Goal: Task Accomplishment & Management: Use online tool/utility

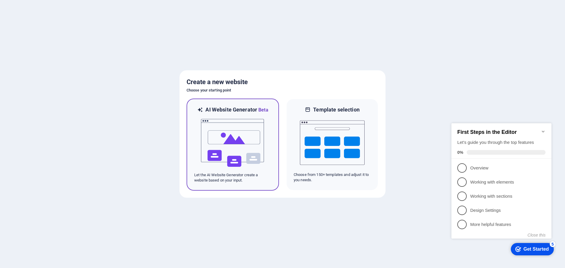
click at [231, 136] on img at bounding box center [232, 143] width 65 height 59
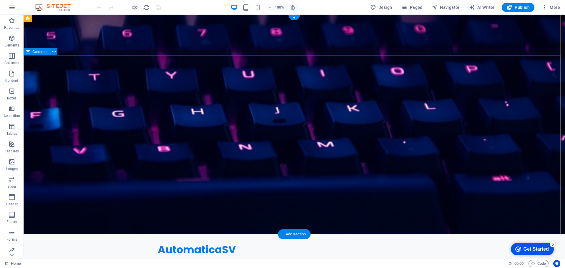
click at [55, 52] on icon at bounding box center [53, 52] width 3 height 6
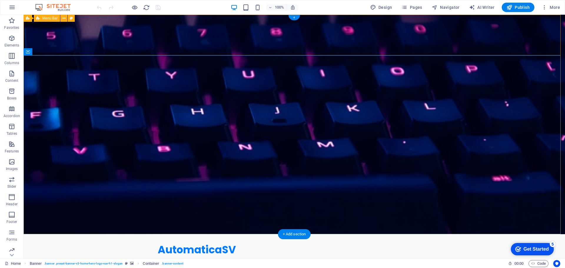
click at [119, 234] on div "AutomaticaSV Inicio Quiénes Somos Valores Servicios Contacto Menu" at bounding box center [295, 254] width 542 height 41
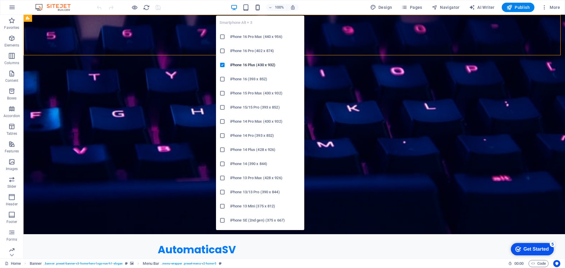
click at [256, 9] on icon "button" at bounding box center [257, 7] width 7 height 7
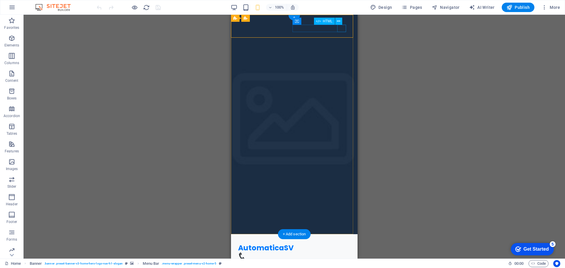
click at [343, 260] on div "Menu" at bounding box center [294, 263] width 112 height 7
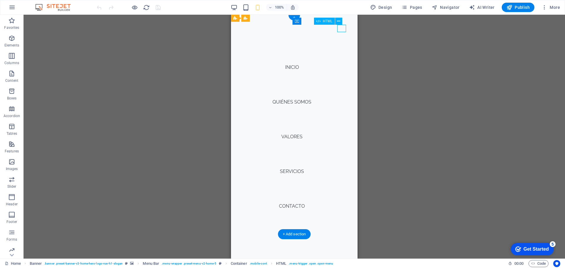
click at [247, 260] on div "Menu" at bounding box center [242, 263] width 9 height 7
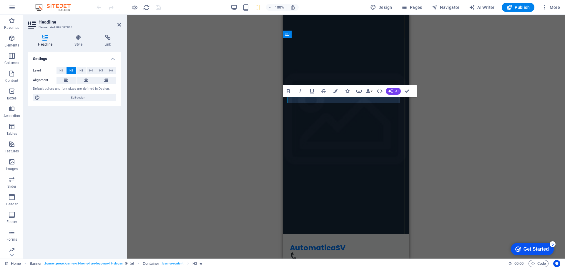
click at [444, 103] on div "H2 Banner Container Spacer Text Banner Menu Bar Spacer Button Preset Placeholde…" at bounding box center [346, 137] width 438 height 244
click at [389, 91] on icon "button" at bounding box center [390, 91] width 5 height 5
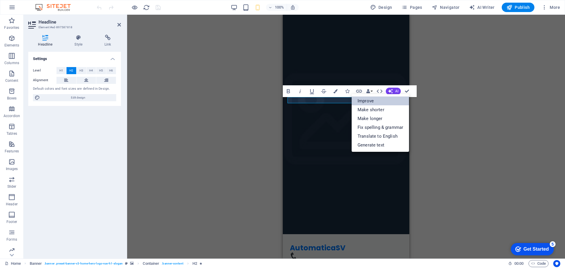
click at [377, 99] on link "Improve" at bounding box center [380, 101] width 57 height 9
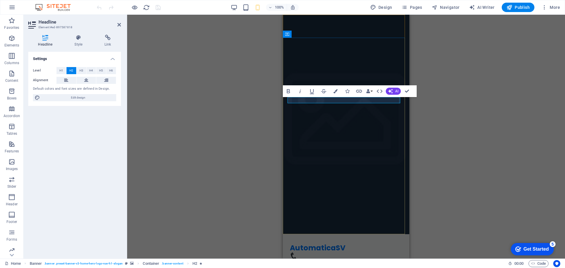
click at [392, 91] on icon "button" at bounding box center [390, 91] width 6 height 6
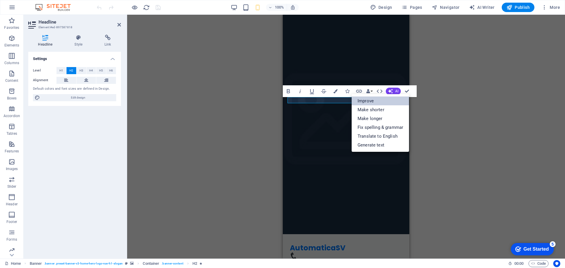
click at [379, 102] on link "Improve" at bounding box center [380, 101] width 57 height 9
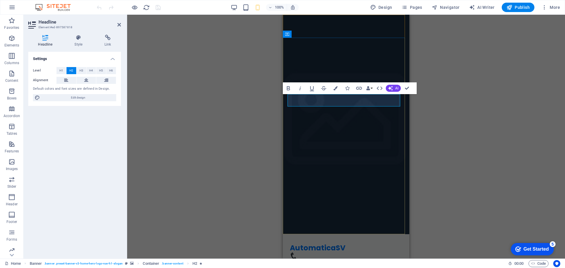
click at [394, 87] on button "AI" at bounding box center [393, 88] width 15 height 7
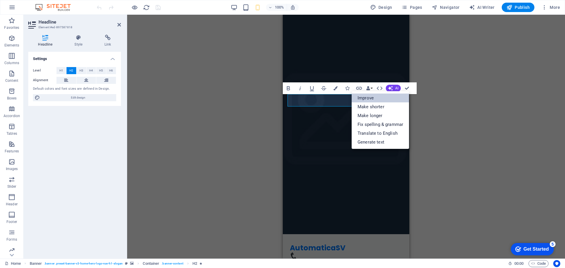
click at [386, 99] on link "Improve" at bounding box center [380, 98] width 57 height 9
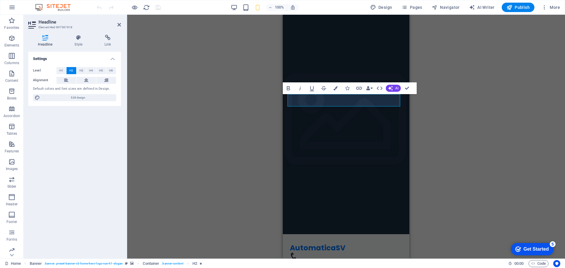
click at [447, 126] on div "H2 Banner Container Spacer Text Banner Menu Bar Spacer Button Preset Placeholde…" at bounding box center [346, 137] width 438 height 244
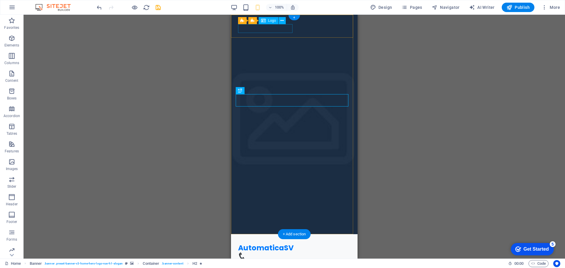
click at [273, 244] on div "AutomaticaSV" at bounding box center [294, 248] width 112 height 9
click at [284, 244] on div "AutomaticaSV" at bounding box center [294, 248] width 112 height 9
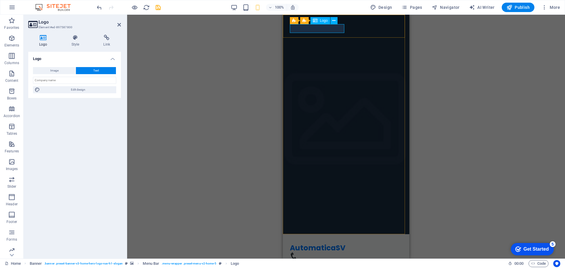
click at [341, 244] on div "AutomaticaSV" at bounding box center [346, 248] width 112 height 9
click at [330, 244] on div "AutomaticaSV" at bounding box center [346, 248] width 112 height 9
click at [331, 244] on div "AutomaticaSV" at bounding box center [346, 248] width 112 height 9
click at [333, 244] on div "AutomaticaSV" at bounding box center [346, 248] width 112 height 9
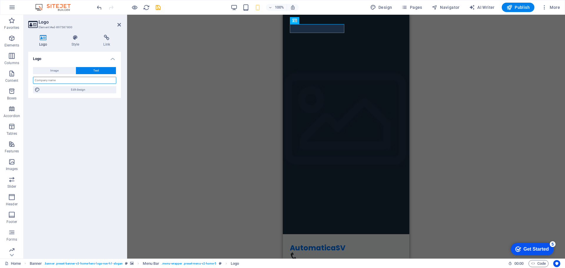
click at [59, 80] on input "text" at bounding box center [74, 80] width 83 height 7
type input "AUTOMATICA"
click at [63, 112] on div "Logo Image Text Drag files here, click to choose files or select files from Fil…" at bounding box center [74, 153] width 93 height 202
click at [166, 60] on div "H2 Banner Container Spacer Text Banner Menu Bar Spacer Button Preset Placeholde…" at bounding box center [346, 137] width 438 height 244
click at [119, 23] on icon at bounding box center [119, 24] width 4 height 5
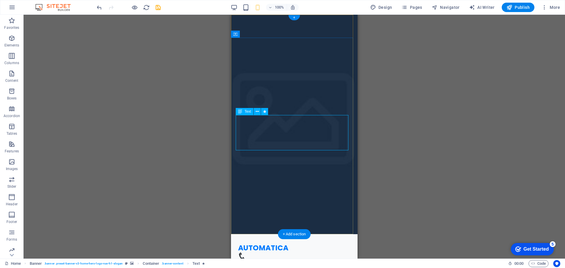
drag, startPoint x: 268, startPoint y: 118, endPoint x: 501, endPoint y: 133, distance: 232.9
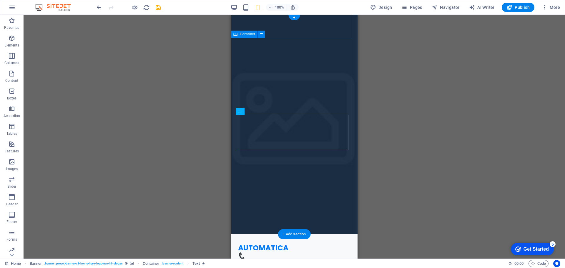
click at [236, 19] on icon at bounding box center [235, 18] width 4 height 7
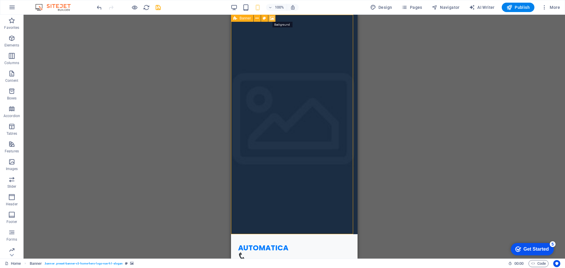
click at [273, 17] on icon at bounding box center [272, 18] width 4 height 6
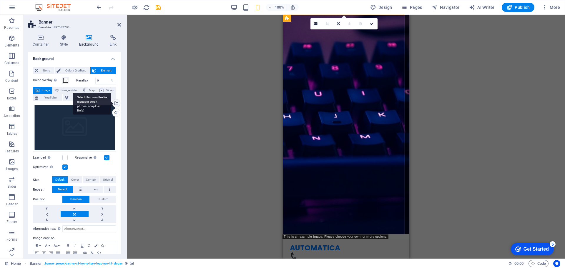
click at [116, 103] on div "Select files from the file manager, stock photos, or upload file(s)" at bounding box center [115, 103] width 9 height 9
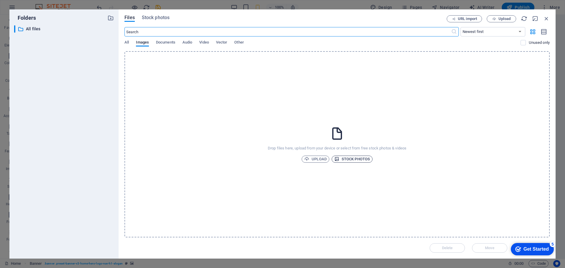
click at [352, 160] on span "Stock photos" at bounding box center [352, 159] width 36 height 7
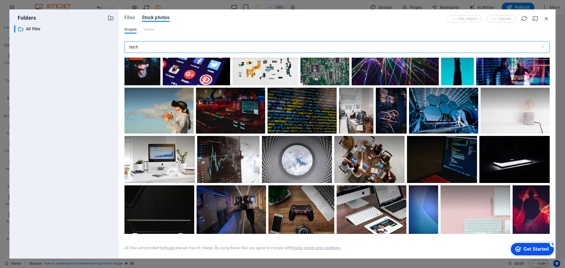
scroll to position [235, 0]
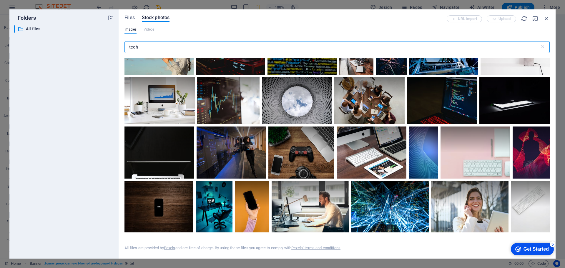
click at [155, 46] on input "tech" at bounding box center [331, 47] width 415 height 12
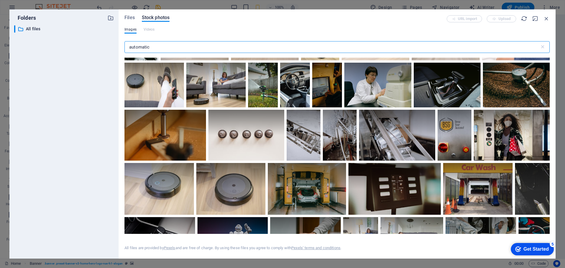
scroll to position [530, 0]
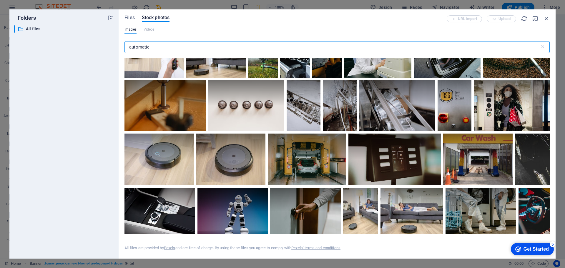
drag, startPoint x: 162, startPoint y: 46, endPoint x: 83, endPoint y: 42, distance: 79.3
click at [83, 42] on div "Folders ​ All files All files Files Stock photos URL import Upload Images Video…" at bounding box center [282, 133] width 546 height 249
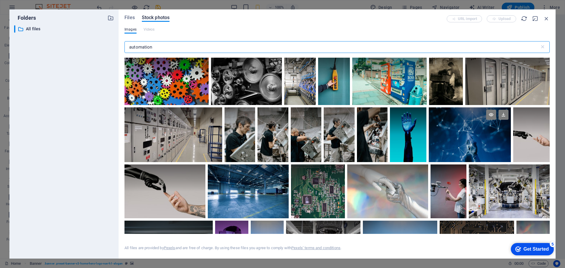
type input "automation"
click at [470, 142] on div at bounding box center [470, 134] width 82 height 55
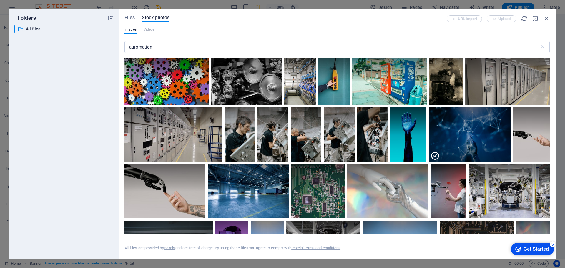
click at [532, 250] on div "Get Started" at bounding box center [536, 249] width 25 height 5
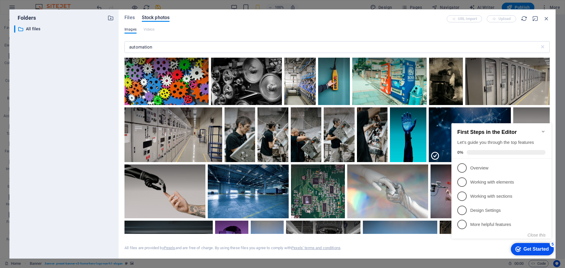
click at [543, 131] on icon "Minimize checklist" at bounding box center [543, 132] width 3 height 2
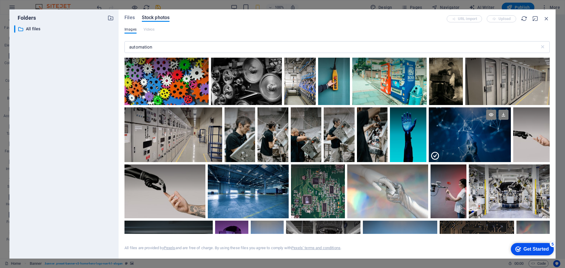
click at [469, 134] on div at bounding box center [470, 120] width 82 height 27
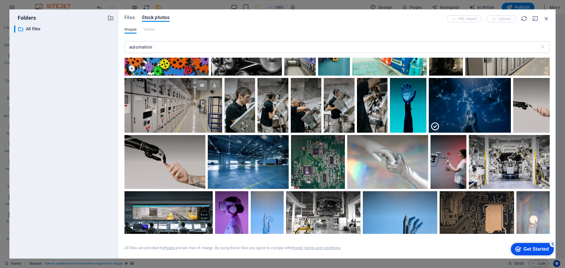
scroll to position [0, 0]
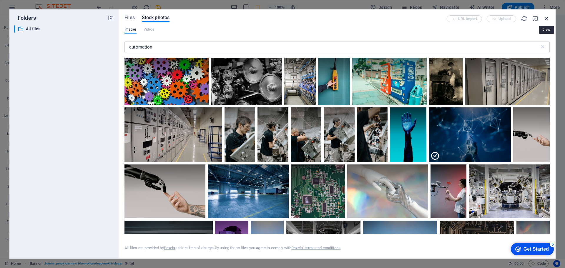
click at [547, 18] on icon "button" at bounding box center [546, 18] width 6 height 6
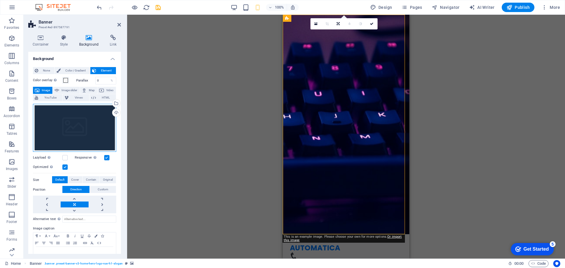
click at [73, 129] on div "Drag files here, click to choose files or select files from Files or our free s…" at bounding box center [74, 128] width 83 height 48
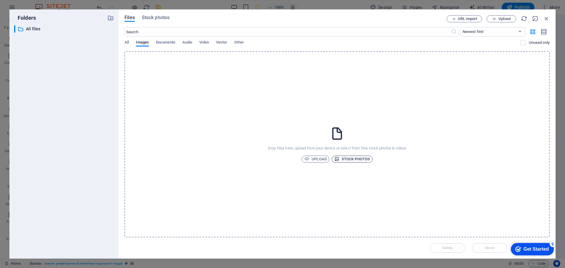
click at [363, 158] on span "Stock photos" at bounding box center [352, 159] width 36 height 7
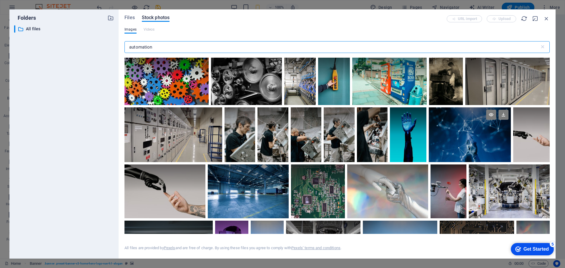
click at [465, 148] on div at bounding box center [470, 134] width 82 height 55
click at [504, 116] on icon at bounding box center [504, 115] width 10 height 10
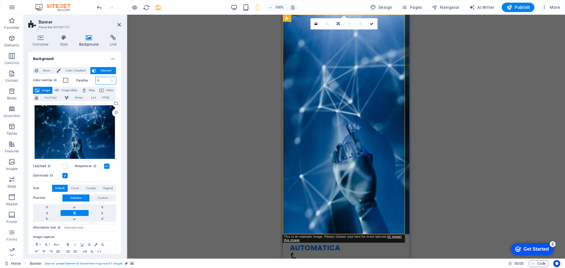
drag, startPoint x: 104, startPoint y: 80, endPoint x: 93, endPoint y: 78, distance: 12.1
click at [93, 78] on div "Parallax 0 %" at bounding box center [96, 81] width 40 height 8
click at [67, 81] on span at bounding box center [65, 80] width 5 height 5
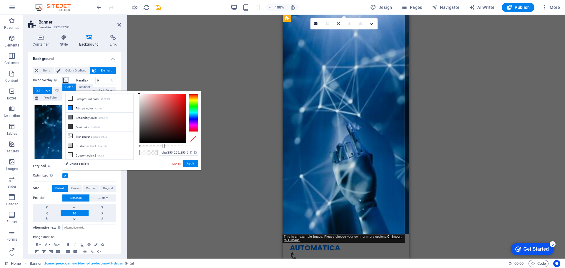
drag, startPoint x: 183, startPoint y: 146, endPoint x: 163, endPoint y: 141, distance: 20.8
click at [163, 141] on div at bounding box center [168, 118] width 59 height 49
drag, startPoint x: 147, startPoint y: 137, endPoint x: 142, endPoint y: 141, distance: 6.7
click at [142, 141] on div at bounding box center [162, 118] width 46 height 49
drag, startPoint x: 142, startPoint y: 141, endPoint x: 138, endPoint y: 143, distance: 4.8
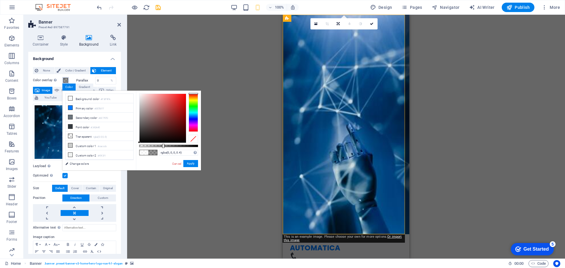
click at [138, 143] on div "rgba(0, 0, 0, 0.4) Supported formats #0852ed rgb(8, 82, 237) rgba(8, 82, 237, 9…" at bounding box center [168, 173] width 65 height 165
type input "rgba(0, 0, 0, 0.34)"
drag, startPoint x: 162, startPoint y: 146, endPoint x: 159, endPoint y: 149, distance: 4.2
click at [159, 149] on div "rgba(0, 0, 0, 0.34) Supported formats #0852ed rgb(8, 82, 237) rgba(8, 82, 237, …" at bounding box center [168, 173] width 65 height 165
click at [185, 165] on button "Apply" at bounding box center [190, 163] width 15 height 7
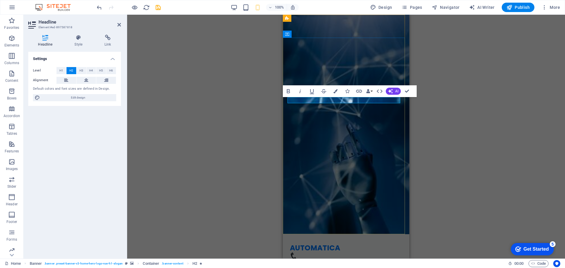
click at [79, 39] on icon at bounding box center [79, 38] width 28 height 6
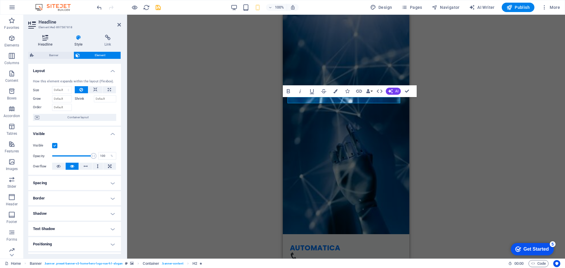
click at [46, 38] on icon at bounding box center [45, 38] width 34 height 6
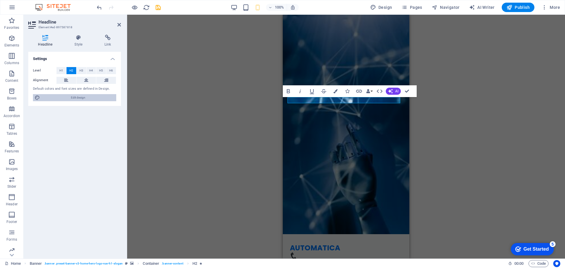
drag, startPoint x: 77, startPoint y: 96, endPoint x: 115, endPoint y: 110, distance: 40.5
click at [77, 96] on span "Edit design" at bounding box center [78, 97] width 73 height 7
select select "px"
select select "200"
select select "px"
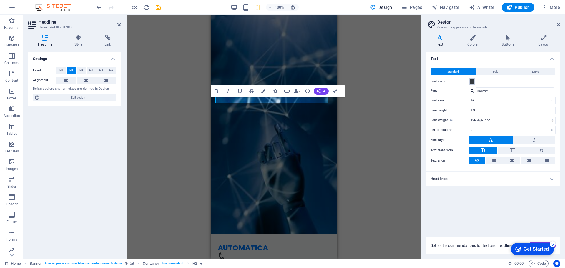
click at [472, 80] on span at bounding box center [472, 81] width 5 height 5
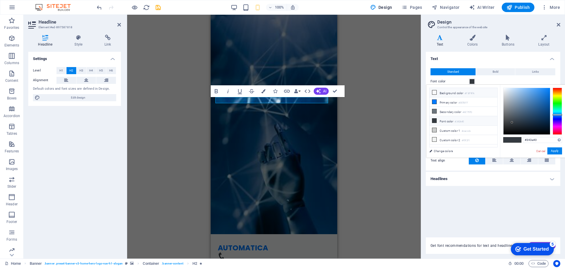
click at [456, 92] on li "Background color #F8F9FA" at bounding box center [464, 92] width 68 height 9
click at [554, 152] on button "Apply" at bounding box center [554, 150] width 15 height 7
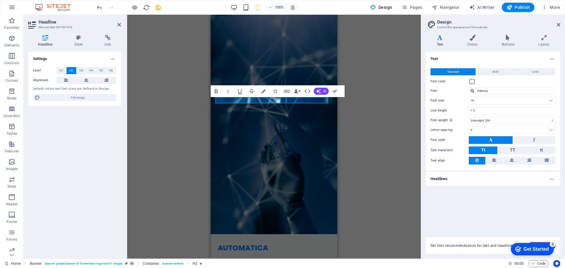
click at [205, 100] on div "H2 Banner Container Spacer Text Menu Bar Spacer Button Preset Placeholder Conta…" at bounding box center [274, 137] width 294 height 244
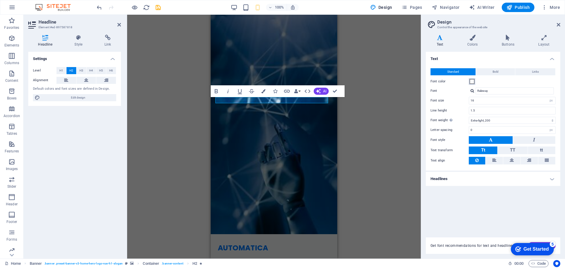
click at [471, 82] on span at bounding box center [472, 81] width 5 height 5
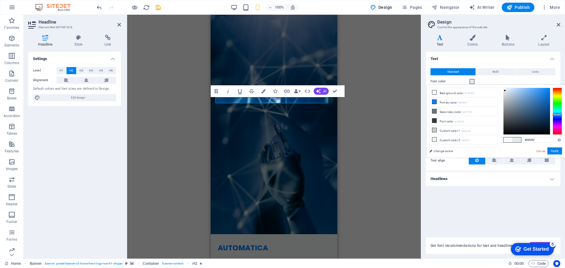
type input "#ffffff"
drag, startPoint x: 508, startPoint y: 95, endPoint x: 502, endPoint y: 85, distance: 11.4
click at [502, 85] on div "#ffffff Supported formats #0852ed rgb(8, 82, 237) rgba(8, 82, 237, 90%) hsv(221…" at bounding box center [532, 164] width 65 height 158
click at [554, 152] on button "Apply" at bounding box center [554, 150] width 15 height 7
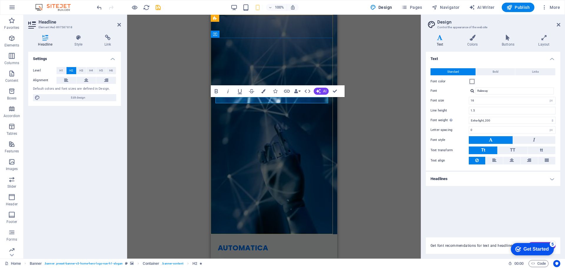
click at [264, 92] on icon "button" at bounding box center [263, 91] width 4 height 4
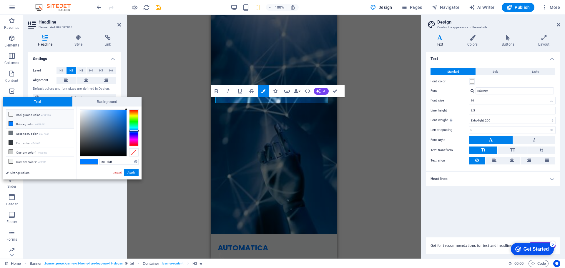
click at [34, 113] on li "Background color #F8F9FA" at bounding box center [40, 114] width 68 height 9
drag, startPoint x: 82, startPoint y: 116, endPoint x: 77, endPoint y: 105, distance: 12.6
click at [77, 105] on div "Text Background less Background color #F8F9FA Primary color #007BFF Secondary c…" at bounding box center [72, 138] width 139 height 82
drag, startPoint x: 94, startPoint y: 125, endPoint x: 79, endPoint y: 104, distance: 26.0
click at [79, 104] on div "Text Background less Background color #F8F9FA Primary color #007BFF Secondary c…" at bounding box center [72, 138] width 139 height 82
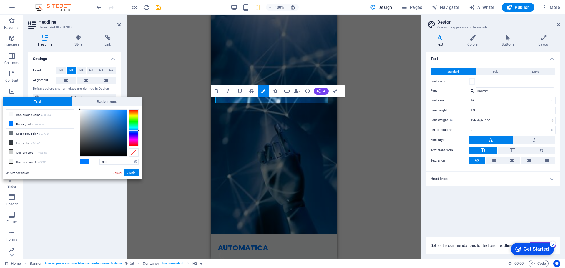
drag, startPoint x: 82, startPoint y: 110, endPoint x: 77, endPoint y: 107, distance: 6.3
click at [77, 107] on div "#ffffff Supported formats #0852ed rgb(8, 82, 237) rgba(8, 82, 237, 90%) hsv(221…" at bounding box center [109, 186] width 65 height 158
drag, startPoint x: 82, startPoint y: 113, endPoint x: 76, endPoint y: 106, distance: 9.2
click at [76, 106] on div "Text Background less Background color #F8F9FA Primary color #007BFF Secondary c…" at bounding box center [72, 138] width 139 height 82
click at [81, 111] on div at bounding box center [80, 111] width 2 height 2
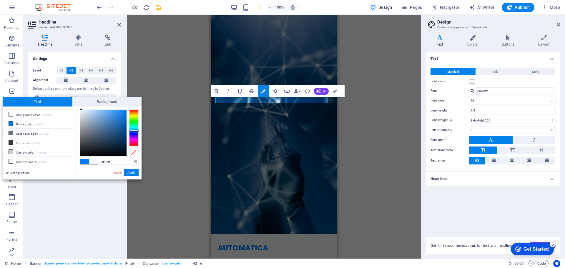
type input "#ffffff"
drag, startPoint x: 81, startPoint y: 109, endPoint x: 78, endPoint y: 107, distance: 3.8
click at [78, 107] on div "#ffffff Supported formats #0852ed rgb(8, 82, 237) rgba(8, 82, 237, 90%) hsv(221…" at bounding box center [109, 186] width 65 height 158
click at [79, 109] on div at bounding box center [80, 109] width 2 height 2
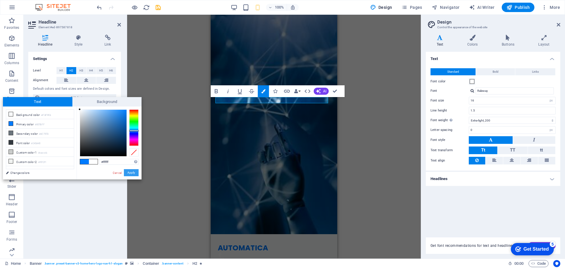
click at [134, 172] on button "Apply" at bounding box center [131, 172] width 15 height 7
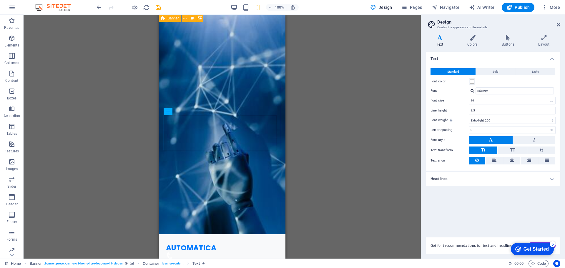
click at [164, 19] on icon at bounding box center [163, 18] width 4 height 7
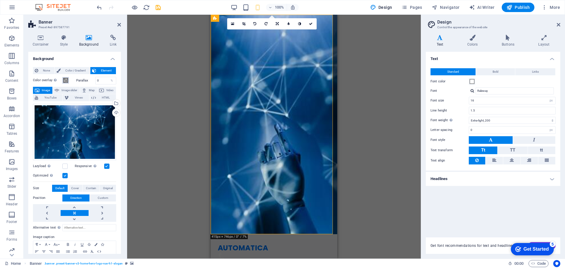
click at [66, 80] on span at bounding box center [65, 80] width 5 height 5
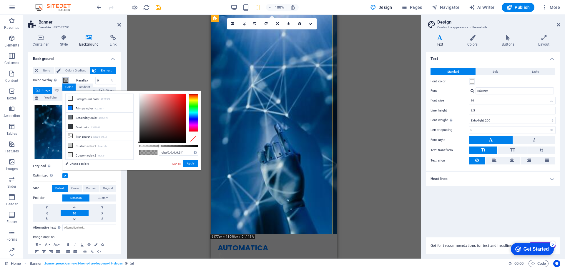
type input "rgba(0, 0, 0, 0.335)"
click at [159, 145] on div at bounding box center [159, 146] width 2 height 4
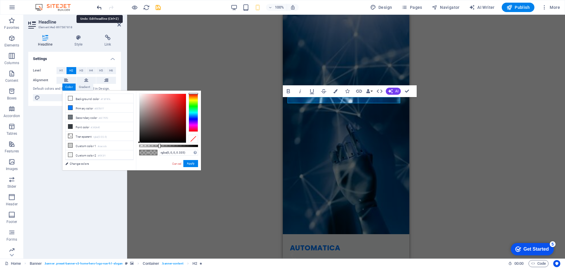
click at [100, 8] on icon "undo" at bounding box center [99, 7] width 7 height 7
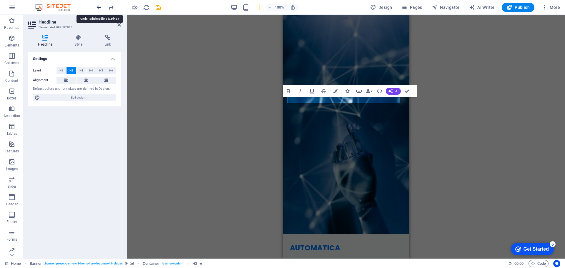
click at [100, 8] on icon "undo" at bounding box center [99, 7] width 7 height 7
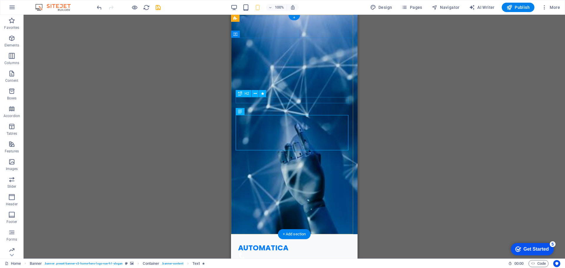
click at [278, 101] on div "H2 Banner Container Spacer Text Menu Bar Spacer Button Preset Placeholder Conta…" at bounding box center [295, 137] width 542 height 244
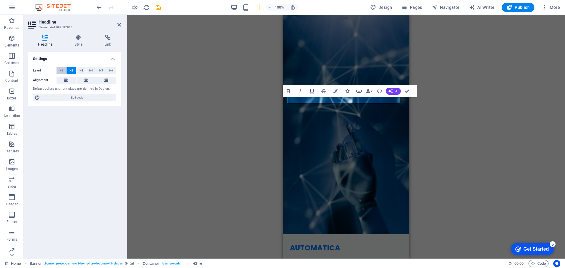
click at [61, 67] on span "H1" at bounding box center [61, 70] width 4 height 7
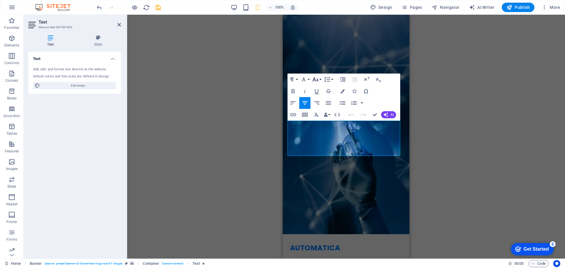
click at [318, 81] on icon "button" at bounding box center [316, 79] width 6 height 4
click at [320, 152] on link "24" at bounding box center [321, 152] width 21 height 9
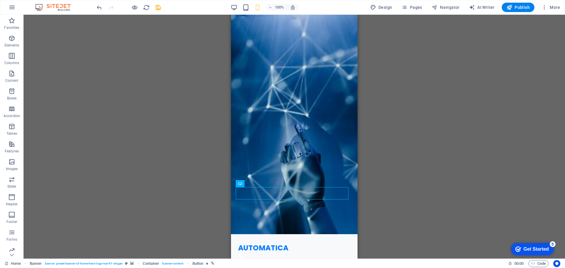
click at [196, 169] on div "Drag here to replace the existing content. Press “Ctrl” if you want to create a…" at bounding box center [295, 137] width 542 height 244
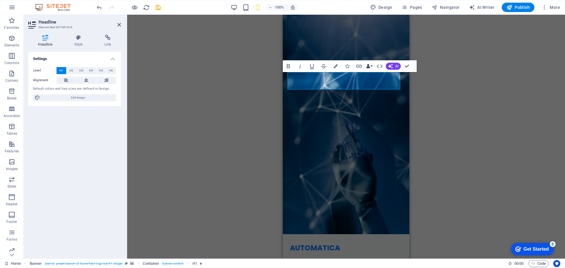
click at [370, 66] on icon "button" at bounding box center [368, 66] width 4 height 4
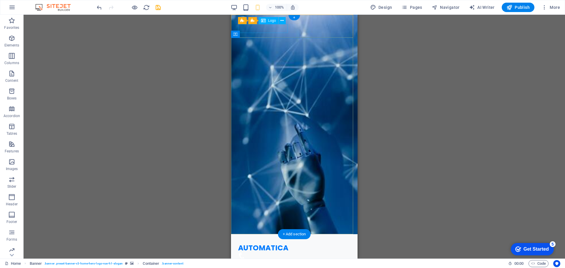
click at [262, 244] on div "AUTOMATICA" at bounding box center [294, 248] width 112 height 9
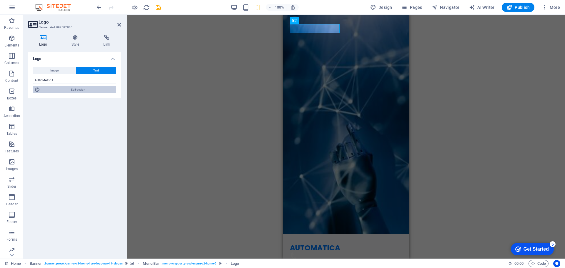
click at [69, 91] on span "Edit design" at bounding box center [78, 89] width 73 height 7
select select "px"
select select "200"
select select "px"
select select "rem"
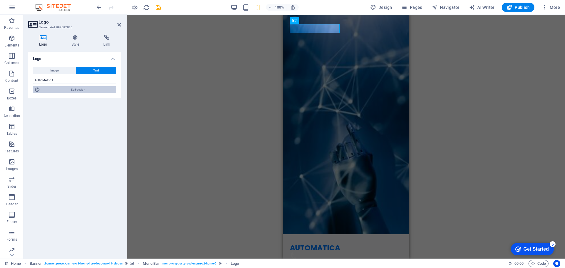
select select "700"
select select "px"
select select "rem"
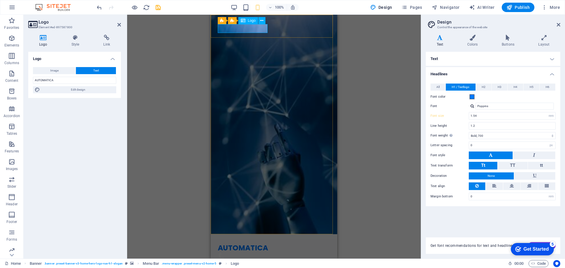
click at [239, 244] on div "AUTOMATICA" at bounding box center [274, 248] width 112 height 9
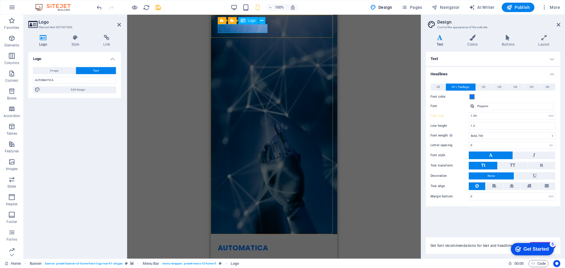
click at [239, 244] on div "AUTOMATICA" at bounding box center [274, 248] width 112 height 9
click at [474, 96] on span at bounding box center [472, 96] width 5 height 5
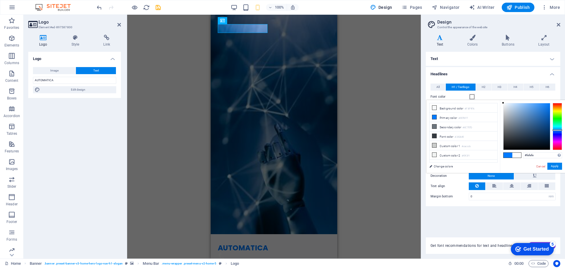
drag, startPoint x: 506, startPoint y: 106, endPoint x: 502, endPoint y: 103, distance: 5.5
click at [504, 103] on div at bounding box center [527, 126] width 46 height 46
click at [504, 104] on div at bounding box center [527, 126] width 46 height 46
type input "#ffffff"
drag, startPoint x: 506, startPoint y: 105, endPoint x: 500, endPoint y: 101, distance: 6.9
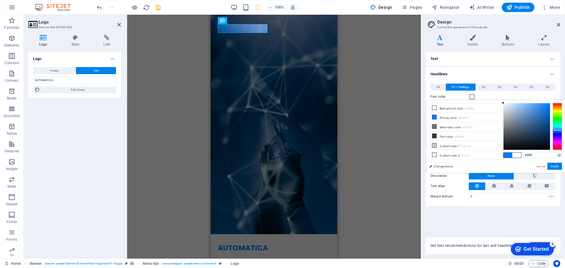
click at [500, 101] on div "#ffffff Supported formats #0852ed rgb(8, 82, 237) rgba(8, 82, 237, 90%) hsv(221…" at bounding box center [532, 179] width 65 height 158
click at [555, 167] on button "Apply" at bounding box center [554, 166] width 15 height 7
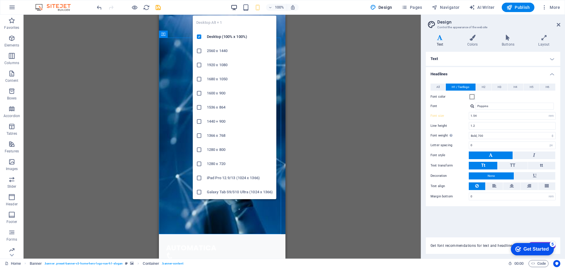
click at [237, 7] on icon "button" at bounding box center [234, 7] width 7 height 7
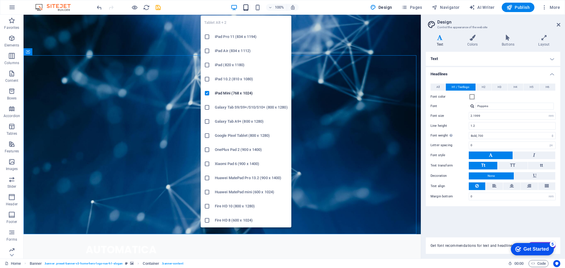
click at [245, 9] on icon "button" at bounding box center [246, 7] width 7 height 7
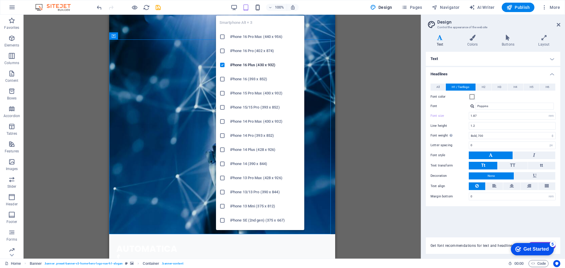
click at [261, 8] on icon "button" at bounding box center [257, 7] width 7 height 7
type input "1.54"
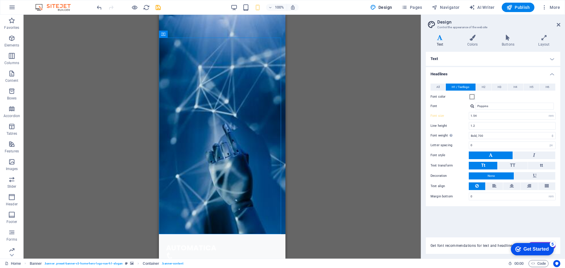
click at [122, 111] on div "H1 Banner Container Spacer Text Banner Menu Bar Spacer Button Preset Placeholde…" at bounding box center [222, 137] width 397 height 244
click at [385, 2] on div "100% Design Pages Navigator AI Writer Publish More" at bounding box center [282, 7] width 564 height 14
click at [385, 10] on button "Design" at bounding box center [381, 7] width 27 height 9
click at [388, 9] on span "Design" at bounding box center [381, 7] width 22 height 6
click at [469, 35] on icon at bounding box center [472, 38] width 32 height 6
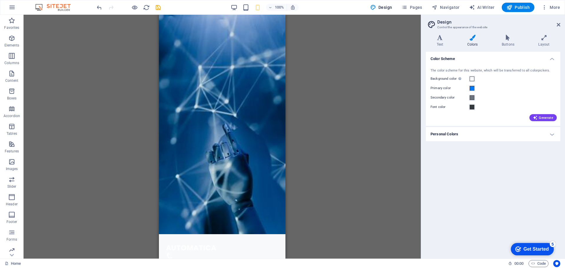
click at [459, 131] on h4 "Personal Colors" at bounding box center [493, 134] width 134 height 14
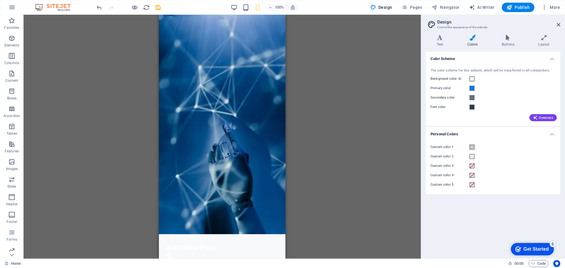
click at [457, 133] on h4 "Personal Colors" at bounding box center [493, 132] width 134 height 11
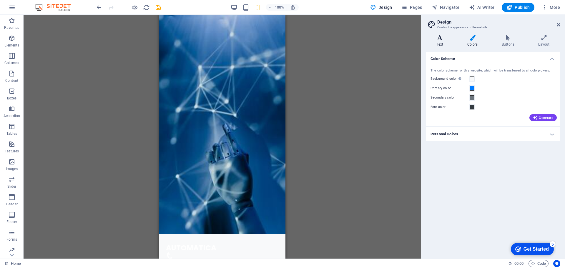
click at [443, 46] on h4 "Text" at bounding box center [441, 41] width 31 height 12
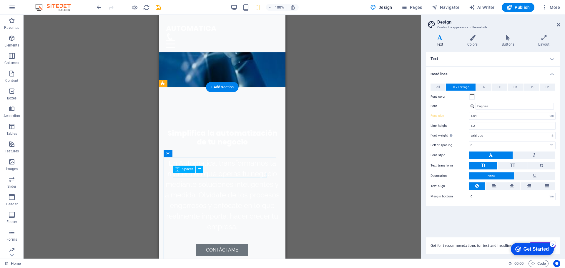
scroll to position [177, 0]
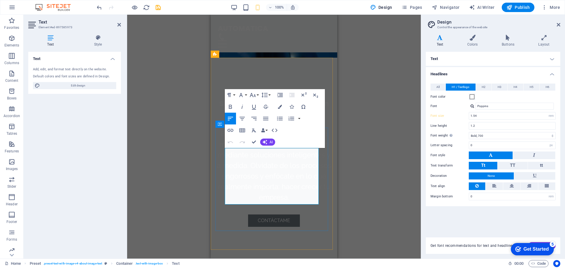
click at [76, 87] on span "Edit design" at bounding box center [78, 85] width 73 height 7
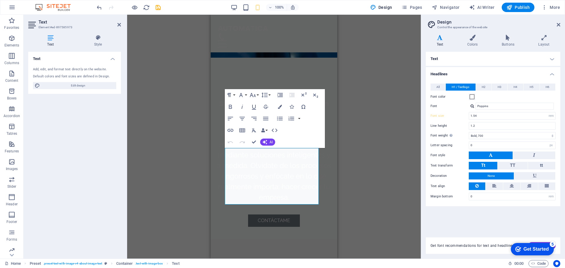
click at [466, 60] on h4 "Text" at bounding box center [493, 59] width 134 height 14
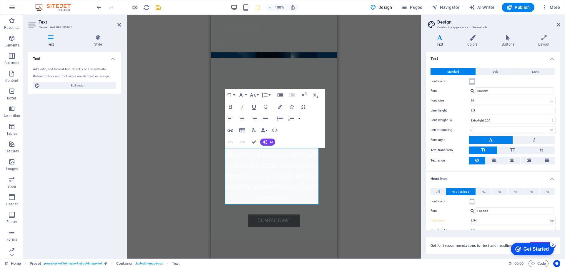
click at [472, 81] on span at bounding box center [472, 81] width 5 height 5
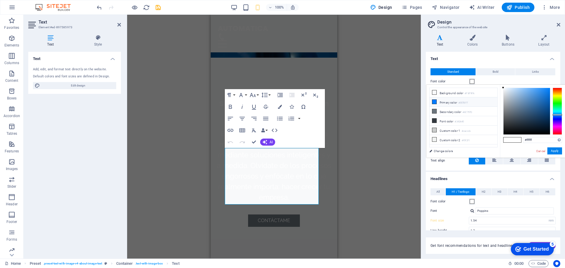
click at [452, 101] on li "Primary color #007BFF" at bounding box center [464, 101] width 68 height 9
type input "#007bff"
click at [551, 152] on button "Apply" at bounding box center [554, 150] width 15 height 7
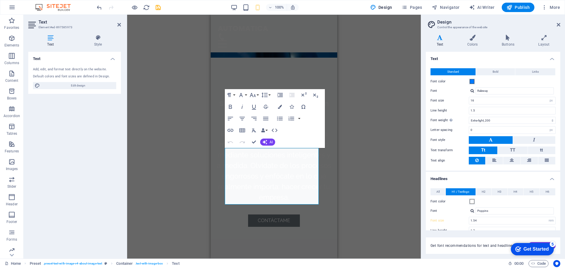
click at [343, 112] on div "Drag here to replace the existing content. Press “Ctrl” if you want to create a…" at bounding box center [274, 137] width 294 height 244
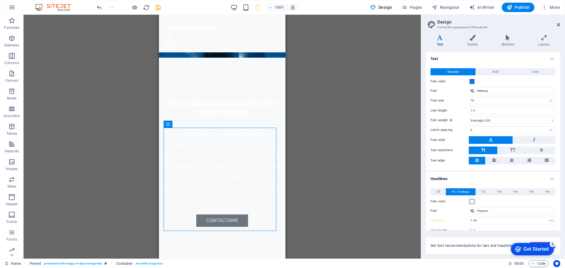
click at [333, 167] on div "Drag here to replace the existing content. Press “Ctrl” if you want to create a…" at bounding box center [222, 137] width 397 height 244
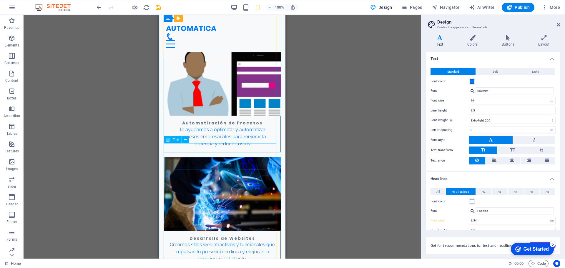
scroll to position [824, 0]
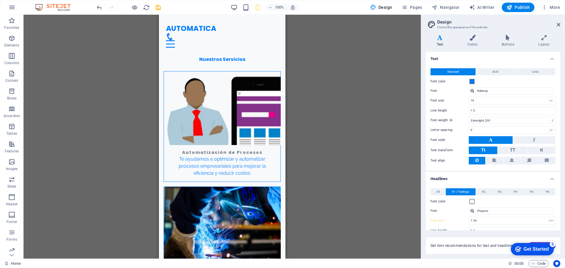
click at [463, 57] on h4 "Text" at bounding box center [493, 57] width 134 height 11
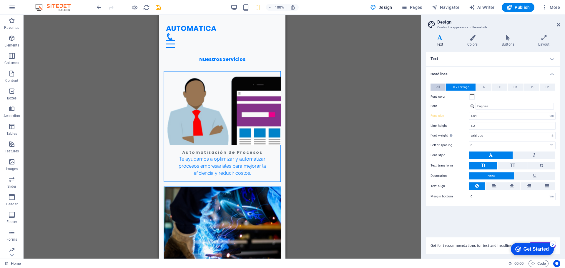
click at [440, 86] on span "All" at bounding box center [437, 87] width 3 height 7
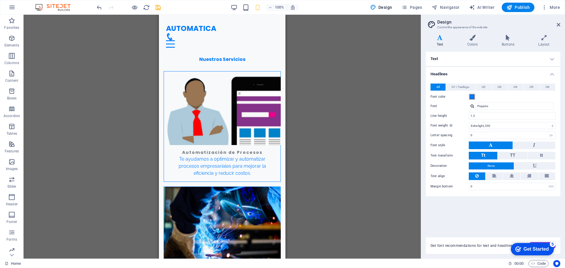
click at [472, 96] on span at bounding box center [472, 96] width 5 height 5
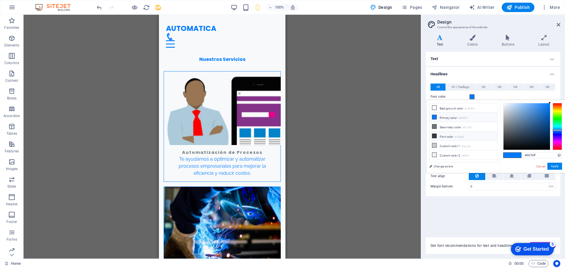
click at [450, 134] on li "Font color #343A40" at bounding box center [464, 136] width 68 height 9
type input "#343a40"
click at [551, 165] on button "Apply" at bounding box center [554, 166] width 15 height 7
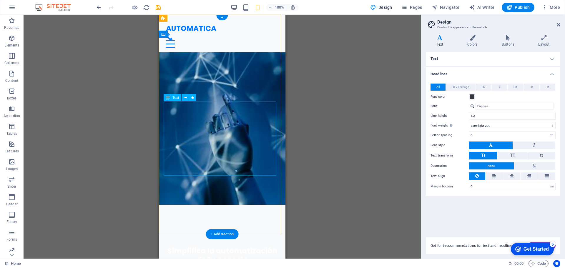
scroll to position [0, 0]
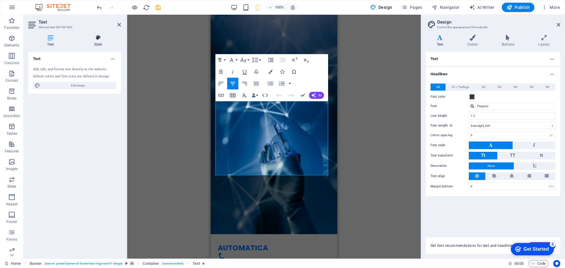
click at [94, 39] on icon at bounding box center [98, 38] width 46 height 6
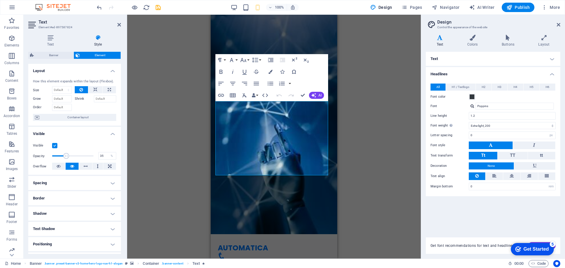
drag, startPoint x: 92, startPoint y: 153, endPoint x: 66, endPoint y: 156, distance: 26.6
click at [66, 156] on span at bounding box center [66, 156] width 6 height 6
type input "100"
drag, startPoint x: 67, startPoint y: 155, endPoint x: 103, endPoint y: 154, distance: 36.2
click at [103, 154] on div "Opacity 100 %" at bounding box center [74, 156] width 83 height 9
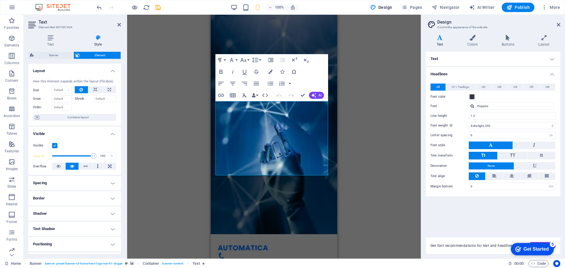
scroll to position [59, 0]
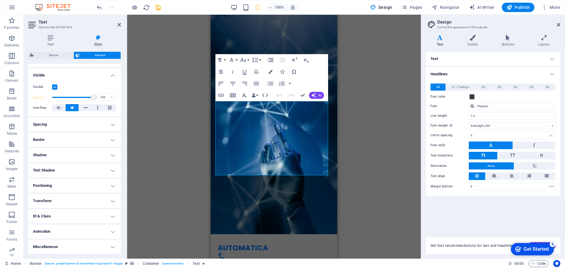
click at [47, 173] on h4 "Text Shadow" at bounding box center [74, 170] width 93 height 14
click at [74, 183] on span "None" at bounding box center [74, 182] width 7 height 7
click at [98, 181] on span "Outside" at bounding box center [102, 182] width 10 height 7
type input "2"
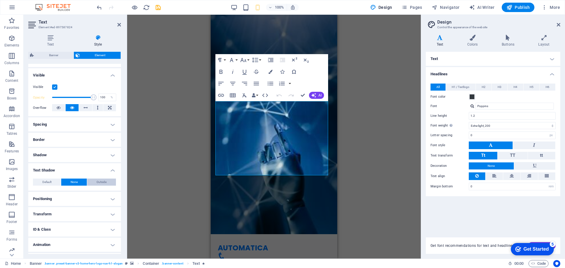
type input "4"
click at [44, 180] on span "Default" at bounding box center [46, 182] width 9 height 7
click at [43, 167] on h4 "Text Shadow" at bounding box center [74, 168] width 93 height 11
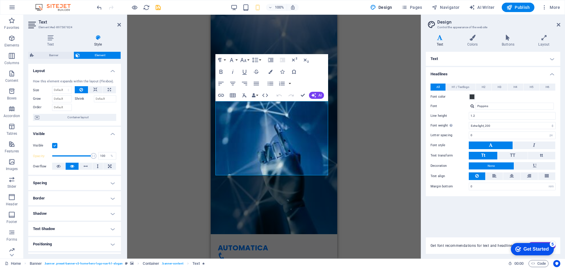
click at [97, 55] on span "Element" at bounding box center [101, 55] width 38 height 7
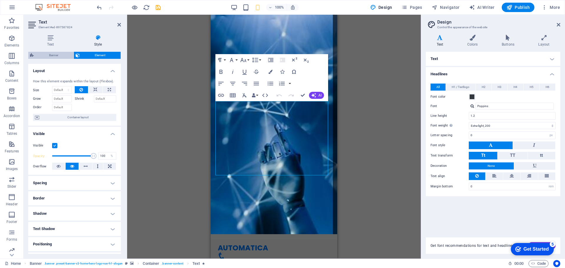
click at [46, 53] on span "Banner" at bounding box center [54, 55] width 36 height 7
select select "preset-banner-v3-home-hero-logo-nav-h1-slogan"
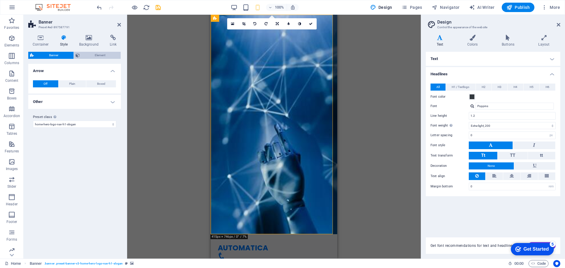
click at [97, 57] on span "Element" at bounding box center [101, 55] width 38 height 7
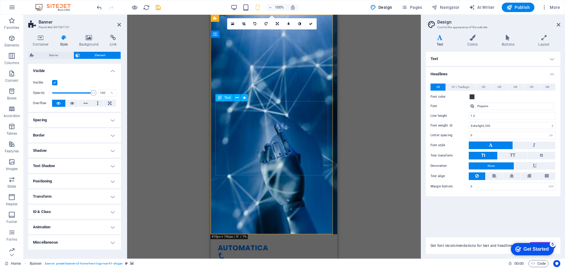
click at [237, 99] on icon at bounding box center [236, 98] width 3 height 6
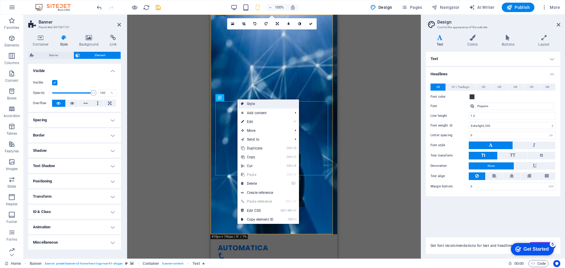
click at [254, 102] on link "Style" at bounding box center [268, 103] width 62 height 9
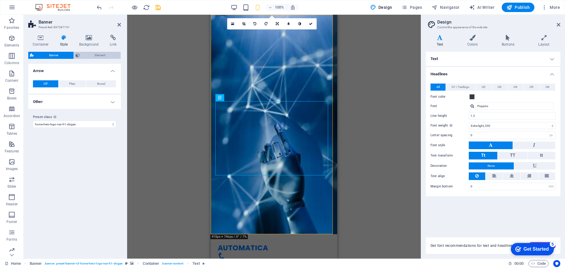
click at [109, 55] on span "Element" at bounding box center [101, 55] width 38 height 7
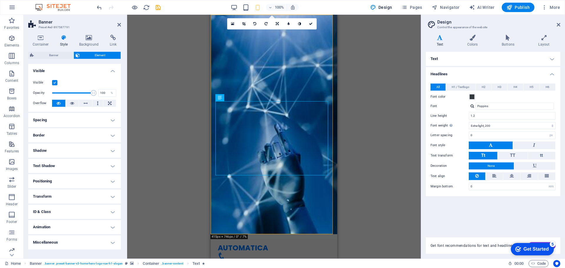
click at [54, 81] on label at bounding box center [54, 82] width 5 height 5
click at [0, 0] on input "Visible" at bounding box center [0, 0] width 0 height 0
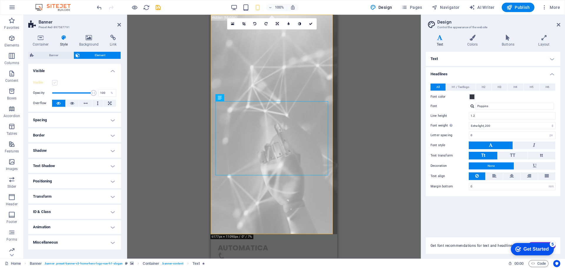
click at [54, 81] on label at bounding box center [54, 82] width 5 height 5
click at [0, 0] on input "Visible" at bounding box center [0, 0] width 0 height 0
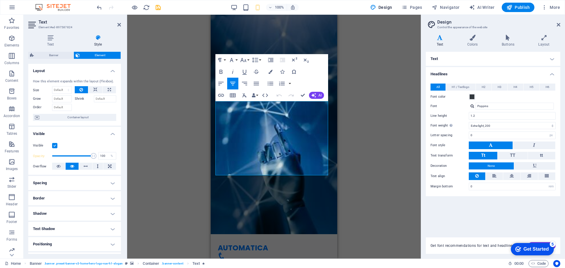
click at [97, 45] on h4 "Style" at bounding box center [98, 41] width 46 height 12
click at [47, 43] on h4 "Text" at bounding box center [51, 41] width 47 height 12
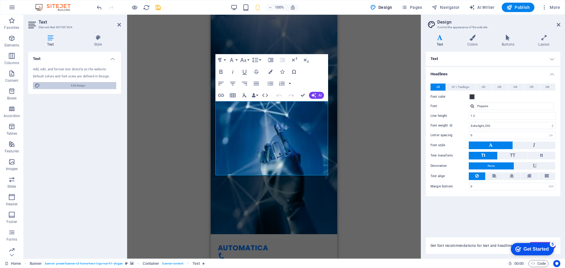
click at [68, 83] on span "Edit design" at bounding box center [78, 85] width 73 height 7
click at [464, 53] on h4 "Text" at bounding box center [493, 59] width 134 height 14
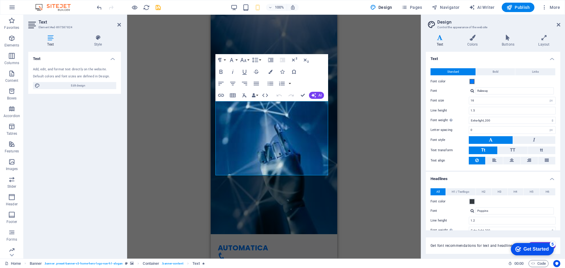
click at [455, 57] on h4 "Text" at bounding box center [493, 57] width 134 height 11
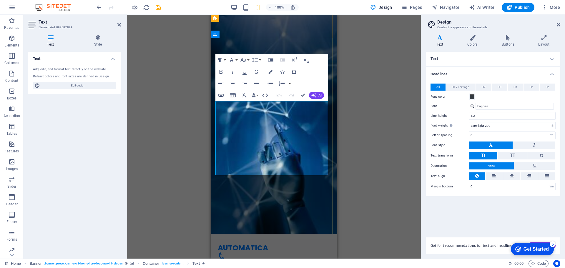
click at [362, 136] on div "Drag here to replace the existing content. Press “Ctrl” if you want to create a…" at bounding box center [274, 137] width 294 height 244
click at [381, 150] on div "Drag here to replace the existing content. Press “Ctrl” if you want to create a…" at bounding box center [274, 137] width 294 height 244
click at [285, 234] on div "AUTOMATICA Inicio Quiénes Somos Valores Servicios Contacto Menu" at bounding box center [274, 253] width 127 height 38
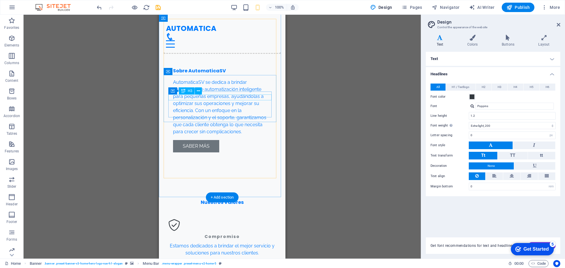
scroll to position [500, 0]
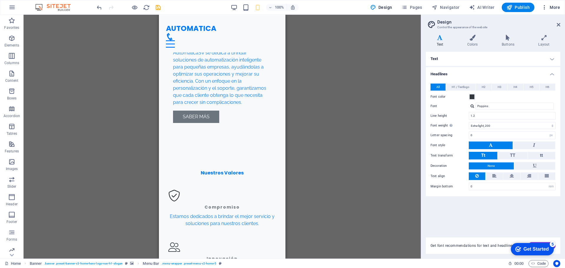
click at [554, 9] on span "More" at bounding box center [551, 7] width 19 height 6
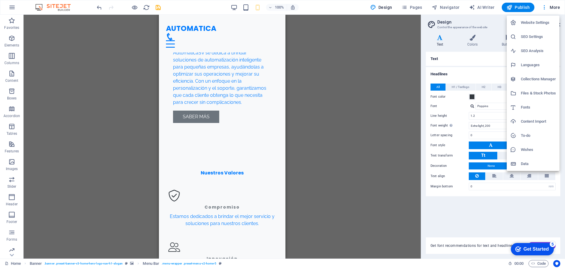
click at [337, 107] on div at bounding box center [282, 134] width 565 height 268
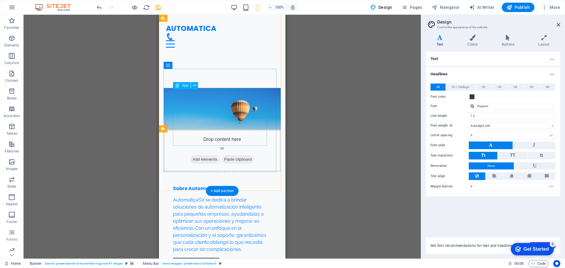
scroll to position [177, 0]
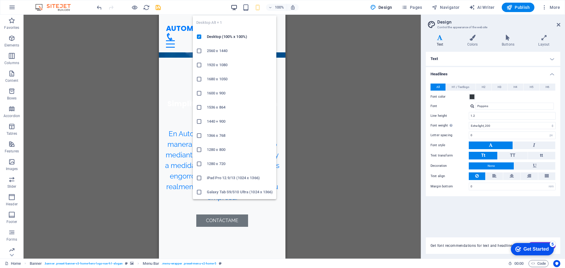
click at [236, 8] on icon "button" at bounding box center [234, 7] width 7 height 7
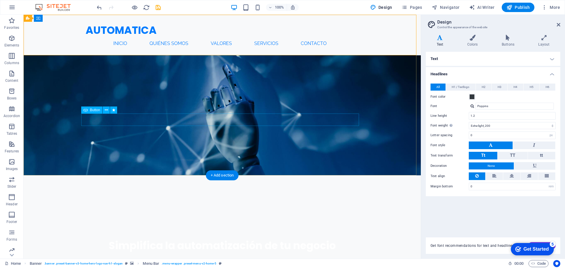
scroll to position [0, 0]
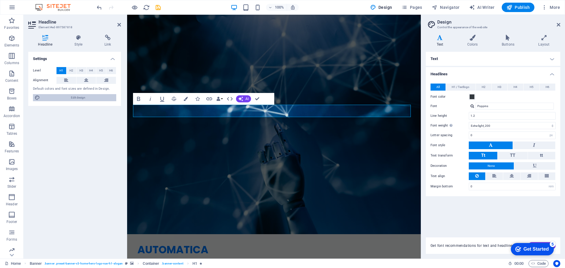
click at [77, 99] on span "Edit design" at bounding box center [78, 97] width 73 height 7
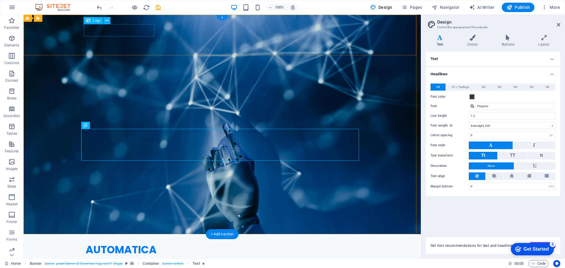
click at [125, 244] on div "AUTOMATICA" at bounding box center [222, 250] width 273 height 12
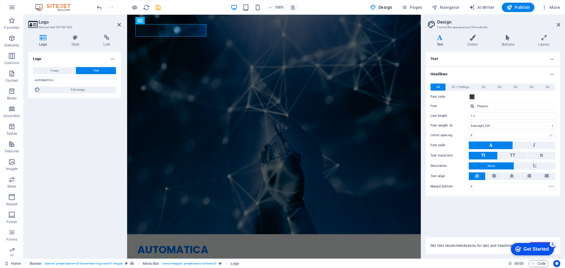
click at [464, 60] on h4 "Text" at bounding box center [493, 59] width 134 height 14
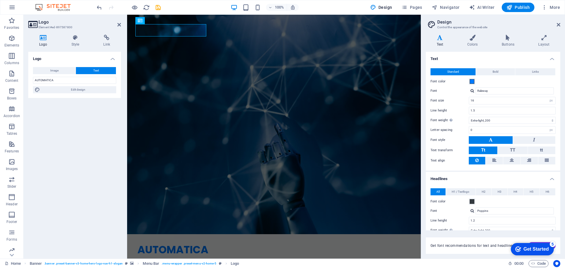
click at [465, 59] on h4 "Text" at bounding box center [493, 57] width 134 height 11
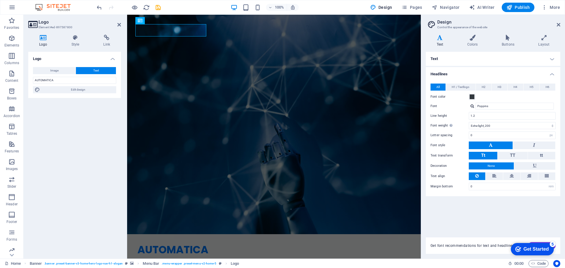
click at [459, 76] on h4 "Headlines" at bounding box center [493, 72] width 134 height 11
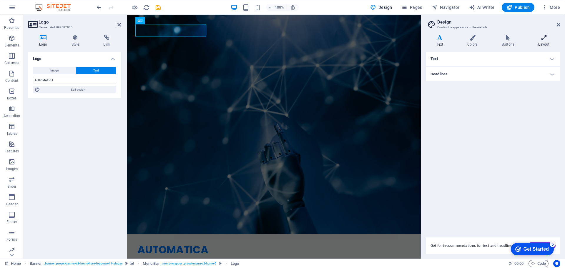
click at [541, 40] on icon at bounding box center [544, 38] width 33 height 6
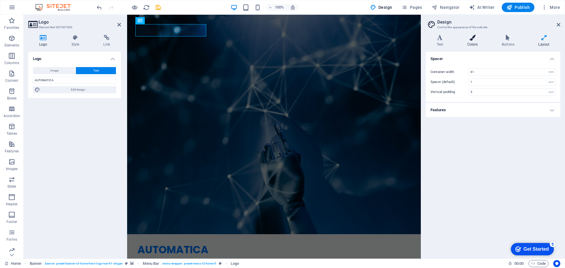
click at [472, 40] on icon at bounding box center [472, 38] width 32 height 6
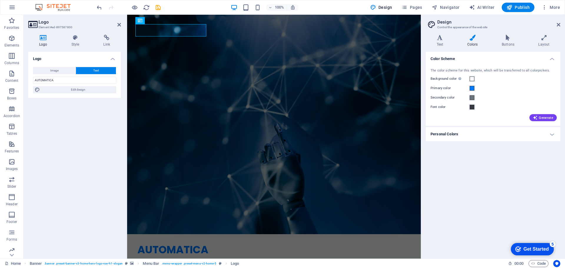
click at [448, 135] on h4 "Personal Colors" at bounding box center [493, 134] width 134 height 14
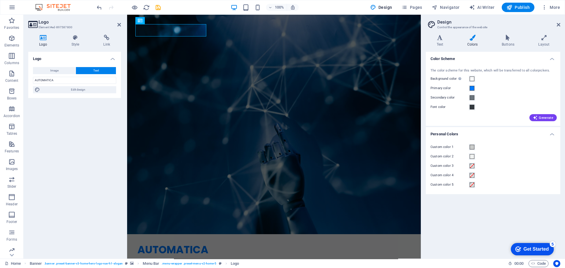
click at [454, 133] on h4 "Personal Colors" at bounding box center [493, 132] width 134 height 11
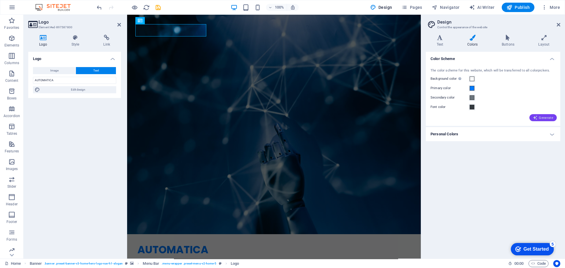
click at [547, 117] on span "Generate" at bounding box center [543, 117] width 20 height 5
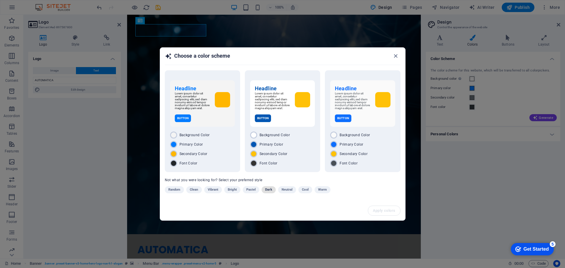
click at [268, 191] on span "Dark" at bounding box center [268, 189] width 7 height 7
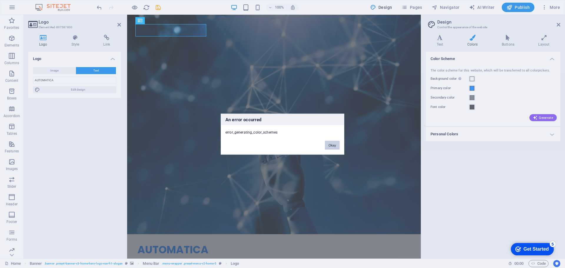
click at [337, 142] on button "Okay" at bounding box center [332, 145] width 15 height 9
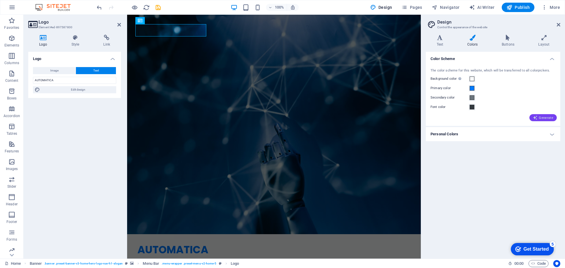
click at [544, 116] on span "Generate" at bounding box center [543, 117] width 20 height 5
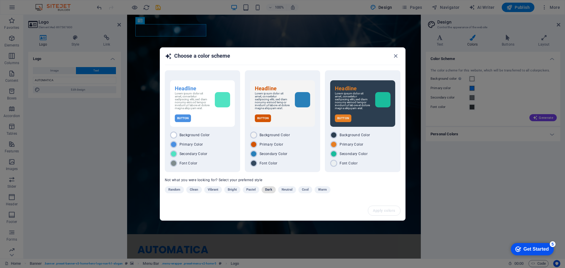
click at [267, 190] on span "Dark" at bounding box center [268, 189] width 7 height 7
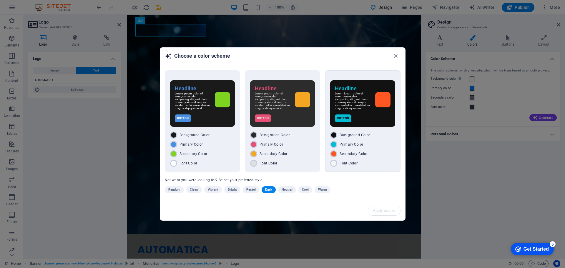
click at [376, 116] on div "Button" at bounding box center [362, 118] width 55 height 8
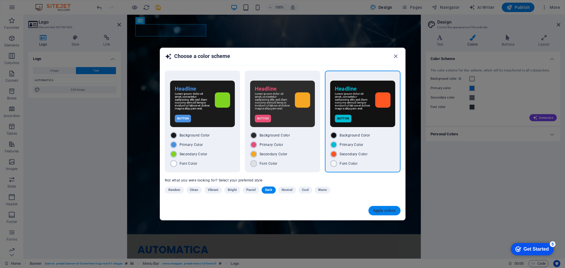
click at [388, 211] on span "Apply colors" at bounding box center [384, 210] width 23 height 5
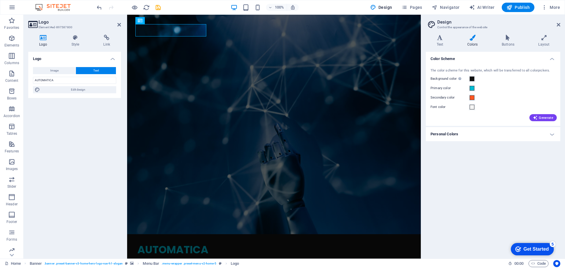
click at [453, 130] on h4 "Personal Colors" at bounding box center [493, 134] width 134 height 14
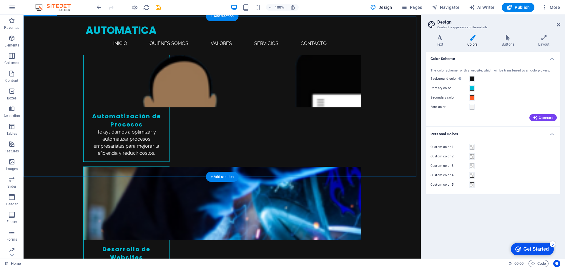
scroll to position [969, 0]
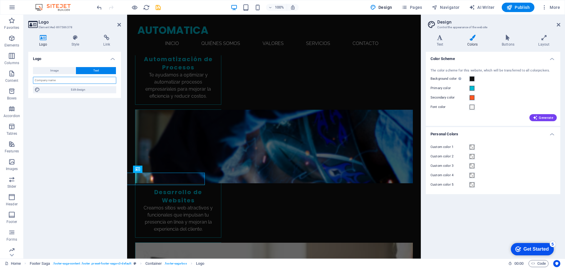
click at [55, 78] on input "text" at bounding box center [74, 80] width 83 height 7
type input "AUTOMATICA"
click at [84, 142] on div "Logo Image Text Drag files here, click to choose files or select files from Fil…" at bounding box center [74, 153] width 93 height 202
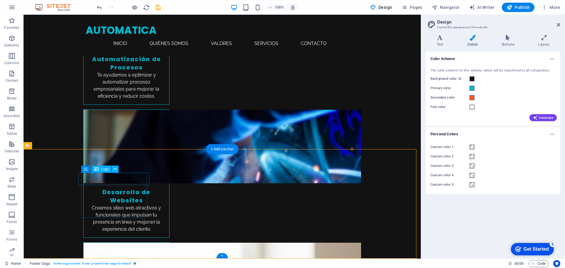
click at [116, 167] on icon at bounding box center [115, 169] width 3 height 6
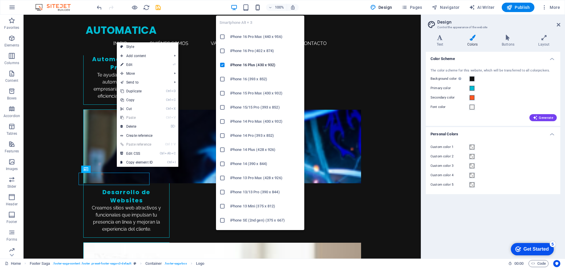
click at [259, 8] on icon "button" at bounding box center [257, 7] width 7 height 7
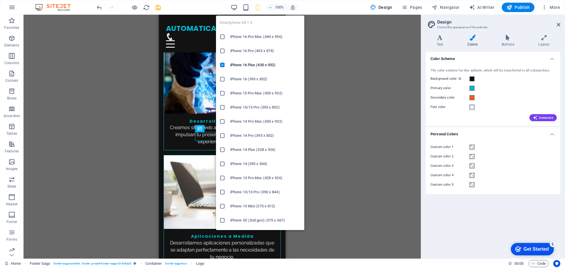
scroll to position [1620, 0]
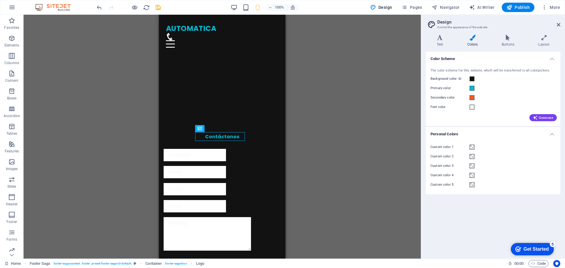
click at [320, 186] on div "H1 Banner Banner Container Spacer Text Menu Bar Spacer Button Preset Placeholde…" at bounding box center [222, 137] width 397 height 244
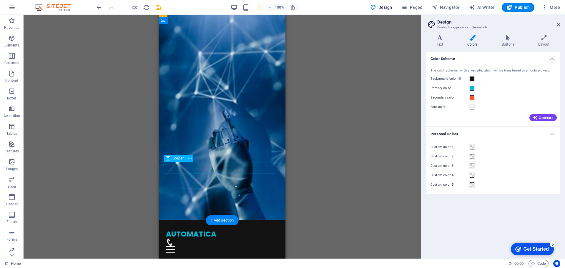
scroll to position [0, 0]
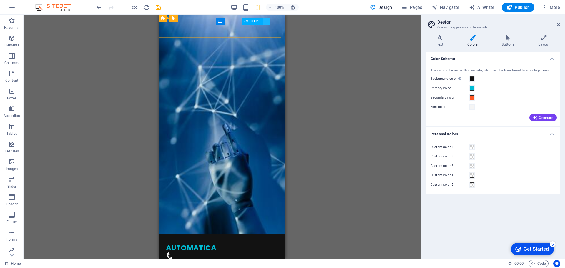
click at [270, 25] on button at bounding box center [266, 21] width 7 height 7
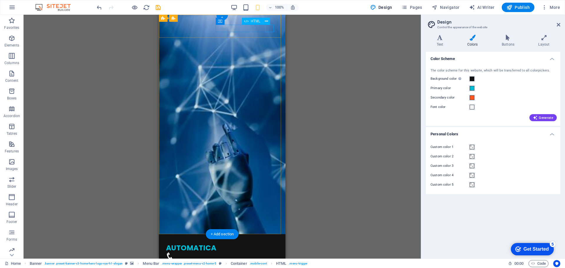
click at [270, 260] on div "Menu" at bounding box center [222, 263] width 112 height 7
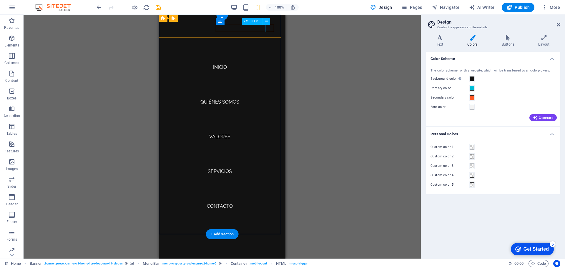
click at [175, 260] on div "Menu" at bounding box center [170, 263] width 9 height 7
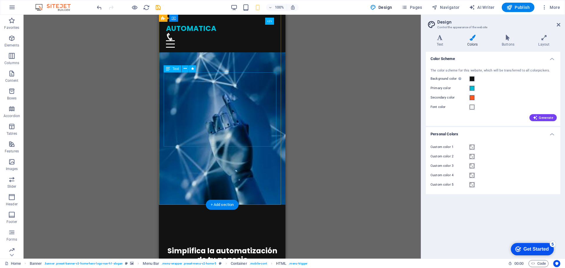
scroll to position [118, 0]
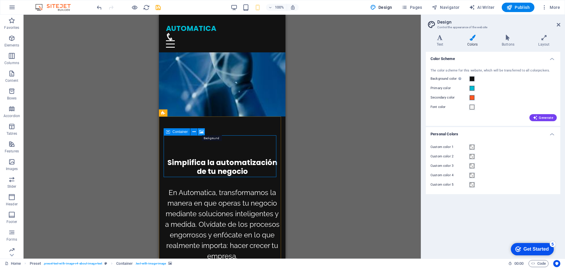
click at [200, 131] on icon at bounding box center [201, 132] width 4 height 6
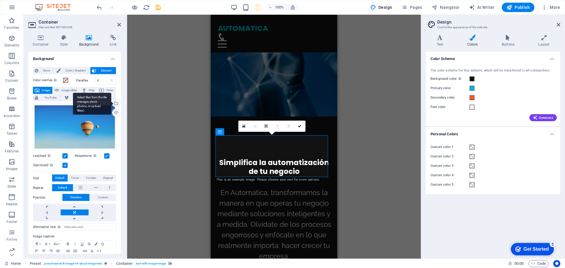
click at [111, 102] on div "Select files from the file manager, stock photos, or upload file(s)" at bounding box center [92, 104] width 38 height 22
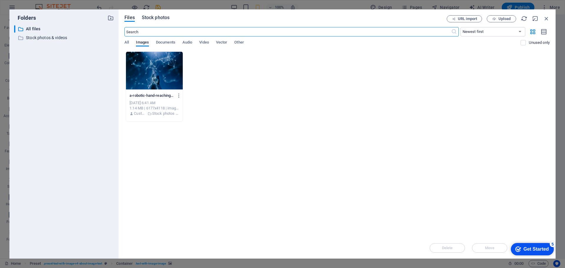
click at [161, 21] on button "Stock photos" at bounding box center [156, 18] width 28 height 6
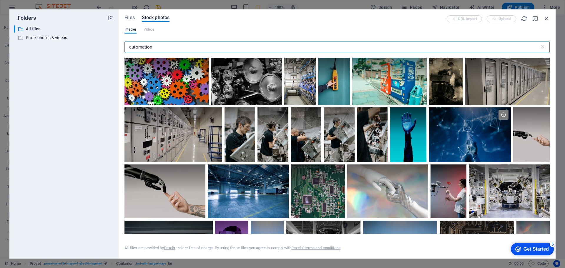
click at [179, 44] on input "automation" at bounding box center [331, 47] width 415 height 12
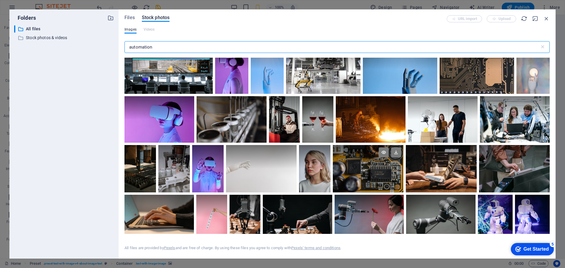
scroll to position [0, 0]
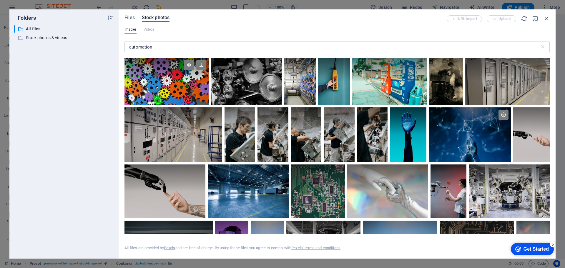
click at [165, 83] on div at bounding box center [166, 81] width 84 height 47
click at [199, 67] on icon at bounding box center [201, 65] width 10 height 10
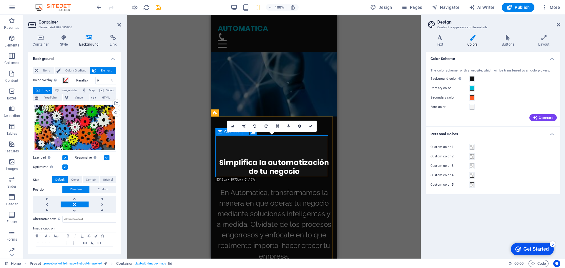
click at [309, 126] on icon at bounding box center [311, 126] width 4 height 4
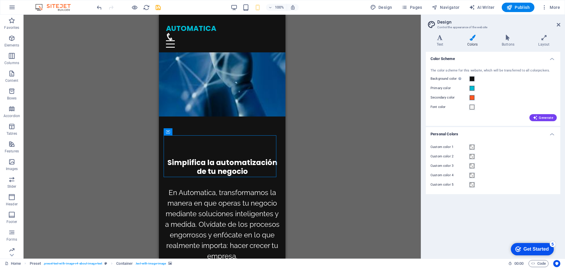
click at [358, 178] on div "Drag here to replace the existing content. Press “Ctrl” if you want to create a…" at bounding box center [222, 137] width 397 height 244
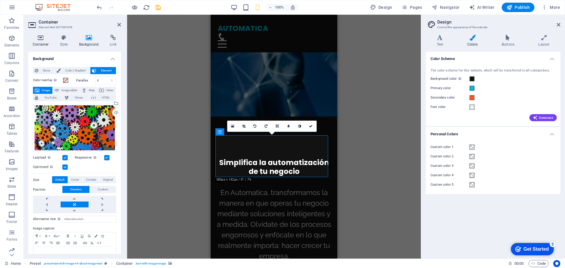
click at [36, 40] on icon at bounding box center [40, 38] width 25 height 6
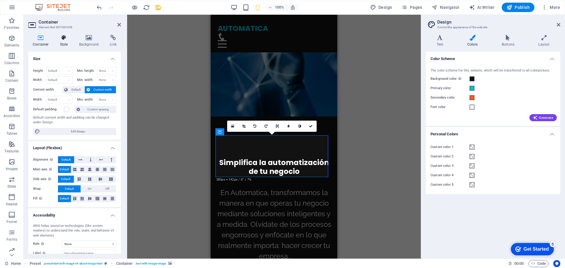
click at [61, 43] on h4 "Style" at bounding box center [65, 41] width 19 height 12
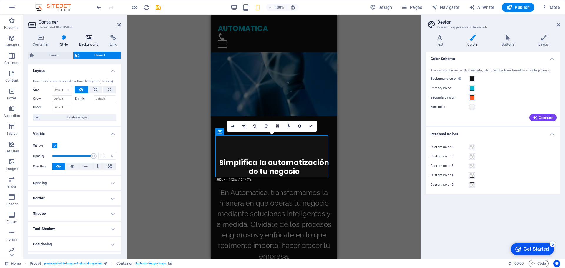
click at [98, 45] on h4 "Background" at bounding box center [90, 41] width 31 height 12
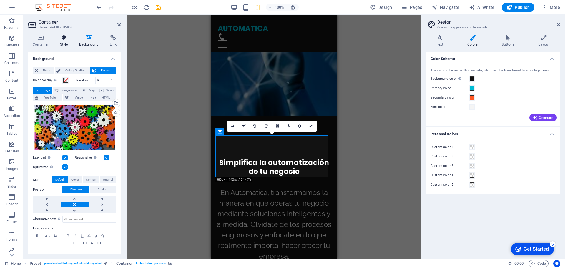
click at [72, 44] on h4 "Style" at bounding box center [65, 41] width 19 height 12
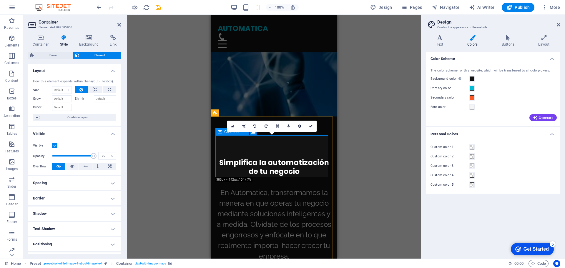
click at [188, 166] on div "Drag here to replace the existing content. Press “Ctrl” if you want to create a…" at bounding box center [274, 137] width 294 height 244
click at [311, 129] on link at bounding box center [310, 126] width 11 height 11
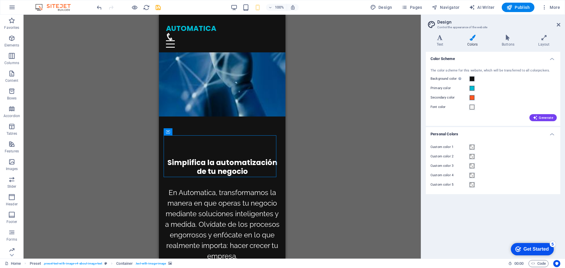
click at [327, 156] on div "Drag here to replace the existing content. Press “Ctrl” if you want to create a…" at bounding box center [222, 137] width 397 height 244
click at [195, 132] on icon at bounding box center [193, 132] width 3 height 6
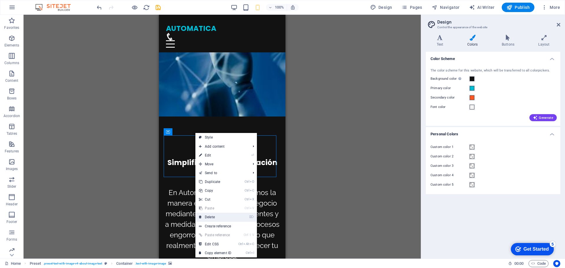
click at [219, 216] on link "⌦ Delete" at bounding box center [214, 217] width 39 height 9
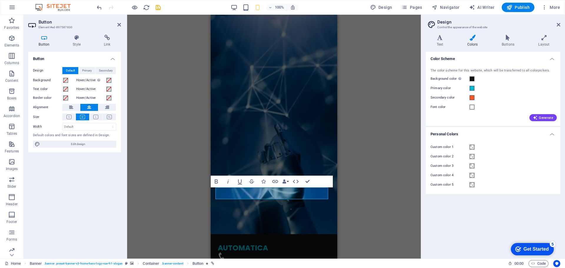
click at [42, 41] on h4 "Button" at bounding box center [45, 41] width 34 height 12
click at [276, 182] on icon "button" at bounding box center [275, 181] width 6 height 3
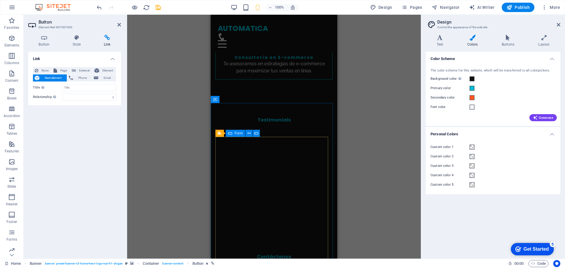
scroll to position [1375, 0]
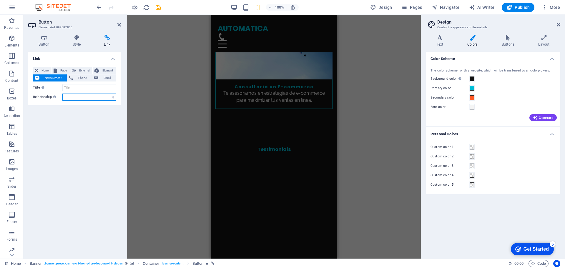
click at [70, 96] on select "alternate author bookmark external help license next nofollow noreferrer noopen…" at bounding box center [89, 97] width 54 height 7
click at [43, 115] on div "Link None Page External Element Next element Phone Email Page Home Subpage Lega…" at bounding box center [74, 153] width 93 height 202
click at [75, 90] on input "Title Additional link description, should not be the same as the link text. The…" at bounding box center [89, 87] width 54 height 7
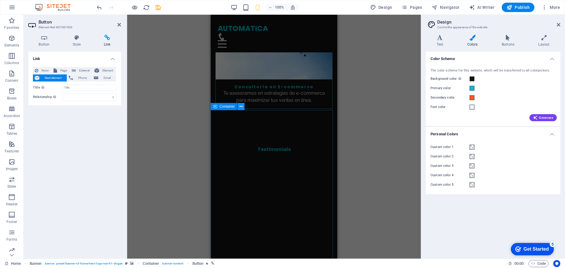
click at [241, 108] on icon at bounding box center [241, 107] width 3 height 6
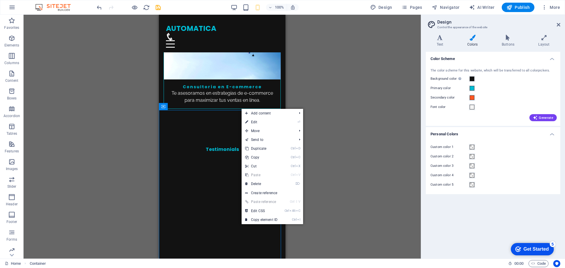
click at [127, 133] on div "H1 Banner Container Spacer Text Banner Menu Bar Spacer Button Preset Placeholde…" at bounding box center [222, 137] width 397 height 244
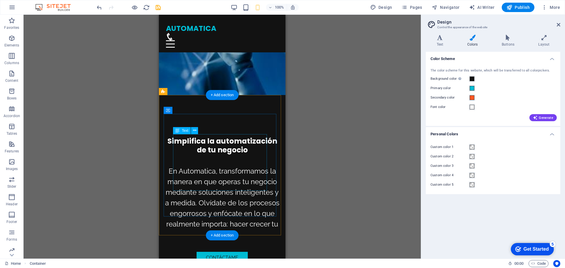
scroll to position [0, 0]
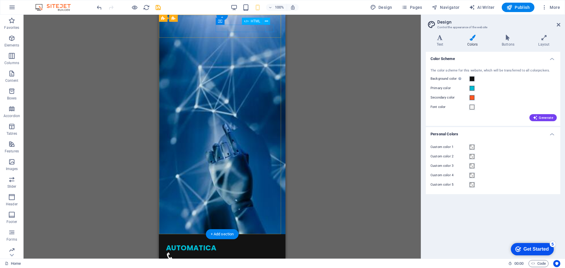
click at [271, 260] on div "Menu" at bounding box center [222, 263] width 112 height 7
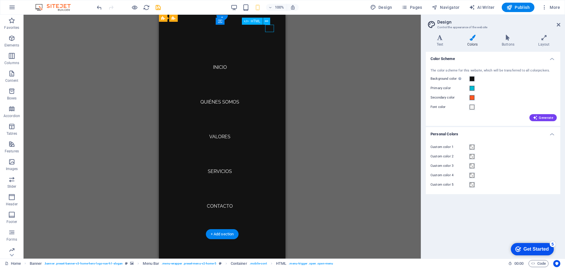
click at [175, 260] on div "Menu" at bounding box center [170, 263] width 9 height 7
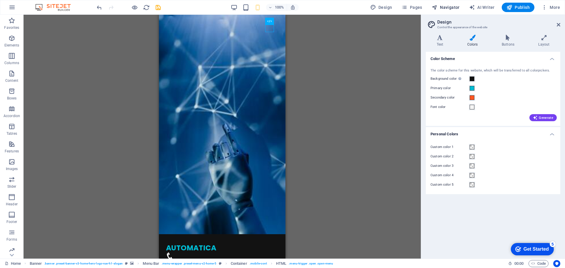
click at [452, 8] on span "Navigator" at bounding box center [446, 7] width 28 height 6
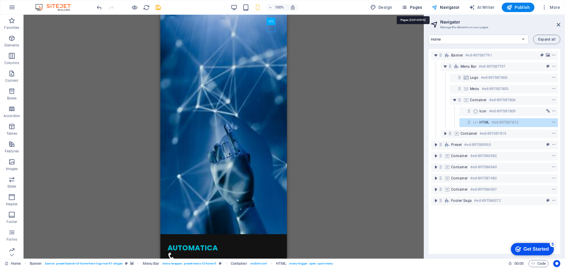
click at [410, 10] on button "Pages" at bounding box center [411, 7] width 25 height 9
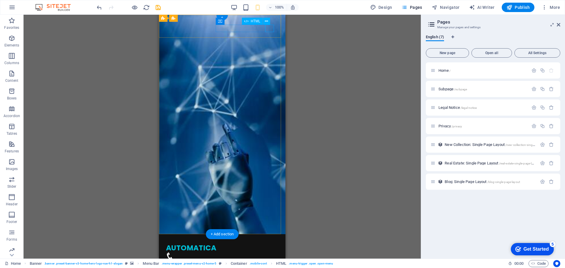
click at [267, 260] on div "Menu" at bounding box center [222, 263] width 112 height 7
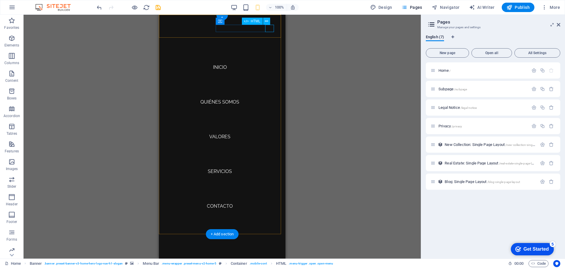
click at [175, 260] on div "Menu" at bounding box center [170, 263] width 9 height 7
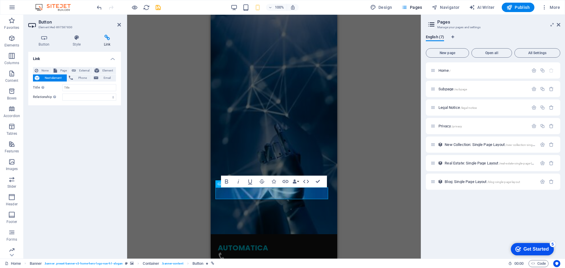
click at [191, 172] on div "H1 Banner Container Spacer Text Banner Menu Bar Spacer Button Preset Placeholde…" at bounding box center [274, 137] width 294 height 244
drag, startPoint x: 353, startPoint y: 137, endPoint x: 356, endPoint y: 135, distance: 3.4
click at [356, 135] on div "H1 Banner Container Spacer Text Banner Menu Bar Spacer Button Preset Placeholde…" at bounding box center [274, 137] width 294 height 244
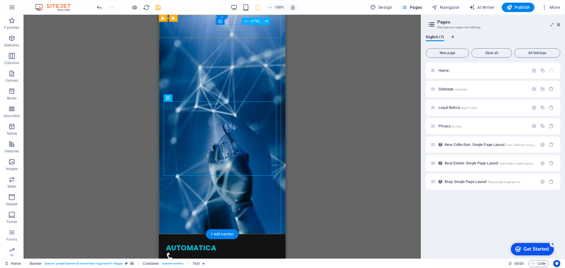
click at [269, 260] on div "Menu" at bounding box center [222, 263] width 112 height 7
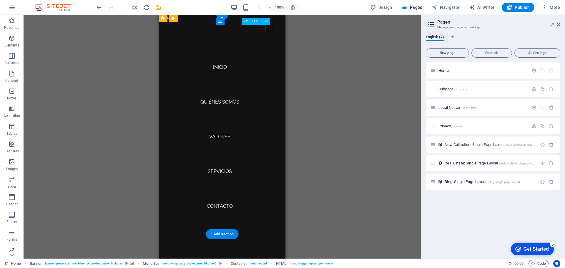
click at [175, 260] on div "Menu" at bounding box center [170, 263] width 9 height 7
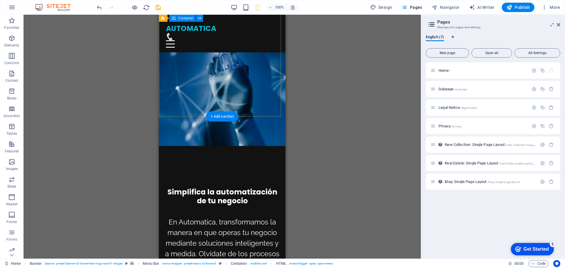
scroll to position [147, 0]
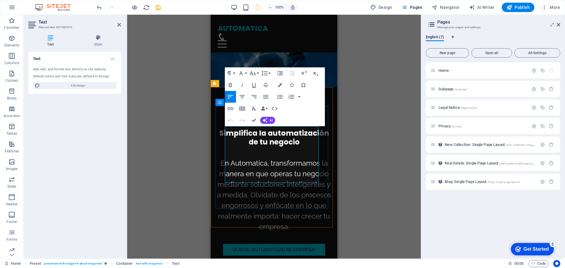
click at [369, 132] on div "Drag here to replace the existing content. Press “Ctrl” if you want to create a…" at bounding box center [274, 137] width 294 height 244
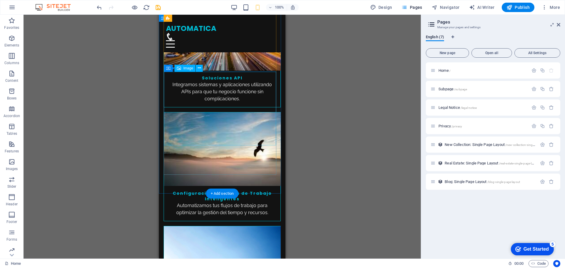
scroll to position [1118, 0]
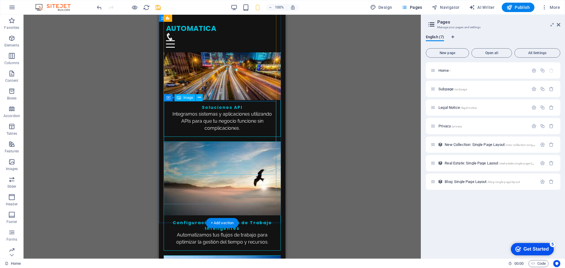
click at [187, 97] on span "Image" at bounding box center [188, 98] width 10 height 4
select select "vw"
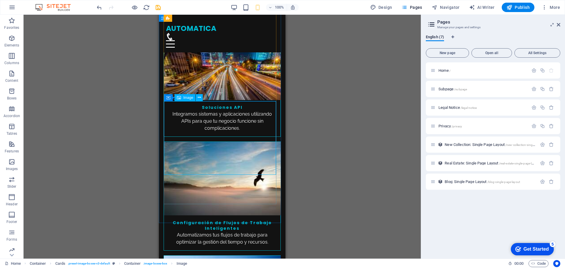
select select "px"
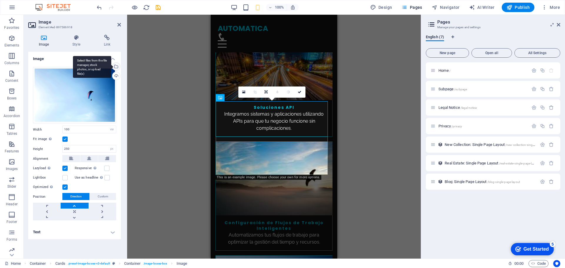
click at [111, 67] on div "Select files from the file manager, stock photos, or upload file(s)" at bounding box center [92, 67] width 38 height 22
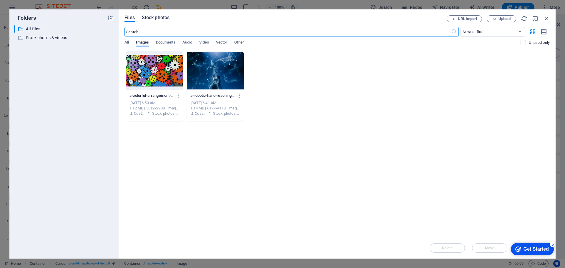
click at [159, 18] on span "Stock photos" at bounding box center [156, 17] width 28 height 7
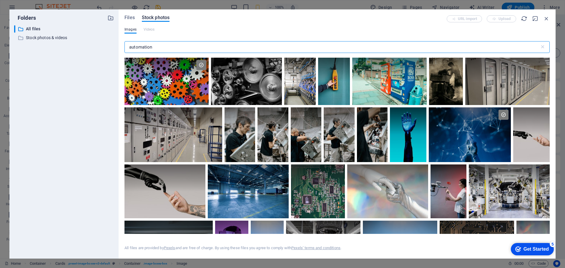
click at [184, 44] on input "automation" at bounding box center [331, 47] width 415 height 12
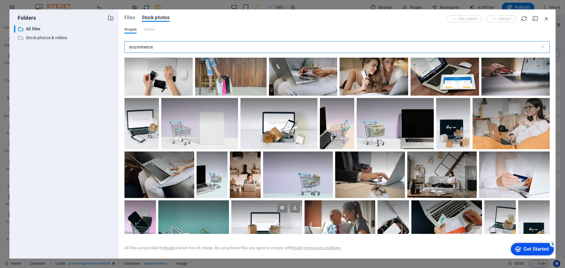
scroll to position [29, 0]
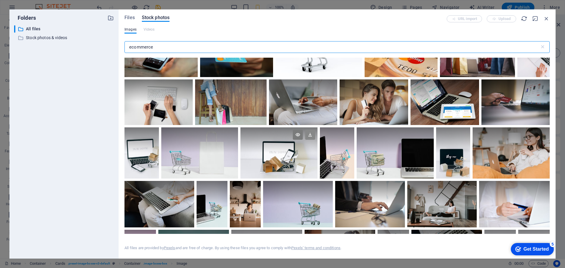
type input "ecommerce"
click at [308, 130] on icon at bounding box center [310, 135] width 10 height 10
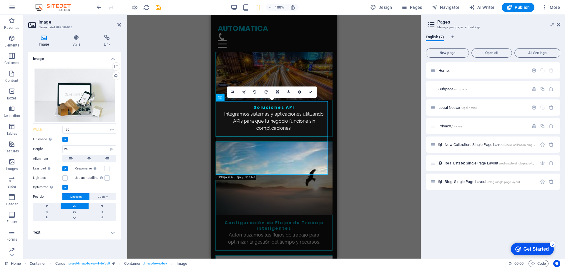
click at [160, 112] on div "Drag here to replace the existing content. Press “Ctrl” if you want to create a…" at bounding box center [274, 137] width 294 height 244
click at [366, 116] on div "Drag here to replace the existing content. Press “Ctrl” if you want to create a…" at bounding box center [274, 137] width 294 height 244
click at [312, 91] on icon at bounding box center [311, 92] width 4 height 4
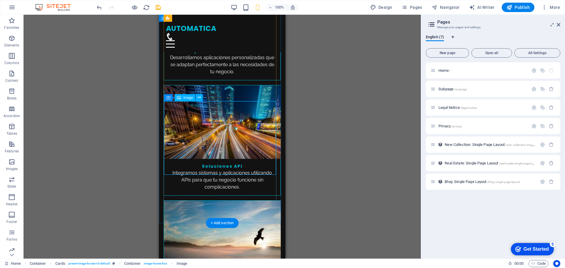
scroll to position [1030, 0]
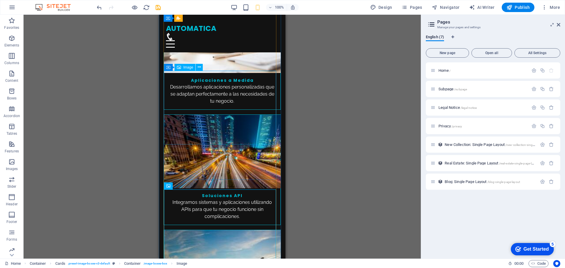
click at [219, 230] on figure at bounding box center [222, 267] width 117 height 74
click at [207, 230] on figure at bounding box center [222, 267] width 117 height 74
select select "vw"
select select "px"
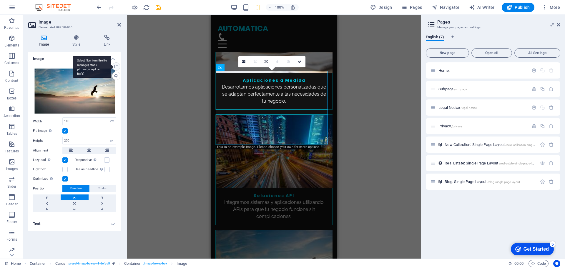
click at [116, 67] on div "Select files from the file manager, stock photos, or upload file(s)" at bounding box center [115, 67] width 9 height 9
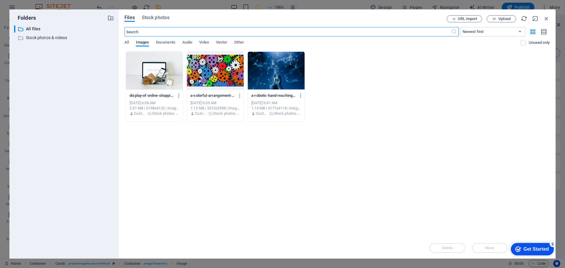
click at [180, 29] on input "text" at bounding box center [287, 31] width 326 height 9
click at [163, 20] on span "Stock photos" at bounding box center [156, 17] width 28 height 7
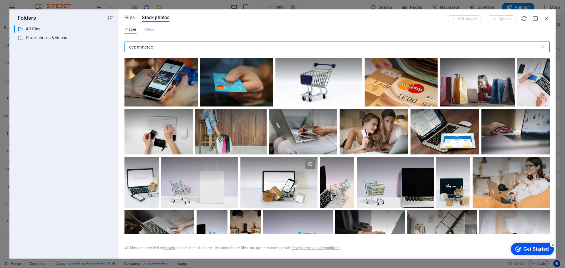
click at [188, 45] on input "ecommerce" at bounding box center [331, 47] width 415 height 12
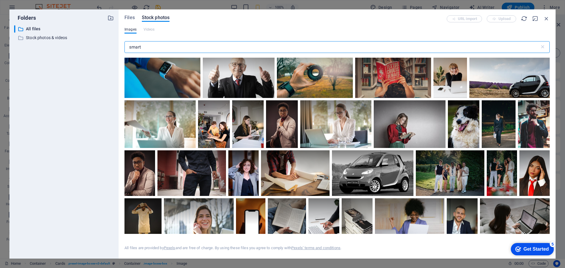
scroll to position [0, 0]
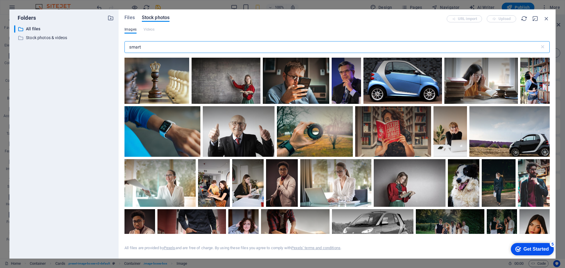
click at [141, 43] on input "smart" at bounding box center [331, 47] width 415 height 12
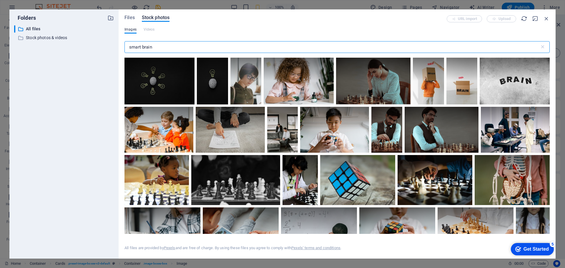
click at [133, 47] on input "smart brain" at bounding box center [331, 47] width 415 height 12
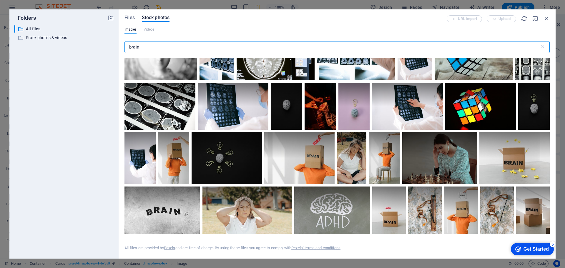
scroll to position [118, 0]
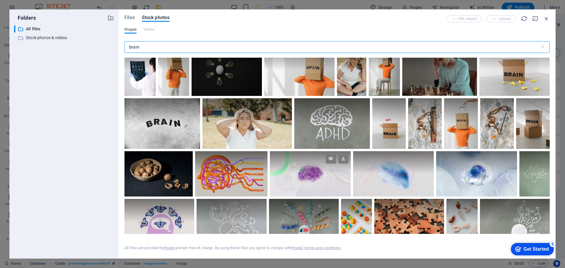
type input "brain"
click at [303, 182] on div at bounding box center [310, 173] width 81 height 45
click at [344, 161] on icon at bounding box center [343, 159] width 10 height 10
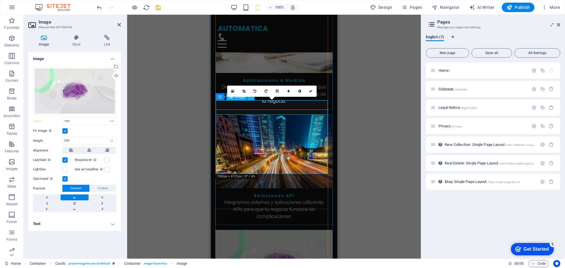
scroll to position [971, 0]
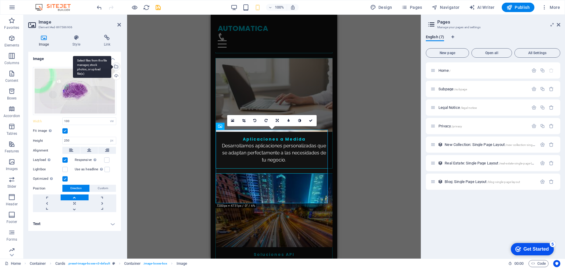
click at [116, 66] on div "Select files from the file manager, stock photos, or upload file(s)" at bounding box center [115, 67] width 9 height 9
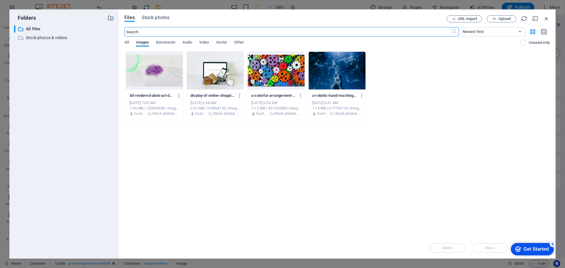
click at [159, 11] on div "Files Stock photos URL import Upload ​ Newest first Oldest first Name (A-Z) Nam…" at bounding box center [337, 133] width 437 height 249
click at [156, 17] on span "Stock photos" at bounding box center [156, 17] width 28 height 7
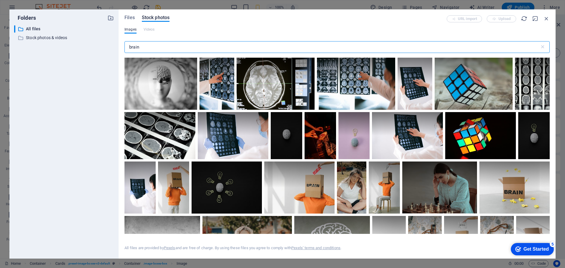
drag, startPoint x: 146, startPoint y: 48, endPoint x: 109, endPoint y: 44, distance: 37.4
click at [109, 44] on div "Folders ​ All files All files ​ Stock photos & videos Stock photos & videos Fil…" at bounding box center [282, 133] width 546 height 249
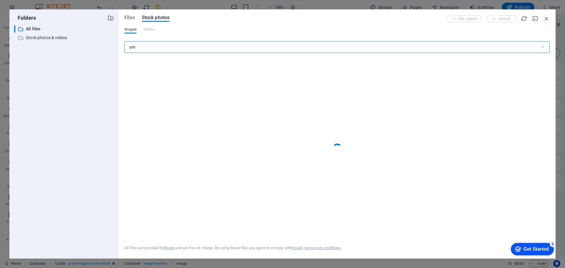
type input "s"
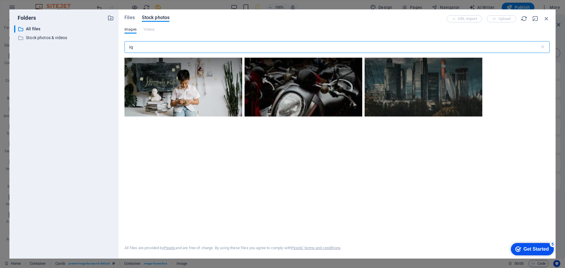
type input "i"
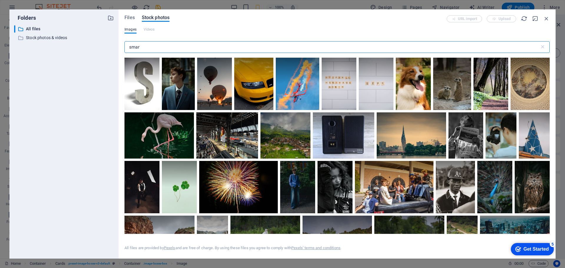
type input "smart"
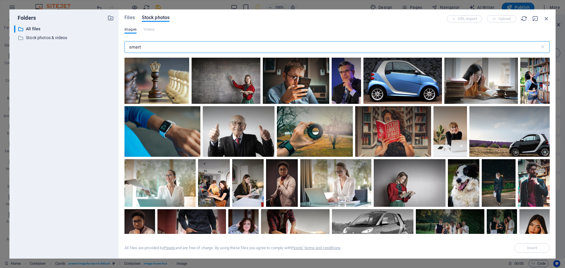
select select "vw"
select select "px"
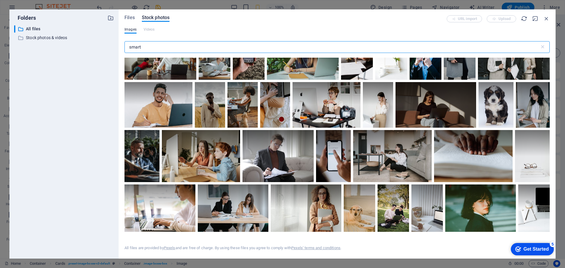
scroll to position [471, 0]
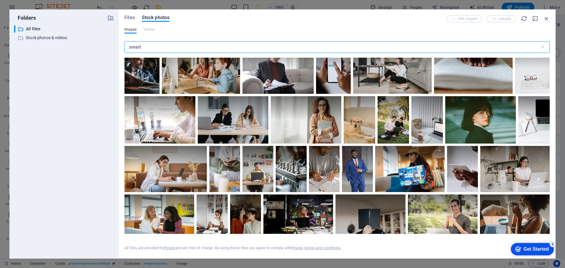
drag, startPoint x: 168, startPoint y: 44, endPoint x: 104, endPoint y: 46, distance: 64.5
click at [104, 46] on div "Folders ​ All files All files ​ Stock photos & videos Stock photos & videos Fil…" at bounding box center [282, 133] width 546 height 249
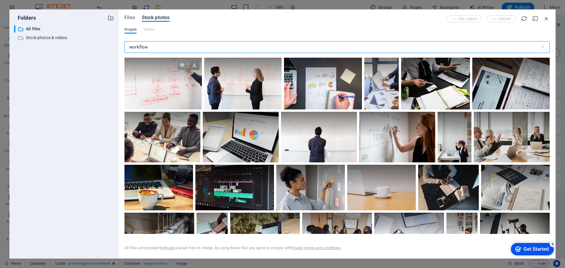
type input "workflow"
click at [182, 65] on icon at bounding box center [182, 65] width 10 height 10
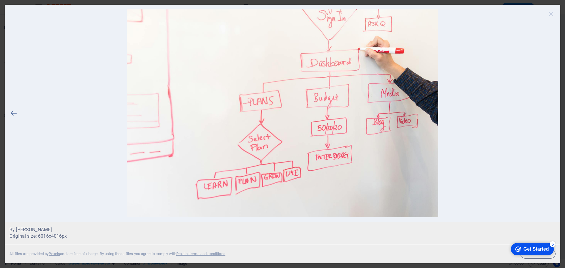
click at [552, 15] on icon at bounding box center [551, 13] width 9 height 9
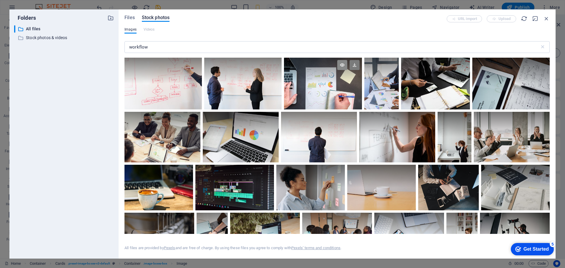
click at [344, 65] on icon at bounding box center [342, 65] width 10 height 10
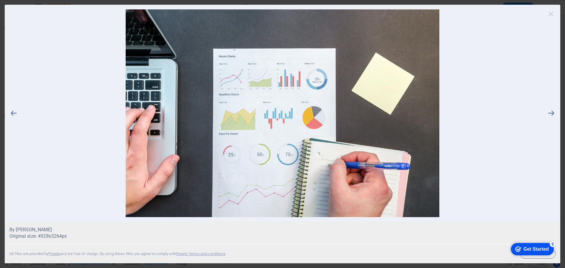
click at [552, 14] on icon at bounding box center [551, 13] width 9 height 9
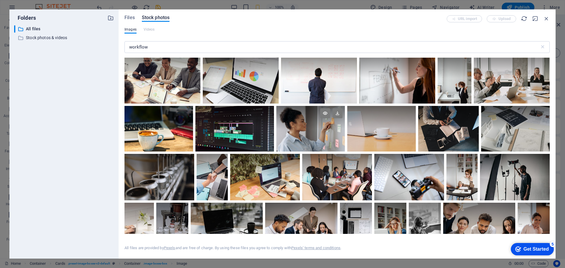
scroll to position [29, 0]
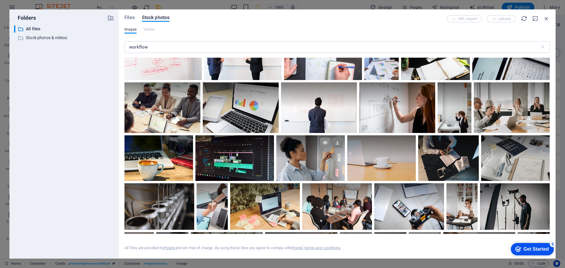
click at [325, 142] on icon at bounding box center [325, 143] width 10 height 10
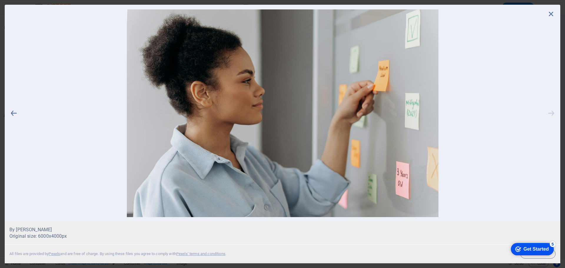
click at [551, 19] on icon at bounding box center [551, 113] width 9 height 208
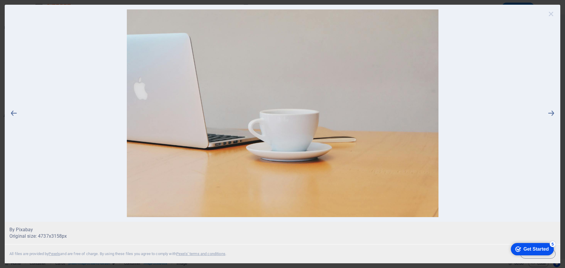
click at [553, 10] on icon at bounding box center [551, 13] width 9 height 9
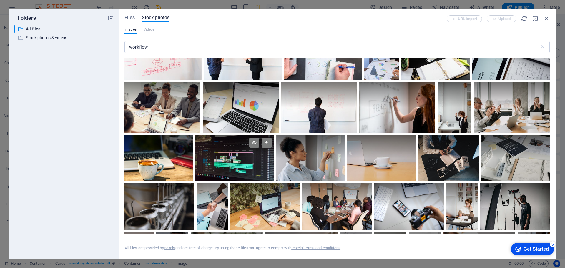
scroll to position [0, 0]
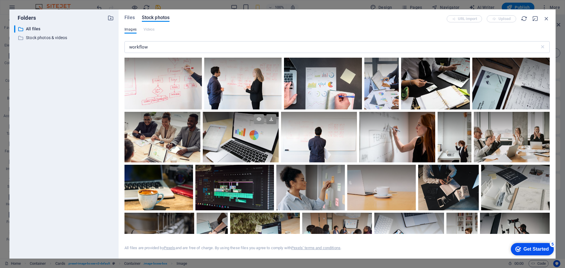
click at [260, 120] on icon at bounding box center [259, 119] width 10 height 10
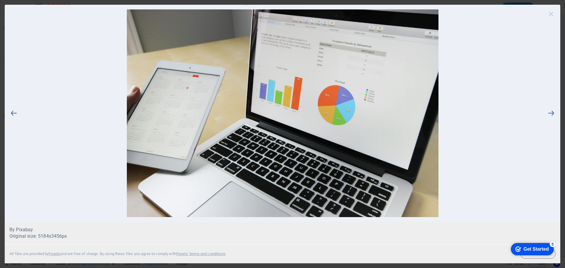
click at [552, 13] on icon at bounding box center [551, 13] width 9 height 9
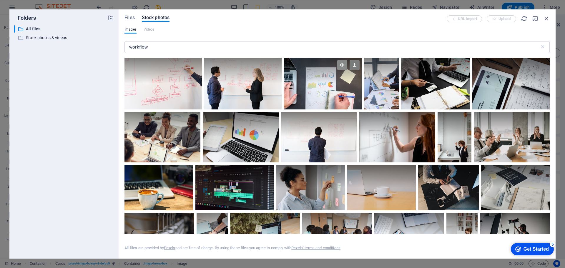
click at [343, 66] on icon at bounding box center [342, 65] width 10 height 10
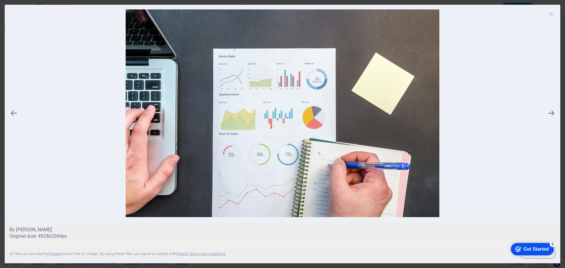
click at [552, 15] on icon at bounding box center [551, 13] width 9 height 9
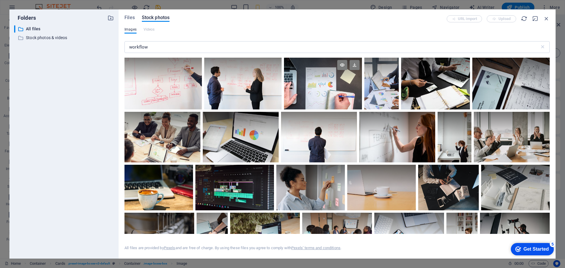
click at [337, 88] on div at bounding box center [323, 84] width 78 height 52
click at [353, 59] on div at bounding box center [323, 71] width 78 height 26
click at [352, 62] on icon at bounding box center [355, 65] width 10 height 10
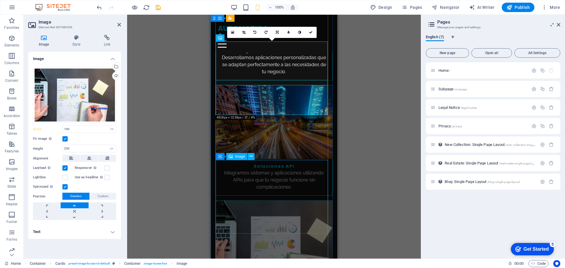
scroll to position [1089, 0]
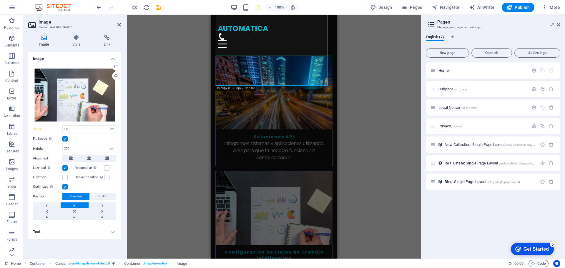
click at [356, 159] on div "Drag here to replace the existing content. Press “Ctrl” if you want to create a…" at bounding box center [274, 137] width 294 height 244
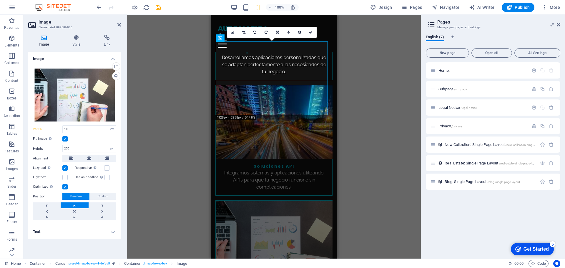
click at [196, 143] on div "Drag here to replace the existing content. Press “Ctrl” if you want to create a…" at bounding box center [274, 137] width 294 height 244
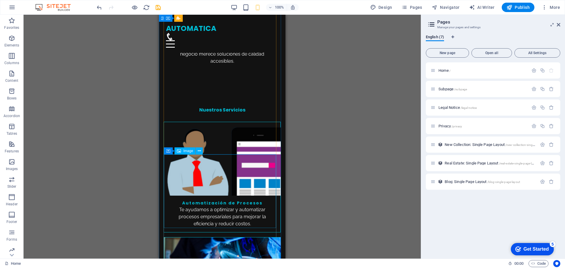
scroll to position [647, 0]
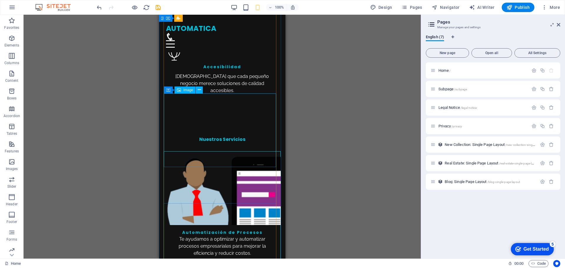
select select "vw"
select select "px"
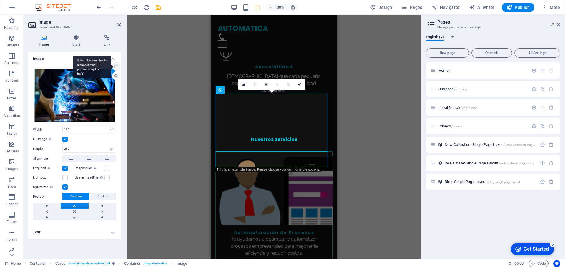
click at [111, 67] on div "Select files from the file manager, stock photos, or upload file(s)" at bounding box center [92, 67] width 38 height 22
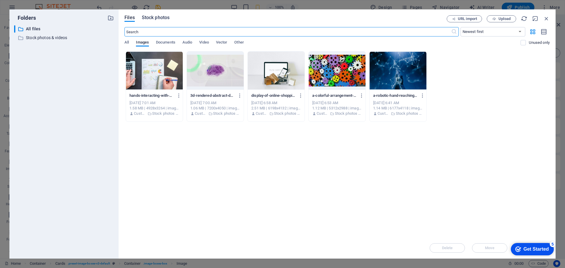
click at [147, 18] on span "Stock photos" at bounding box center [156, 17] width 28 height 7
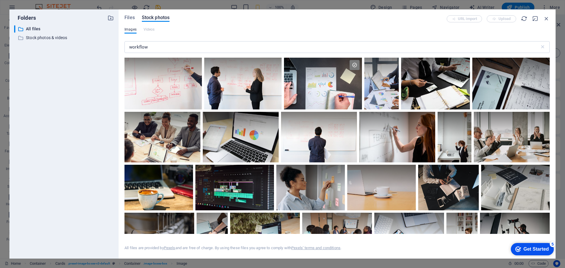
click at [140, 38] on div "Images Videos" at bounding box center [336, 33] width 425 height 12
click at [143, 57] on div "workflow ​" at bounding box center [336, 48] width 425 height 19
click at [137, 50] on input "workflow" at bounding box center [331, 47] width 415 height 12
drag, startPoint x: 137, startPoint y: 50, endPoint x: 221, endPoint y: 27, distance: 87.3
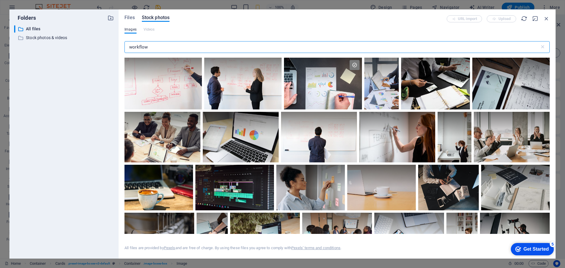
click at [138, 49] on input "workflow" at bounding box center [331, 47] width 415 height 12
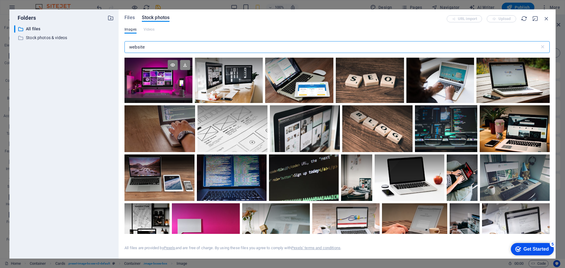
type input "website"
click at [187, 64] on icon at bounding box center [185, 65] width 10 height 10
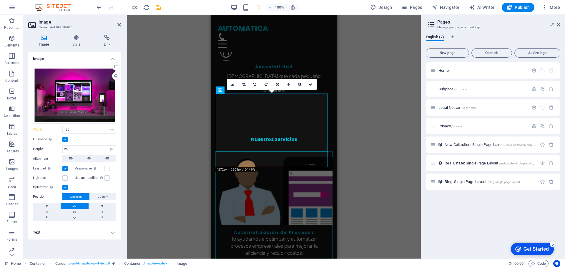
click at [373, 134] on div "Drag here to replace the existing content. Press “Ctrl” if you want to create a…" at bounding box center [274, 137] width 294 height 244
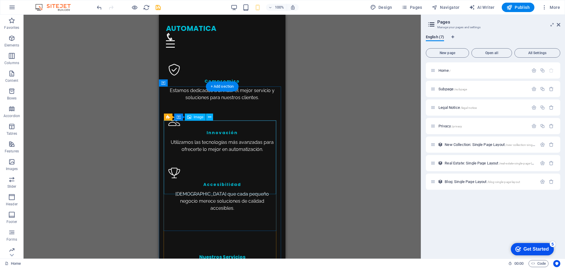
scroll to position [500, 0]
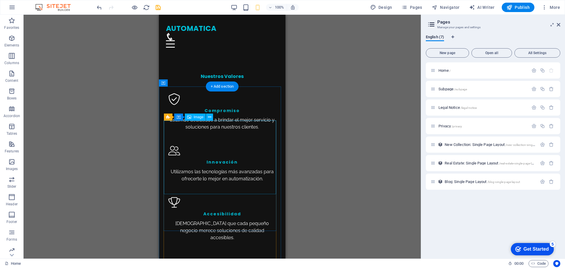
select select "vw"
select select "px"
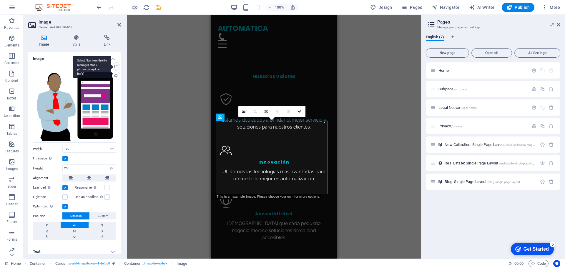
click at [116, 65] on div "Select files from the file manager, stock photos, or upload file(s)" at bounding box center [115, 67] width 9 height 9
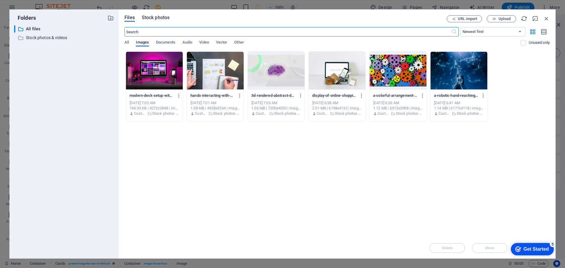
click at [155, 17] on span "Stock photos" at bounding box center [156, 17] width 28 height 7
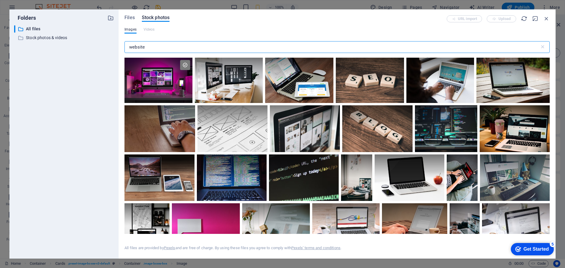
click at [136, 48] on input "website" at bounding box center [331, 47] width 415 height 12
drag, startPoint x: 136, startPoint y: 48, endPoint x: 226, endPoint y: 49, distance: 90.4
click at [137, 48] on input "website" at bounding box center [331, 47] width 415 height 12
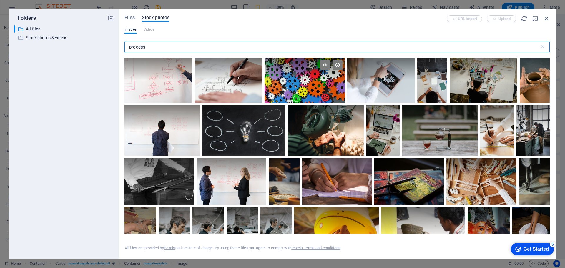
type input "process"
click at [308, 80] on div at bounding box center [305, 69] width 80 height 23
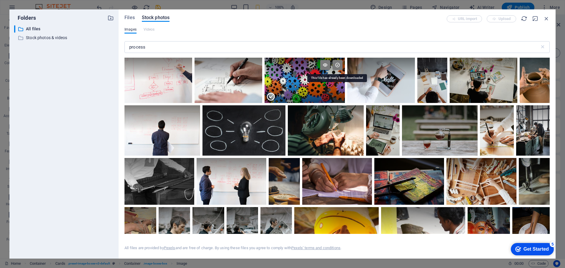
click at [338, 66] on icon at bounding box center [338, 65] width 10 height 10
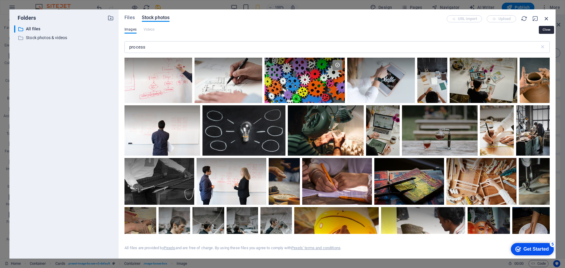
click at [549, 17] on icon "button" at bounding box center [546, 18] width 6 height 6
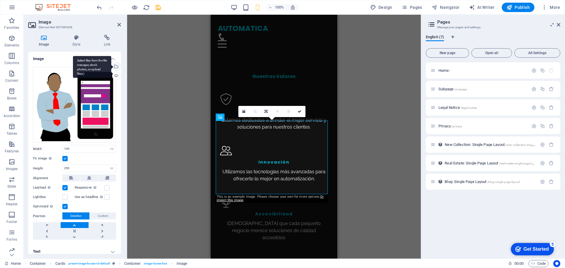
click at [111, 65] on div "Select files from the file manager, stock photos, or upload file(s)" at bounding box center [92, 67] width 38 height 22
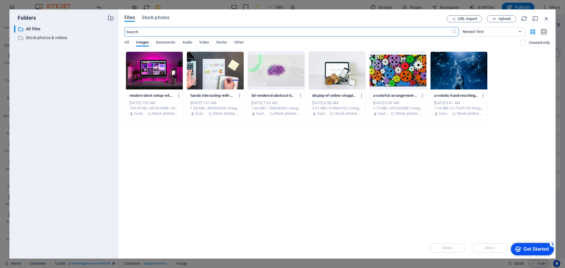
click at [388, 70] on div at bounding box center [398, 71] width 57 height 38
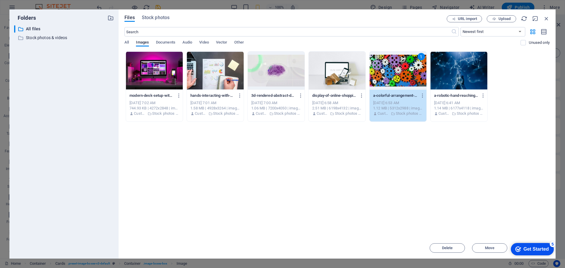
click at [395, 72] on div "1" at bounding box center [398, 71] width 57 height 38
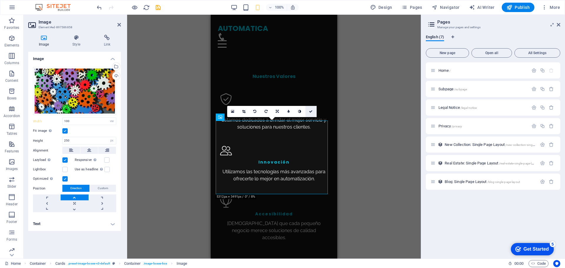
click at [311, 114] on link at bounding box center [310, 111] width 11 height 11
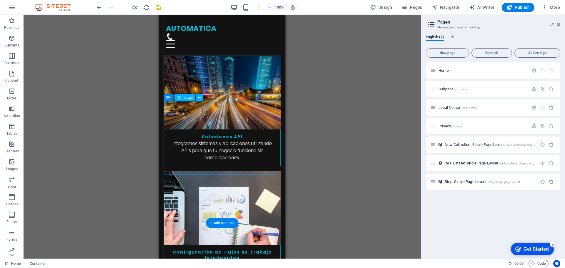
scroll to position [1118, 0]
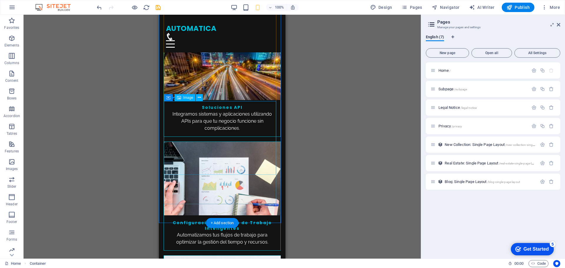
select select "vw"
select select "px"
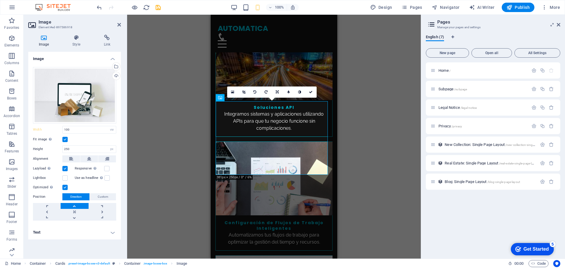
click at [193, 132] on div "Drag here to replace the existing content. Press “Ctrl” if you want to create a…" at bounding box center [274, 137] width 294 height 244
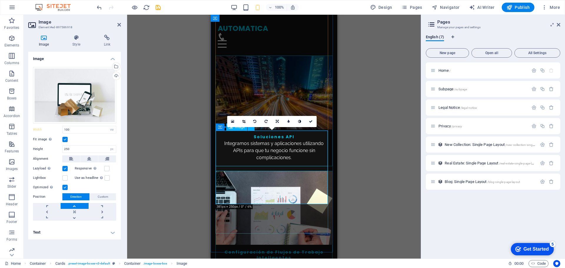
scroll to position [1059, 0]
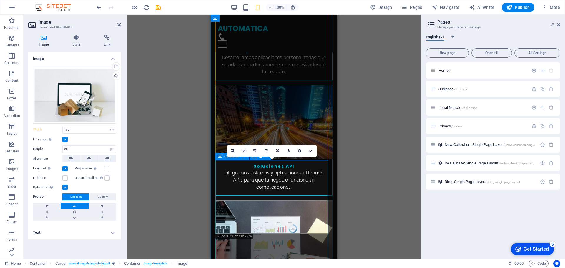
click at [129, 108] on div "Drag here to replace the existing content. Press “Ctrl” if you want to create a…" at bounding box center [274, 137] width 294 height 244
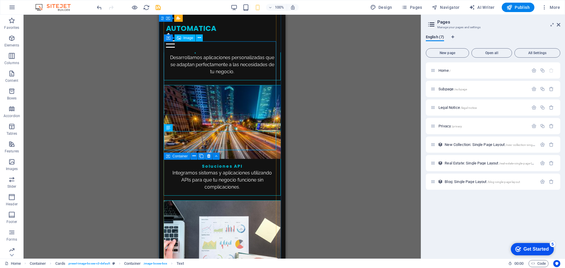
click at [225, 201] on figure at bounding box center [222, 238] width 117 height 74
select select "vw"
select select "px"
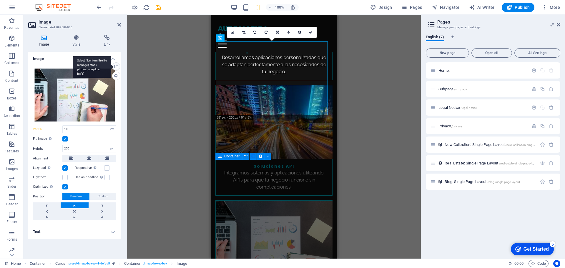
click at [117, 67] on div "Select files from the file manager, stock photos, or upload file(s)" at bounding box center [115, 67] width 9 height 9
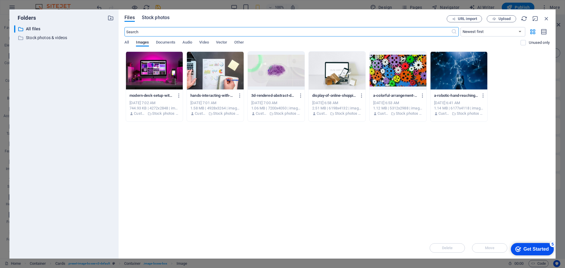
click at [161, 17] on span "Stock photos" at bounding box center [156, 17] width 28 height 7
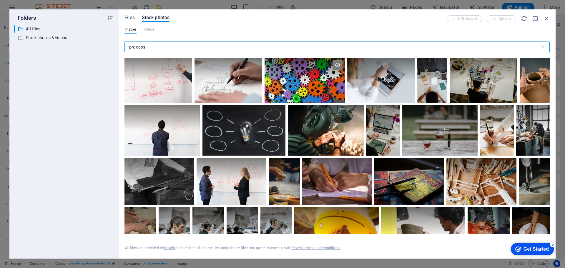
click at [139, 43] on input "process" at bounding box center [331, 47] width 415 height 12
drag, startPoint x: 139, startPoint y: 43, endPoint x: 157, endPoint y: 54, distance: 20.6
click at [141, 44] on input "process" at bounding box center [331, 47] width 415 height 12
click at [249, 133] on div at bounding box center [243, 130] width 83 height 51
click at [278, 111] on icon at bounding box center [278, 113] width 10 height 10
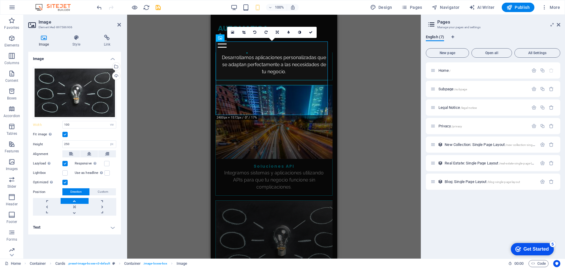
click at [167, 104] on div "Drag here to replace the existing content. Press “Ctrl” if you want to create a…" at bounding box center [274, 137] width 294 height 244
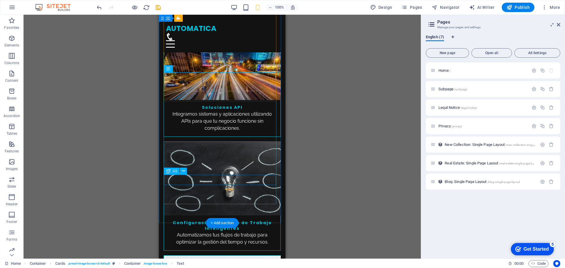
scroll to position [1089, 0]
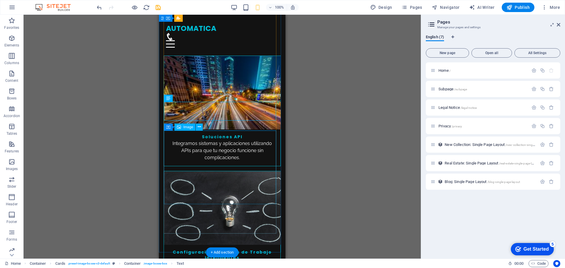
select select "vw"
select select "px"
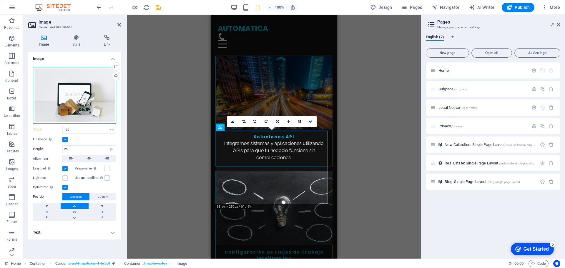
click at [88, 84] on div "Drag files here, click to choose files or select files from Files or our free s…" at bounding box center [74, 95] width 83 height 57
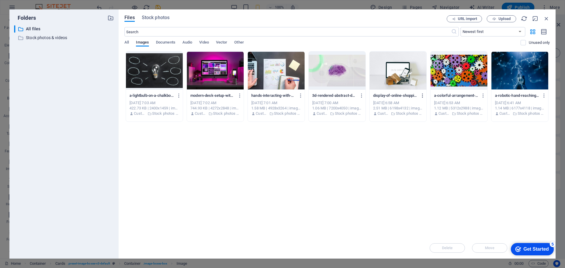
click at [420, 93] on icon "button" at bounding box center [423, 95] width 6 height 5
click at [307, 179] on div at bounding box center [282, 134] width 565 height 268
click at [545, 19] on icon "button" at bounding box center [546, 18] width 6 height 6
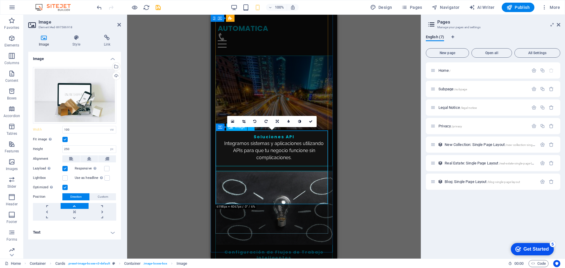
scroll to position [1030, 0]
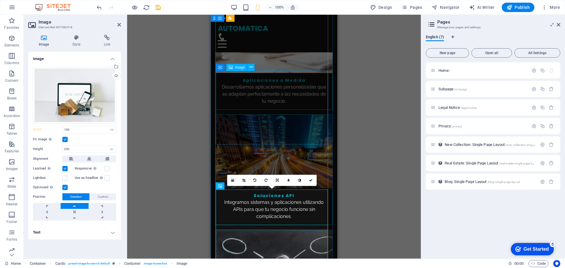
click at [243, 230] on figure at bounding box center [274, 267] width 117 height 74
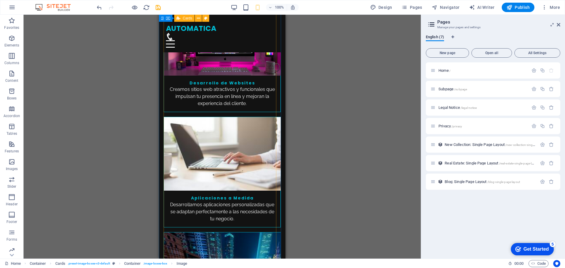
scroll to position [795, 0]
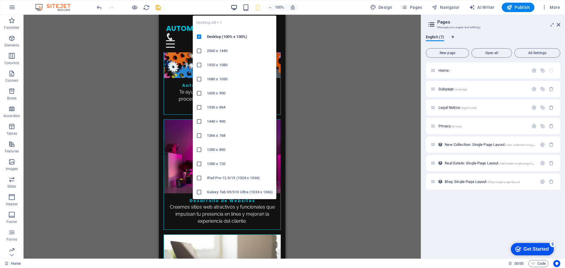
click at [236, 5] on icon "button" at bounding box center [234, 7] width 7 height 7
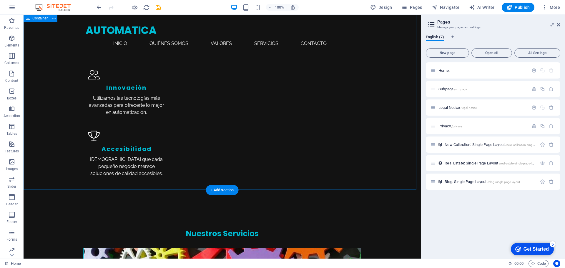
scroll to position [736, 0]
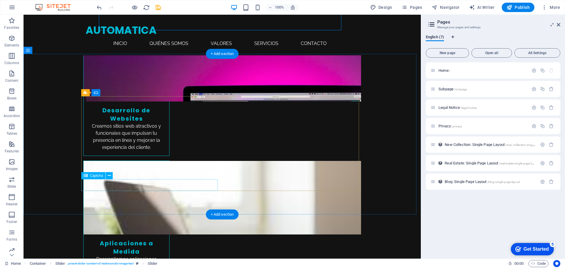
scroll to position [948, 0]
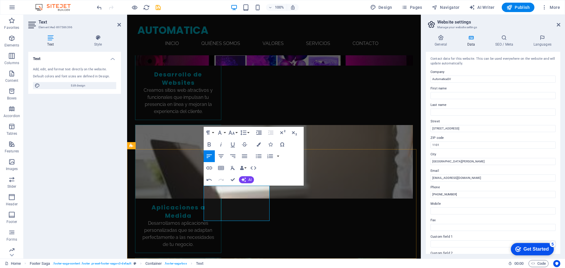
drag, startPoint x: 204, startPoint y: 204, endPoint x: 252, endPoint y: 202, distance: 48.0
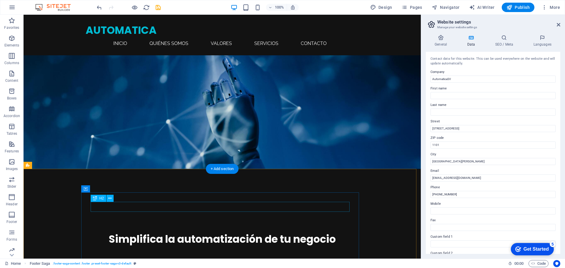
scroll to position [0, 0]
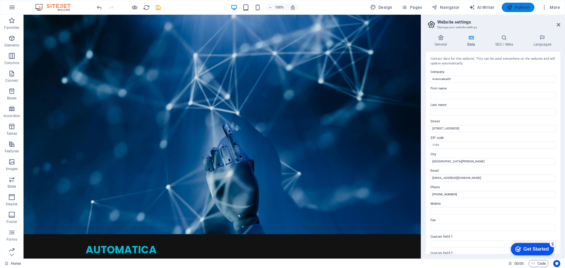
click at [518, 5] on span "Publish" at bounding box center [517, 7] width 23 height 6
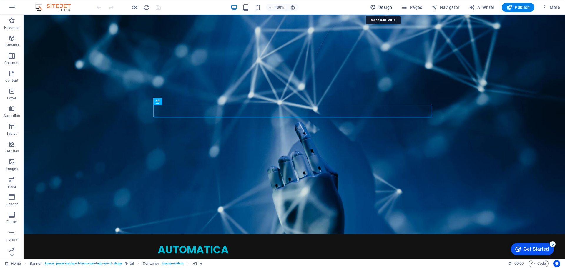
click at [387, 6] on span "Design" at bounding box center [381, 7] width 22 height 6
select select "px"
select select "200"
select select "px"
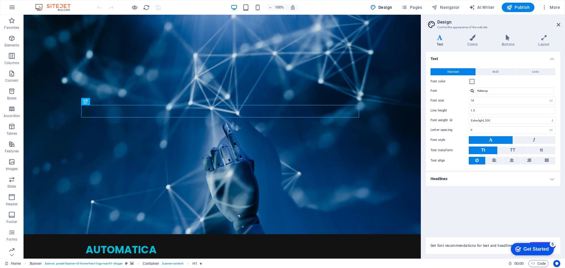
click at [538, 253] on div "checkmark Get Started 5" at bounding box center [532, 249] width 43 height 12
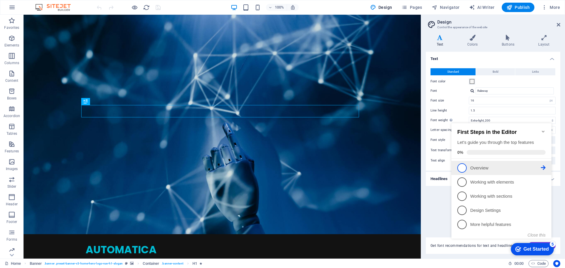
click at [483, 165] on p "Overview - incomplete" at bounding box center [505, 168] width 71 height 6
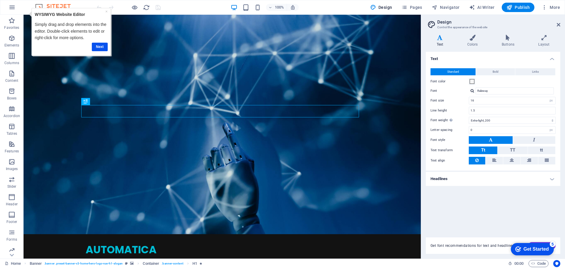
click at [533, 247] on div "Get Started" at bounding box center [536, 249] width 25 height 5
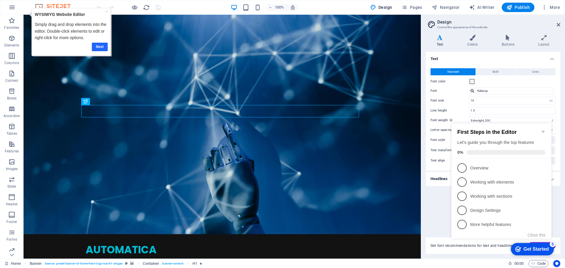
click at [99, 46] on link "Next" at bounding box center [100, 47] width 16 height 9
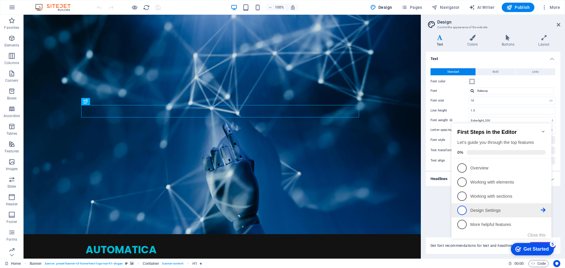
click at [503, 210] on p "Design Settings - incomplete" at bounding box center [505, 210] width 71 height 6
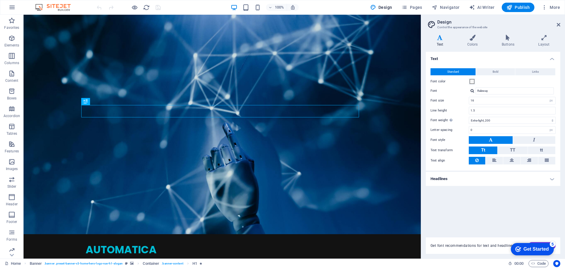
click at [509, 206] on div "Text Standard Bold Links Font color Font Raleway Font size 16 rem px Line heigh…" at bounding box center [493, 141] width 134 height 179
click at [532, 249] on div "Get Started" at bounding box center [536, 249] width 25 height 5
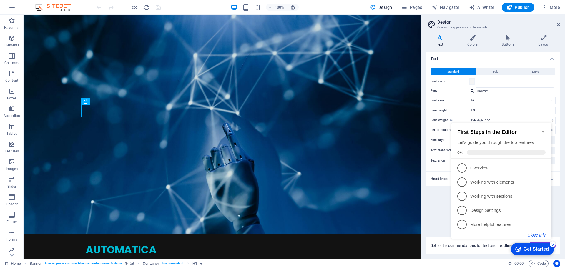
click at [536, 236] on button "Close this" at bounding box center [537, 235] width 18 height 5
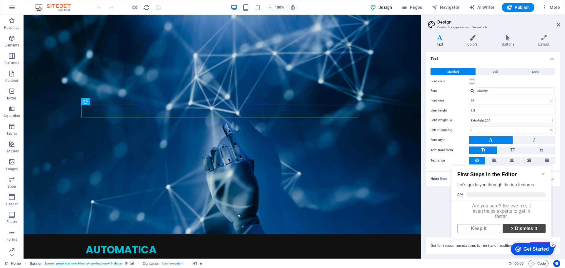
click at [525, 233] on link "× Dismiss it" at bounding box center [524, 228] width 43 height 9
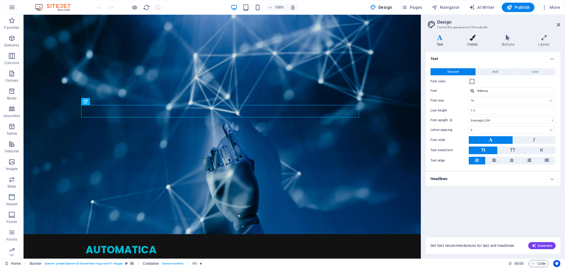
click at [481, 39] on icon at bounding box center [472, 38] width 32 height 6
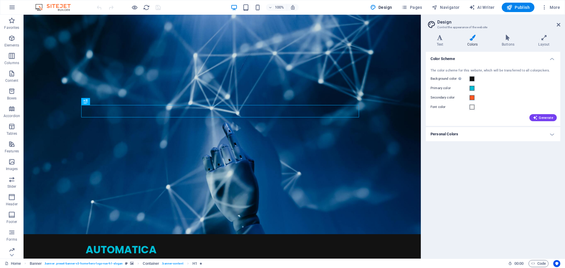
click at [467, 133] on h4 "Personal Colors" at bounding box center [493, 134] width 134 height 14
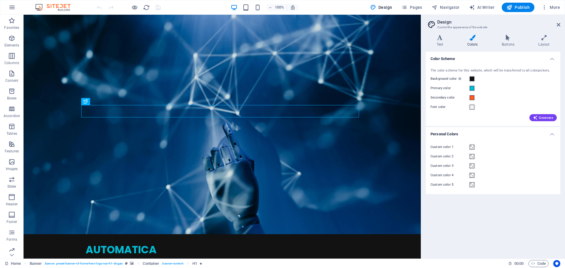
click at [467, 133] on h4 "Personal Colors" at bounding box center [493, 132] width 134 height 11
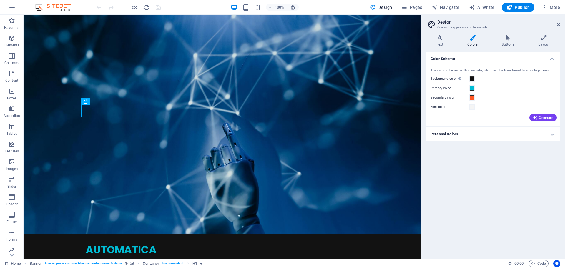
click at [494, 97] on div "Secondary color" at bounding box center [493, 97] width 125 height 7
click at [547, 120] on span "Generate" at bounding box center [543, 117] width 20 height 5
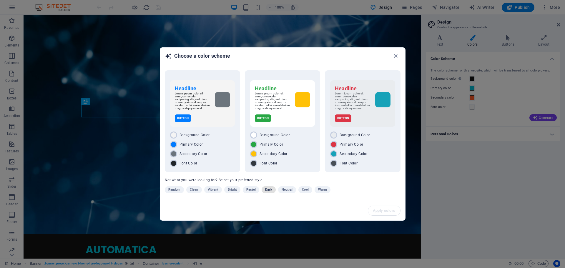
click at [270, 192] on span "Dark" at bounding box center [268, 189] width 7 height 7
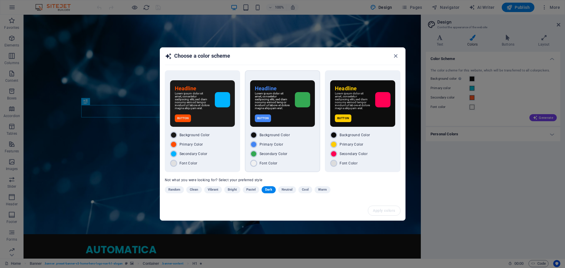
click at [288, 114] on div "Headline Lorem ipsum dolor sit amet, consetetur sadipscing elitr, sed diam nonu…" at bounding box center [282, 103] width 65 height 46
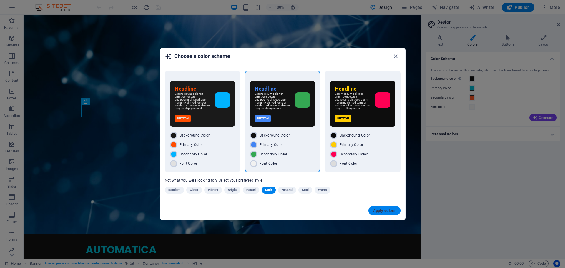
click at [380, 213] on span "Apply colors" at bounding box center [384, 210] width 23 height 5
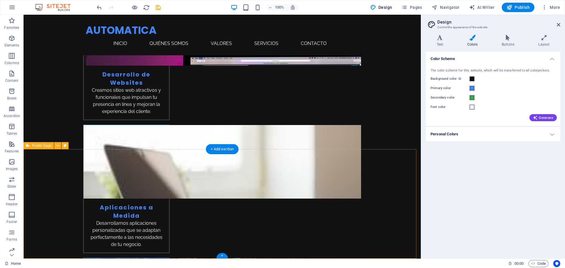
scroll to position [831, 0]
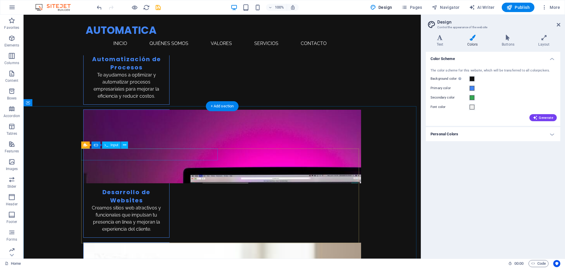
click at [90, 144] on span "Contact Form" at bounding box center [100, 145] width 21 height 4
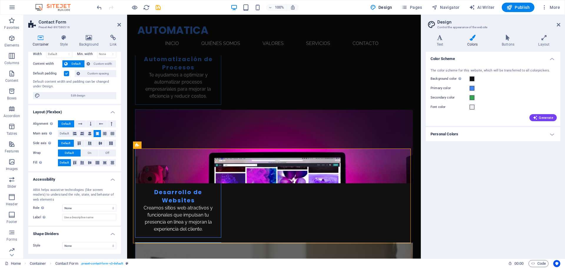
scroll to position [0, 0]
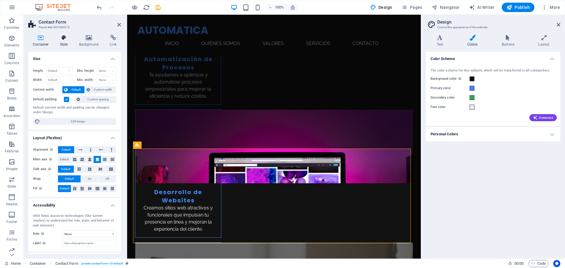
click at [65, 41] on h4 "Style" at bounding box center [65, 41] width 19 height 12
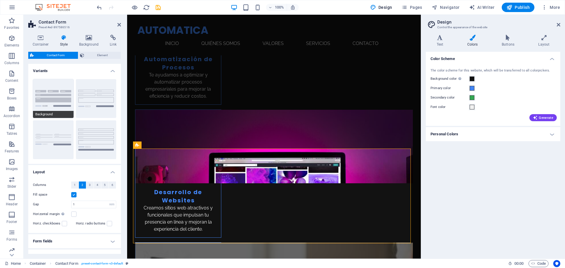
click at [46, 96] on button "Background" at bounding box center [53, 98] width 41 height 39
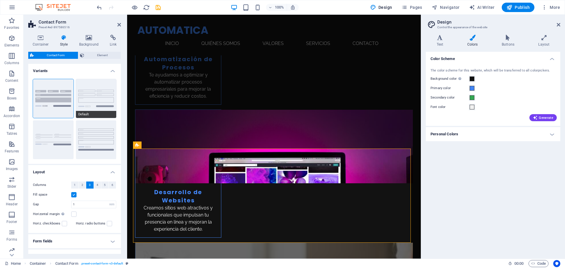
click at [95, 94] on button "Default" at bounding box center [96, 98] width 41 height 39
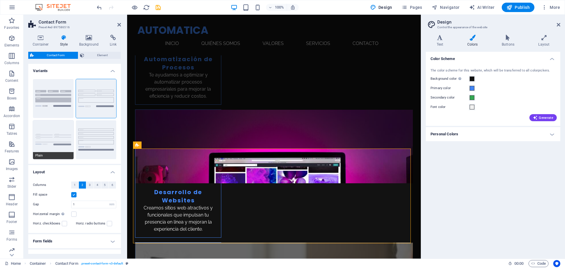
click at [52, 141] on button "Plain" at bounding box center [53, 139] width 41 height 39
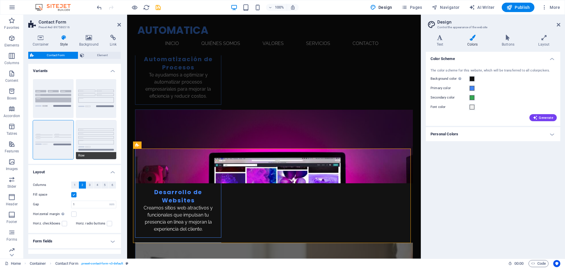
click at [91, 134] on button "Row" at bounding box center [96, 139] width 41 height 39
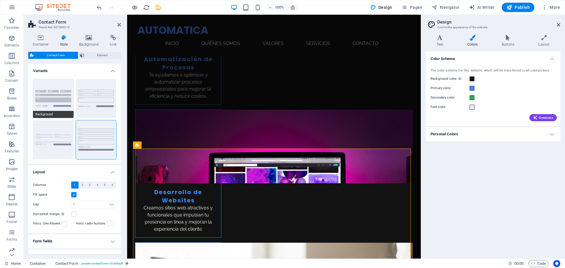
click at [53, 95] on button "Background" at bounding box center [53, 98] width 41 height 39
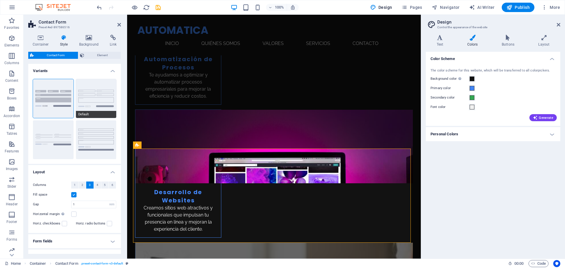
click at [95, 97] on button "Default" at bounding box center [96, 98] width 41 height 39
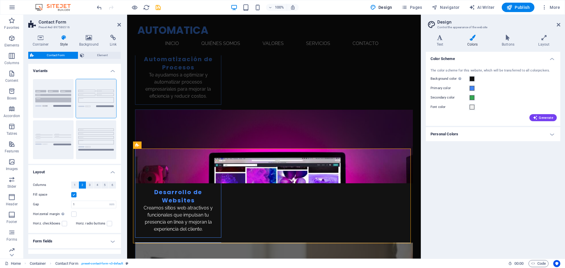
scroll to position [33, 0]
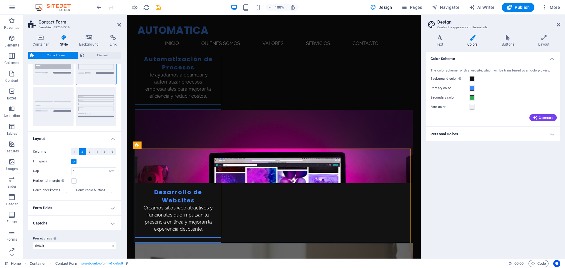
drag, startPoint x: 58, startPoint y: 198, endPoint x: 53, endPoint y: 205, distance: 7.8
click at [55, 202] on ul "Layout Columns 1 2 3 4 5 6 Fill space Gap 1 px rem % vh vw Horizontal margin On…" at bounding box center [74, 181] width 93 height 99
click at [50, 208] on h4 "Form fields" at bounding box center [74, 208] width 93 height 14
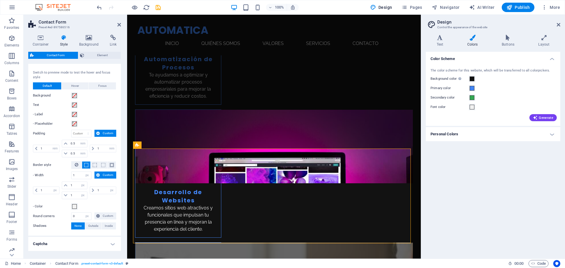
scroll to position [151, 0]
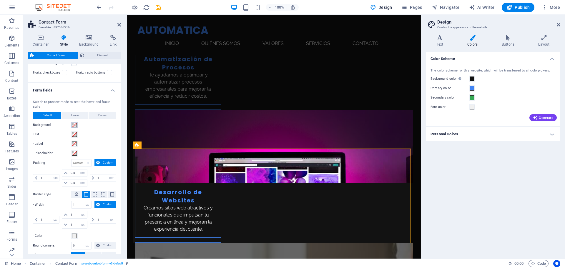
click at [73, 124] on span at bounding box center [74, 125] width 5 height 5
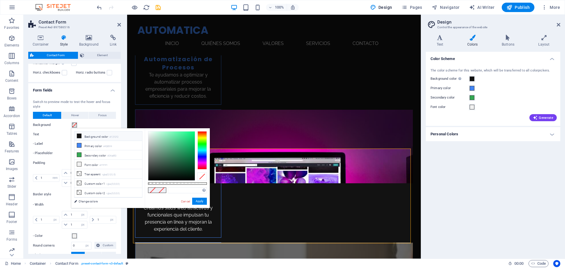
click at [94, 136] on li "Background color #121212" at bounding box center [108, 136] width 68 height 9
type input "#121212"
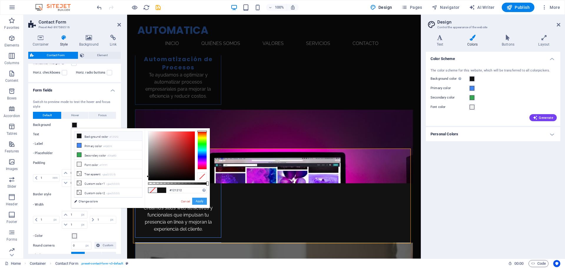
click at [200, 201] on button "Apply" at bounding box center [199, 201] width 15 height 7
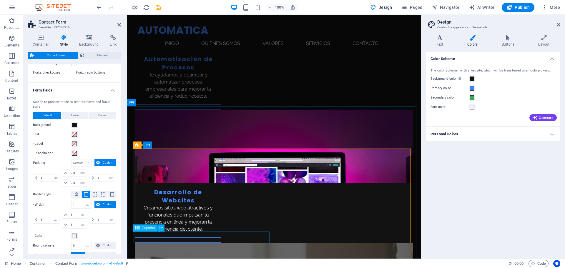
click at [146, 229] on span "Captcha" at bounding box center [148, 228] width 13 height 4
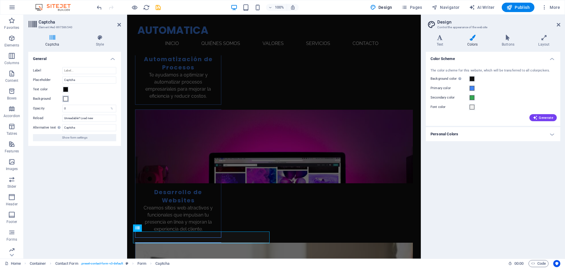
click at [65, 100] on span at bounding box center [65, 99] width 5 height 5
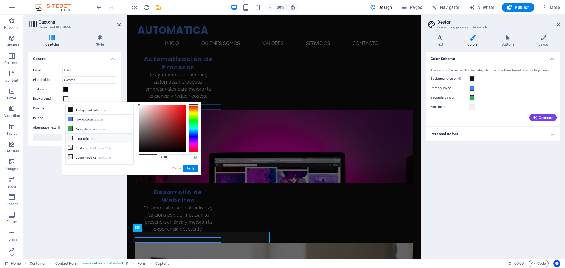
click at [87, 134] on li "Font color #f1f1f1" at bounding box center [100, 138] width 68 height 9
type input "#f1f1f1"
click at [193, 170] on button "Apply" at bounding box center [190, 168] width 15 height 7
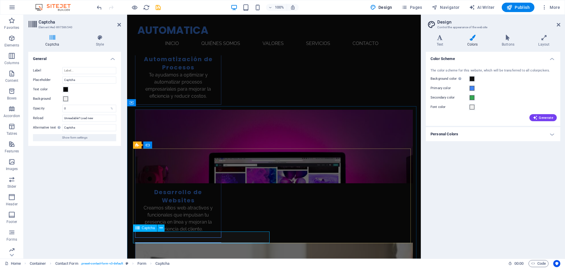
click at [144, 229] on span "Captcha" at bounding box center [148, 228] width 13 height 4
click at [66, 99] on span at bounding box center [65, 99] width 5 height 5
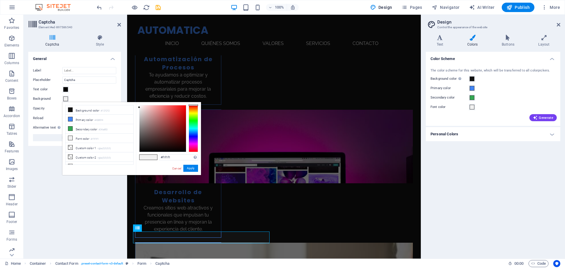
click at [85, 96] on div "Background" at bounding box center [74, 98] width 83 height 7
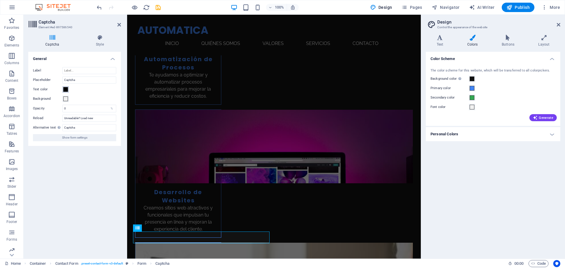
click at [66, 90] on span at bounding box center [65, 89] width 5 height 5
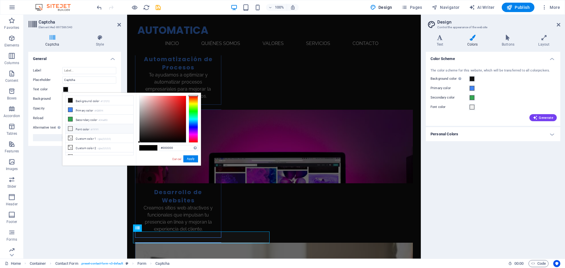
click at [88, 126] on li "Font color #f1f1f1" at bounding box center [100, 128] width 68 height 9
type input "#f1f1f1"
click at [189, 158] on button "Apply" at bounding box center [190, 158] width 15 height 7
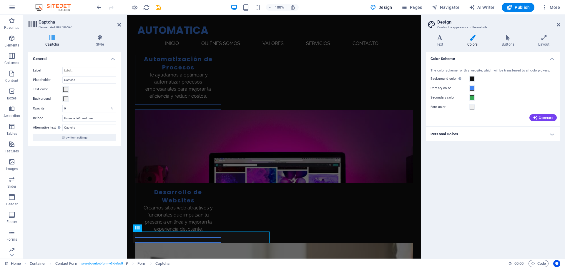
click at [70, 184] on div "Turnstile Turnstile by Cloudfare is a third-party integration that offers acces…" at bounding box center [74, 153] width 93 height 202
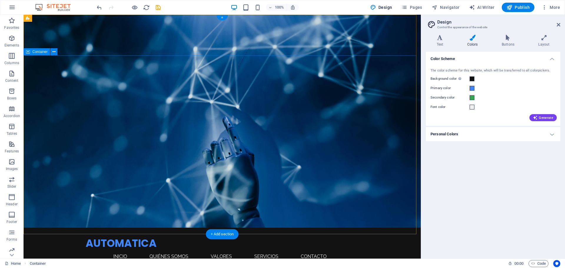
scroll to position [0, 0]
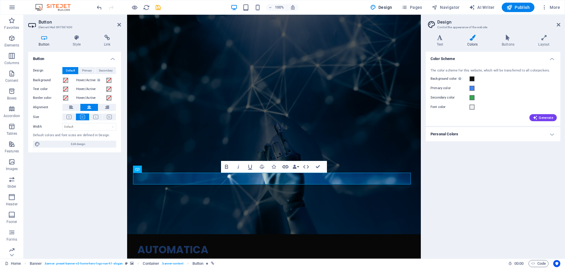
click at [284, 167] on icon "button" at bounding box center [285, 166] width 7 height 7
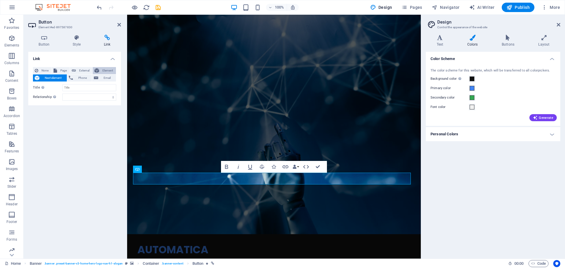
click at [105, 71] on span "Element" at bounding box center [107, 70] width 13 height 7
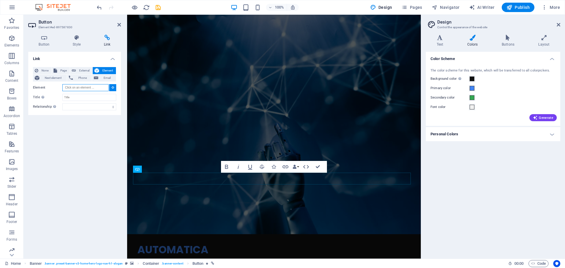
click at [82, 87] on input "Element" at bounding box center [85, 87] width 46 height 7
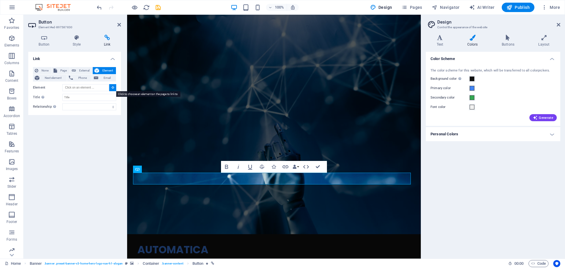
click at [113, 87] on icon at bounding box center [113, 87] width 3 height 3
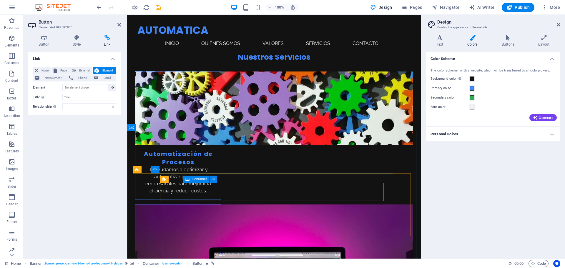
scroll to position [795, 0]
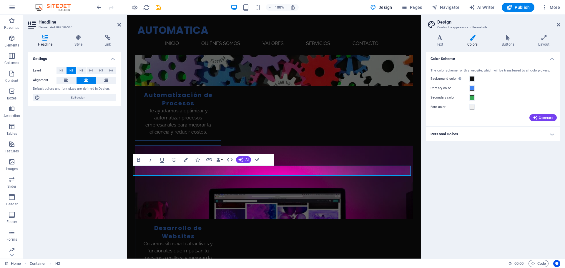
click at [94, 160] on div "Settings Level H1 H2 H3 H4 H5 H6 Alignment Default colors and font sizes are de…" at bounding box center [74, 153] width 93 height 202
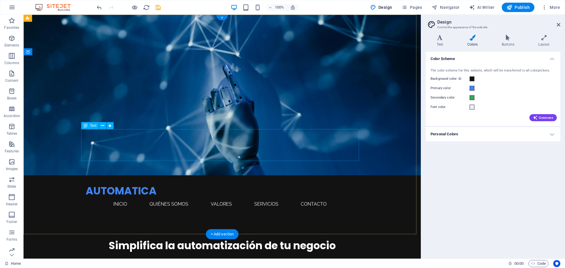
scroll to position [0, 0]
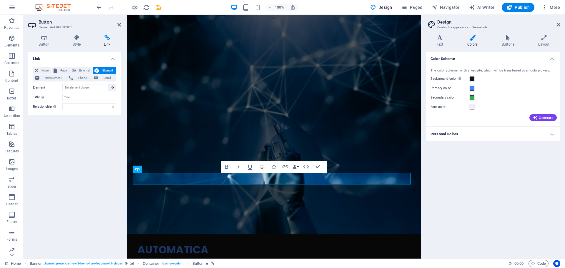
click at [106, 71] on span "Element" at bounding box center [107, 70] width 13 height 7
click at [113, 89] on button at bounding box center [112, 87] width 7 height 7
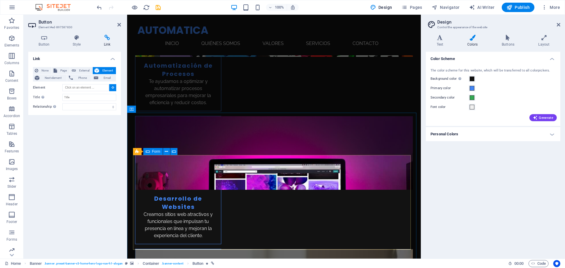
scroll to position [853, 0]
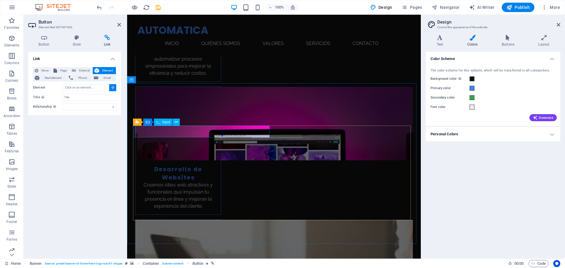
type input "#ed-897586522"
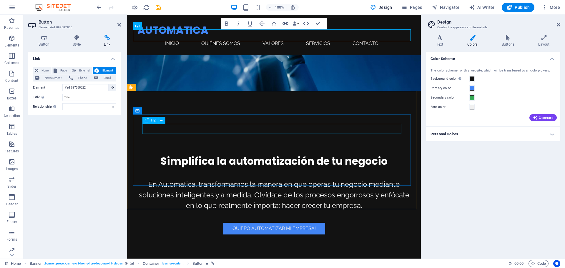
scroll to position [42, 0]
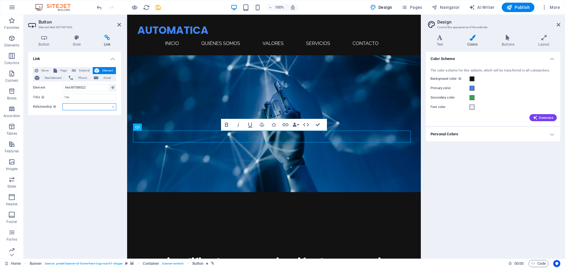
click at [72, 107] on select "alternate author bookmark external help license next nofollow noreferrer noopen…" at bounding box center [89, 106] width 54 height 7
click at [46, 130] on div "Link None Page External Element Next element Phone Email Page Home Subpage Lega…" at bounding box center [74, 153] width 93 height 202
click at [14, 232] on icon "button" at bounding box center [11, 229] width 7 height 7
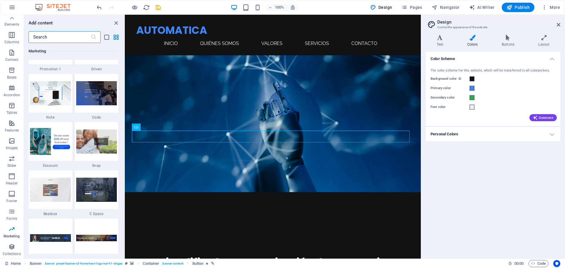
scroll to position [5176, 0]
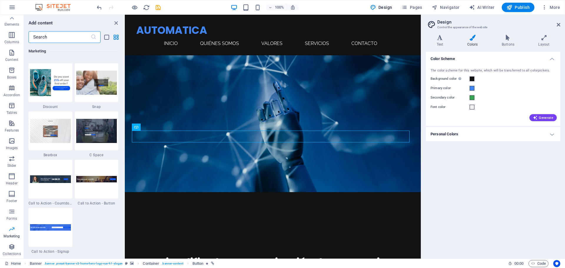
click at [12, 237] on p "Marketing" at bounding box center [12, 236] width 16 height 5
click at [8, 212] on icon "button" at bounding box center [11, 211] width 7 height 7
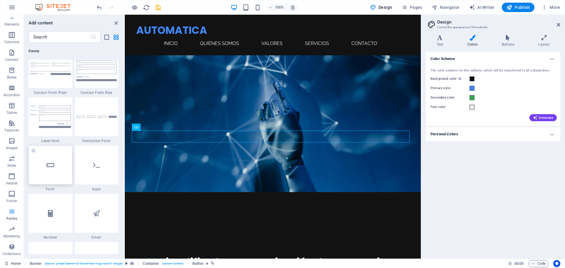
scroll to position [4326, 0]
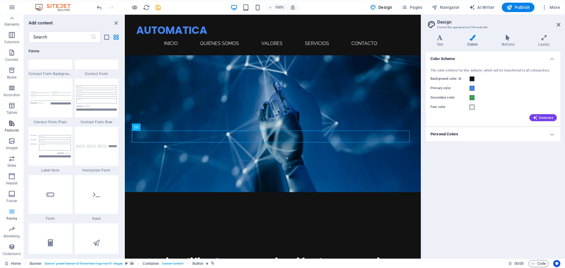
click at [11, 124] on icon "button" at bounding box center [11, 123] width 7 height 7
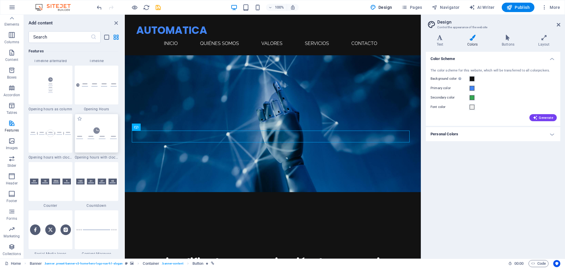
scroll to position [2618, 0]
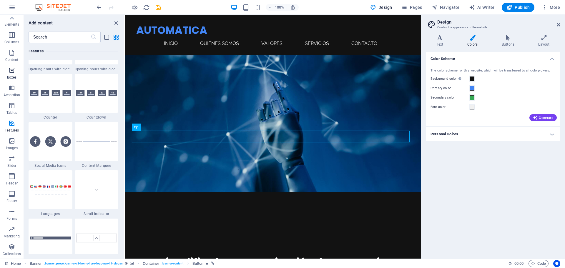
click at [13, 68] on icon "button" at bounding box center [11, 70] width 7 height 7
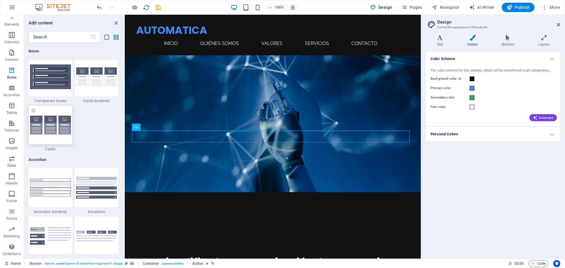
scroll to position [1829, 0]
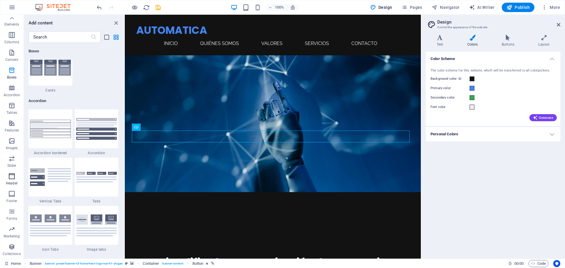
click at [11, 173] on icon "button" at bounding box center [11, 176] width 7 height 7
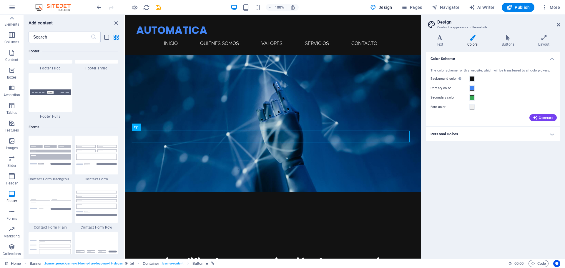
scroll to position [4309, 0]
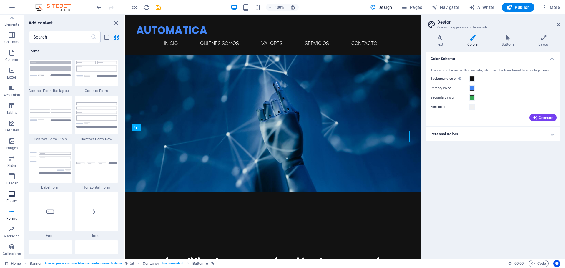
click at [14, 193] on icon "button" at bounding box center [11, 193] width 7 height 7
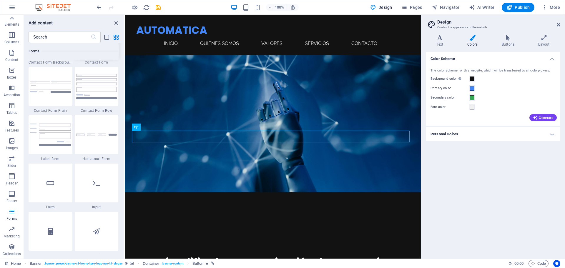
scroll to position [4220, 0]
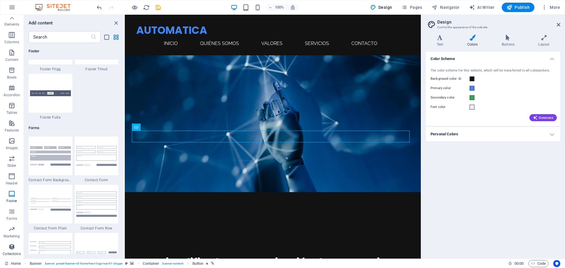
click at [11, 250] on span "Collections" at bounding box center [12, 250] width 24 height 14
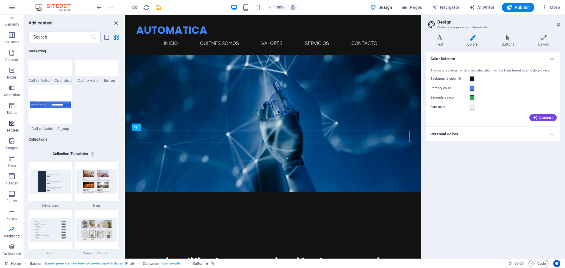
scroll to position [0, 0]
click at [6, 129] on span "Tables" at bounding box center [12, 130] width 24 height 14
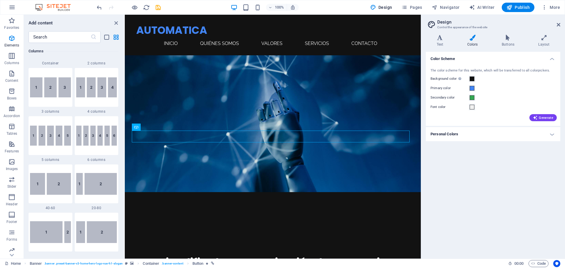
scroll to position [155, 0]
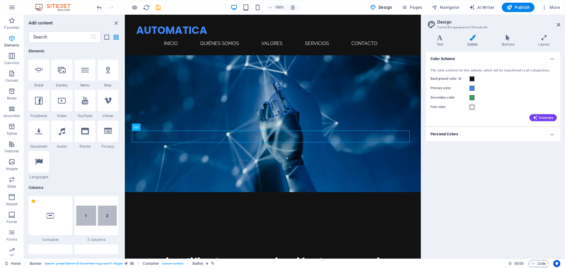
click at [15, 42] on span "Elements" at bounding box center [12, 42] width 24 height 14
click at [14, 28] on p "Favorites" at bounding box center [11, 27] width 15 height 5
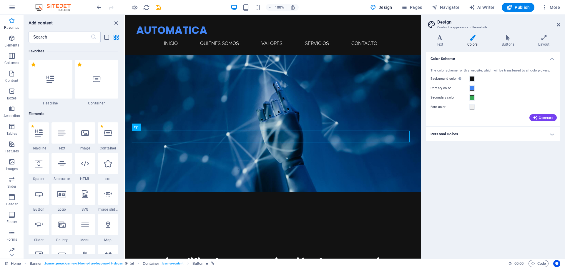
scroll to position [0, 0]
click at [12, 8] on icon "button" at bounding box center [12, 7] width 7 height 7
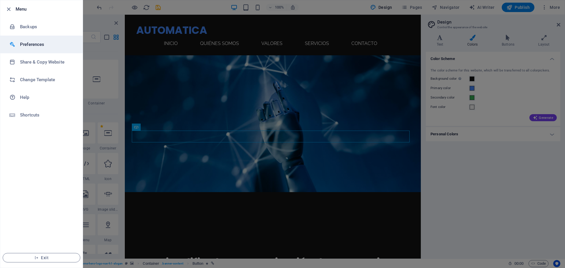
click at [38, 47] on h6 "Preferences" at bounding box center [47, 44] width 54 height 7
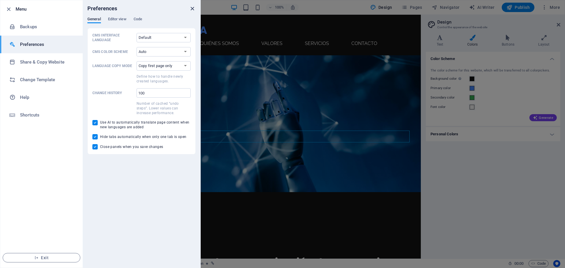
click at [195, 5] on icon "close" at bounding box center [192, 8] width 7 height 7
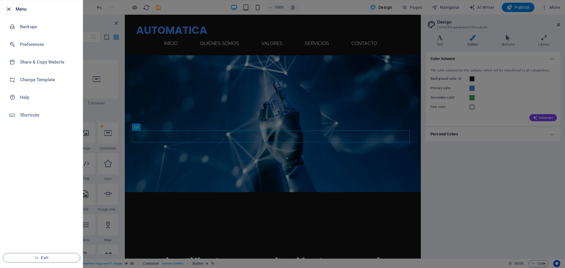
click at [7, 11] on icon "button" at bounding box center [8, 9] width 7 height 7
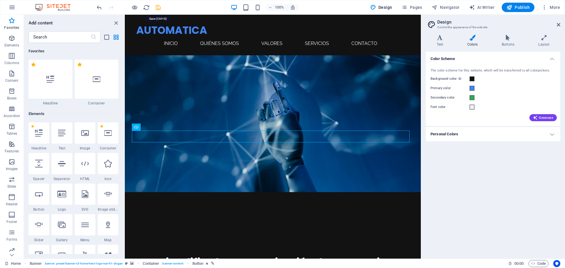
click at [157, 7] on icon "save" at bounding box center [158, 7] width 7 height 7
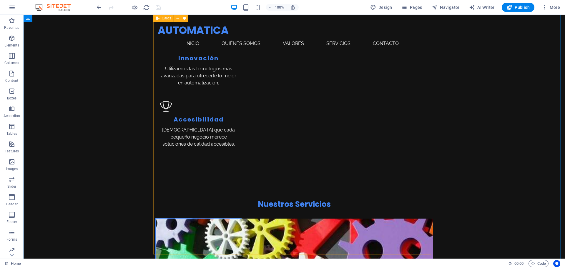
scroll to position [500, 0]
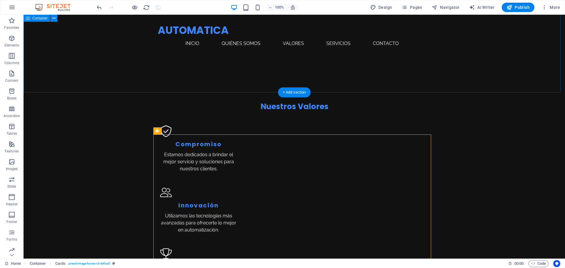
scroll to position [383, 0]
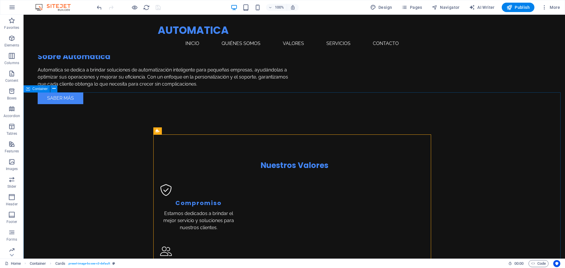
click at [42, 89] on span "Container" at bounding box center [39, 89] width 15 height 4
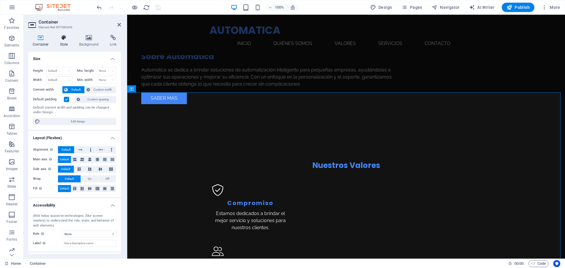
click at [64, 41] on h4 "Style" at bounding box center [65, 41] width 19 height 12
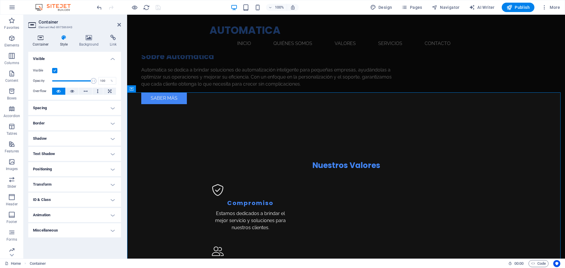
click at [42, 43] on h4 "Container" at bounding box center [41, 41] width 27 height 12
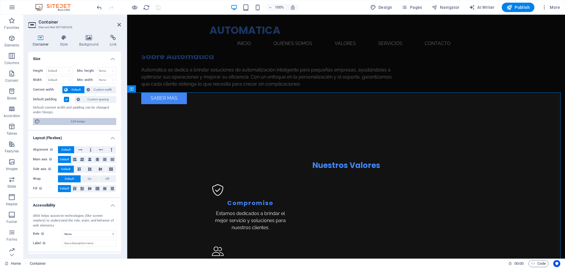
click at [68, 122] on span "Edit design" at bounding box center [78, 121] width 73 height 7
select select "rem"
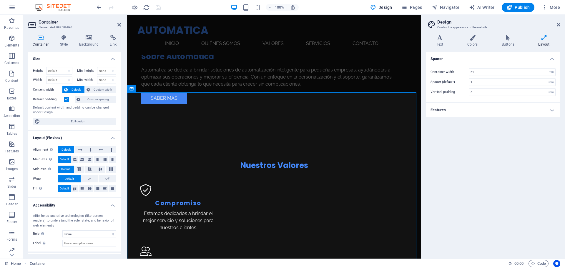
click at [442, 111] on h4 "Features" at bounding box center [493, 110] width 134 height 14
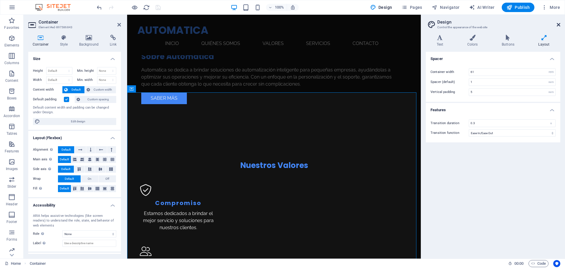
click at [560, 26] on icon at bounding box center [559, 24] width 4 height 5
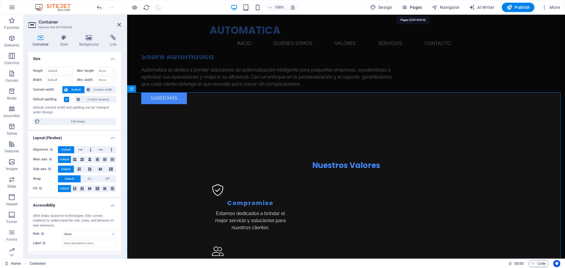
click at [414, 9] on span "Pages" at bounding box center [411, 7] width 21 height 6
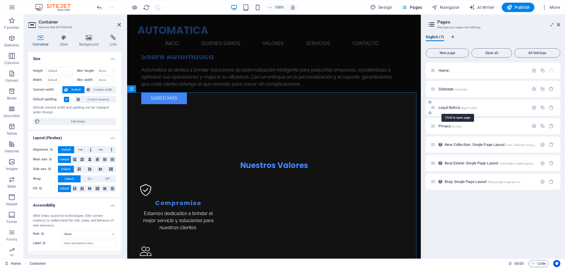
click at [470, 109] on span "/legal-notice" at bounding box center [469, 107] width 16 height 3
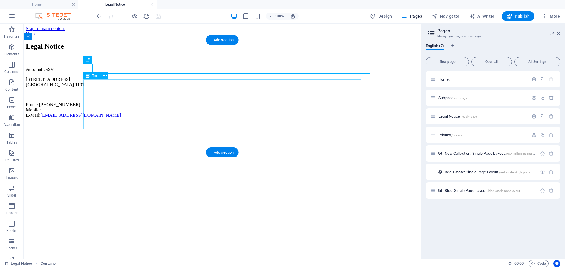
scroll to position [0, 0]
click at [105, 84] on div "AutomaticaSV Calle Principal 123 San Salvador 1101 Phone: +503 2200 1234 Mobile…" at bounding box center [222, 92] width 393 height 51
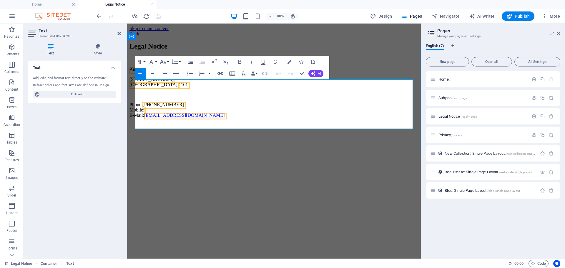
click at [157, 72] on span "AutomaticaSV" at bounding box center [143, 69] width 28 height 5
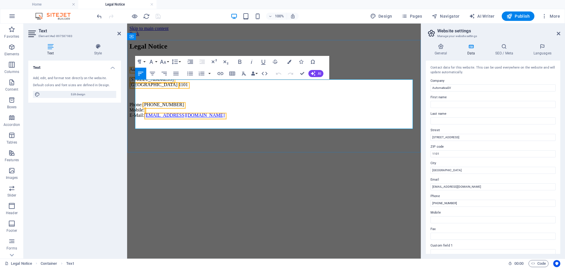
click at [167, 82] on span "Calle Principal 123" at bounding box center [151, 79] width 44 height 5
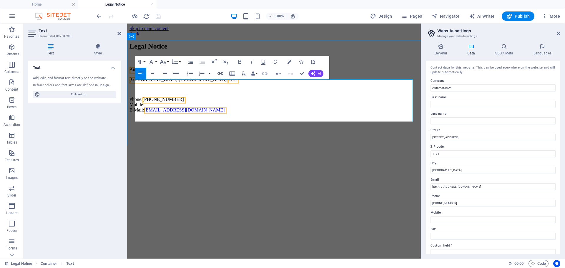
click at [191, 104] on p "Phone: +503 2200 1234 Mobile: E-Mail: info@automaticasv.com" at bounding box center [273, 105] width 289 height 16
click at [142, 107] on p "​ Mobile: E-Mail: info@automaticasv.com" at bounding box center [273, 105] width 289 height 16
click at [148, 109] on p "​ Mobile: E-Mail: info@automaticasv.com" at bounding box center [273, 105] width 289 height 16
click at [153, 109] on p "​ Mobile: E-Mail: info@automaticasv.com" at bounding box center [273, 105] width 289 height 16
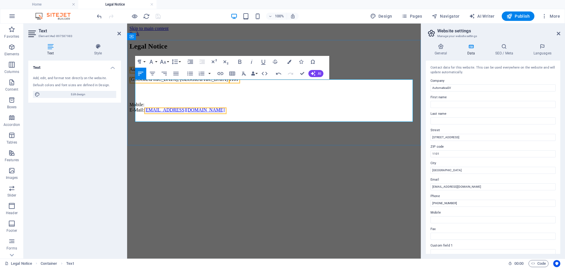
click at [142, 105] on p "​ Mobile: E-Mail: info@automaticasv.com" at bounding box center [273, 105] width 289 height 16
click at [138, 104] on p "​ Mobile: E-Mail: info@automaticasv.com" at bounding box center [273, 105] width 289 height 16
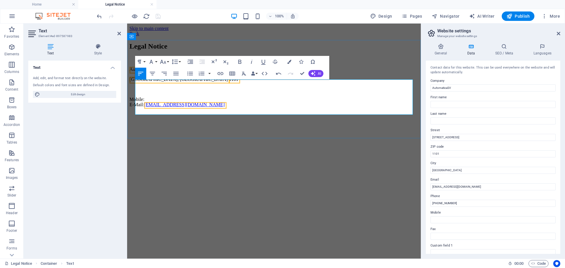
click at [155, 107] on p "Mobile: E-Mail: info@automaticasv.com" at bounding box center [273, 102] width 289 height 11
drag, startPoint x: 302, startPoint y: 73, endPoint x: 261, endPoint y: 80, distance: 41.6
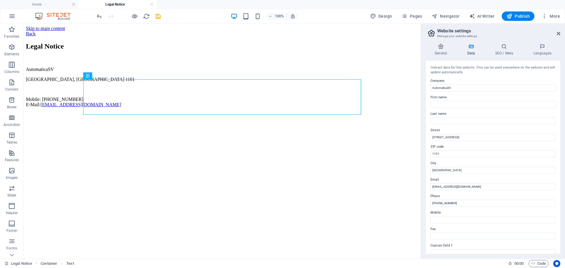
click at [160, 21] on div "100% Design Pages Navigator AI Writer Publish More" at bounding box center [282, 16] width 564 height 14
click at [160, 17] on icon "save" at bounding box center [158, 16] width 7 height 7
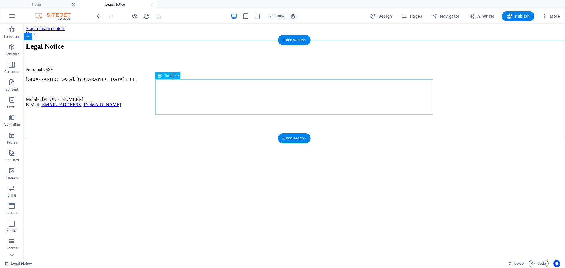
click at [121, 107] on link "info@automaticasv.com" at bounding box center [81, 104] width 81 height 5
click at [230, 107] on div "AutomaticaSV San Salvador, San Salvador 1101 Mobile: +503 7666 0303 E-Mail: inf…" at bounding box center [294, 87] width 537 height 41
click at [225, 107] on div "AutomaticaSV San Salvador, San Salvador 1101 Mobile: +503 7666 0303 E-Mail: inf…" at bounding box center [294, 87] width 537 height 41
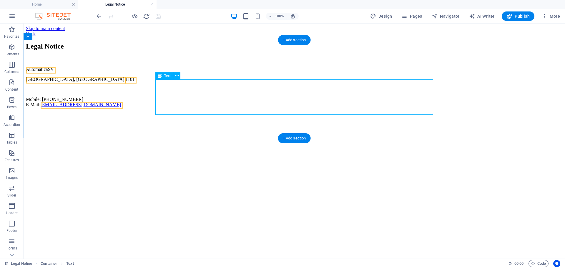
click at [121, 107] on link "info@automaticasv.com" at bounding box center [81, 104] width 81 height 5
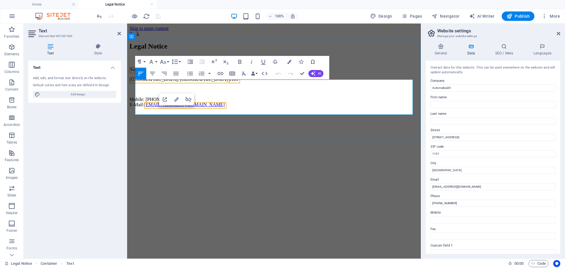
click at [223, 107] on p "Mobile: +503 7666 0303 E-Mail: info@automaticasv.com" at bounding box center [273, 102] width 289 height 11
click at [97, 14] on icon "undo" at bounding box center [99, 16] width 7 height 7
click at [187, 107] on span "[EMAIL_ADDRESS][DOMAIN_NAME]" at bounding box center [179, 104] width 70 height 5
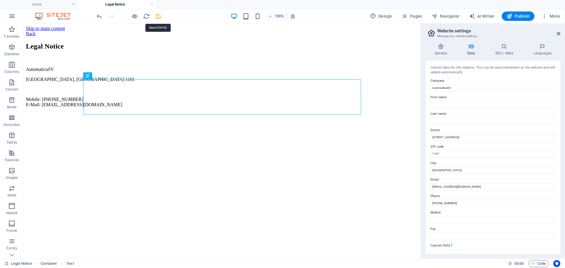
click at [157, 16] on icon "save" at bounding box center [158, 16] width 7 height 7
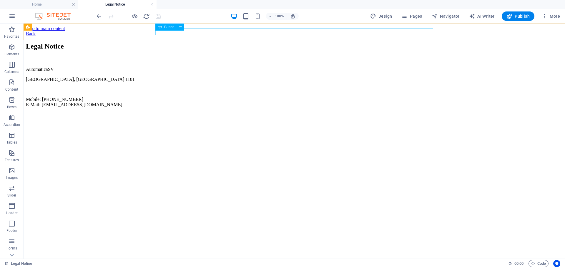
click at [166, 29] on div "Button" at bounding box center [165, 27] width 21 height 7
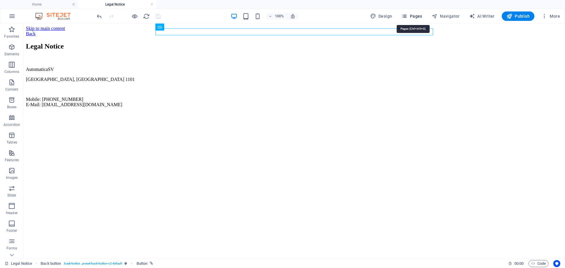
click at [411, 19] on button "Pages" at bounding box center [411, 15] width 25 height 9
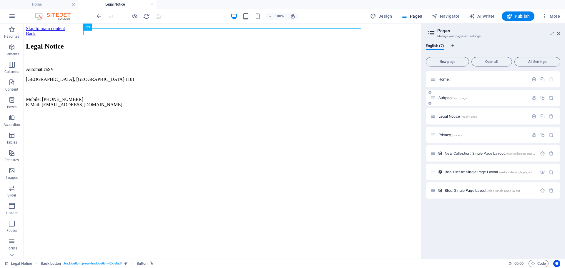
click at [469, 98] on p "Subpage /subpage" at bounding box center [483, 98] width 88 height 4
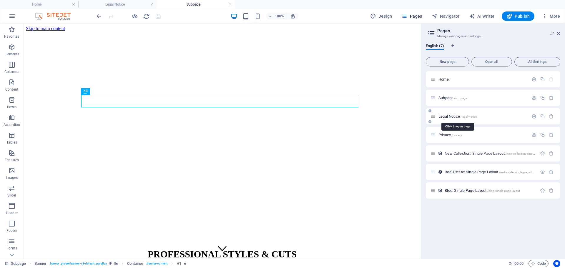
click at [463, 118] on span "/legal-notice" at bounding box center [469, 116] width 16 height 3
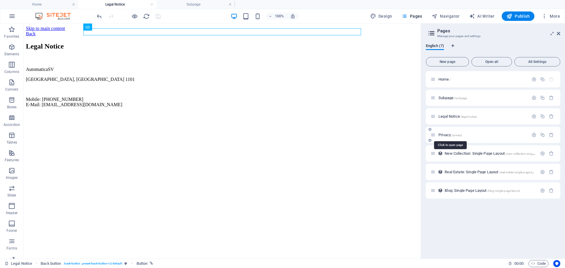
click at [452, 134] on span "/privacy" at bounding box center [456, 135] width 11 height 3
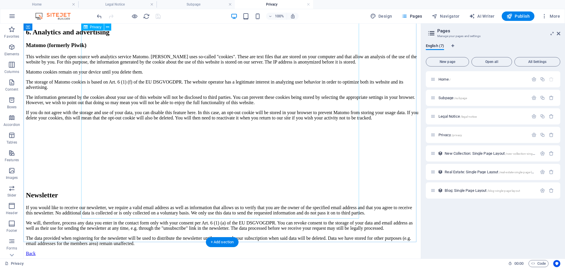
scroll to position [1359, 0]
click at [535, 115] on icon "button" at bounding box center [534, 116] width 5 height 5
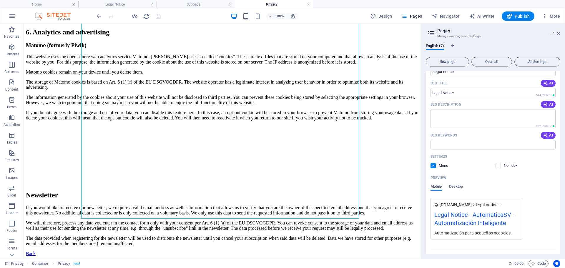
scroll to position [118, 0]
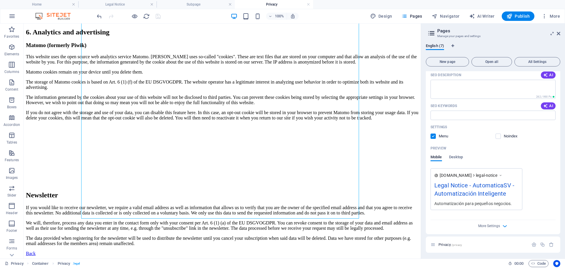
click at [434, 135] on label at bounding box center [433, 136] width 5 height 5
click at [0, 0] on input "checkbox" at bounding box center [0, 0] width 0 height 0
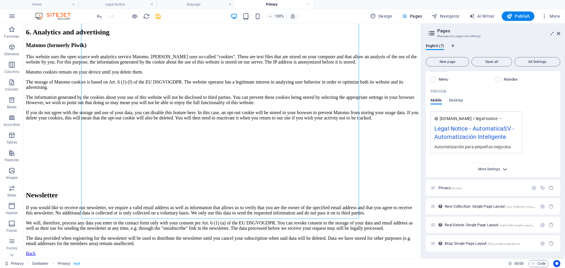
click at [493, 170] on span "More Settings" at bounding box center [489, 169] width 22 height 4
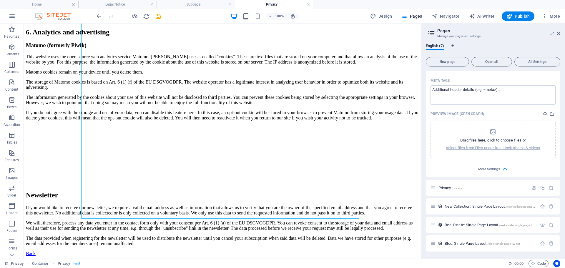
scroll to position [0, 0]
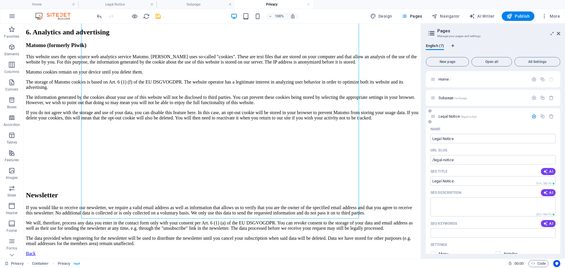
click at [504, 112] on div "Legal Notice /legal-notice" at bounding box center [493, 116] width 134 height 16
click at [486, 116] on p "Legal Notice /legal-notice" at bounding box center [483, 116] width 88 height 4
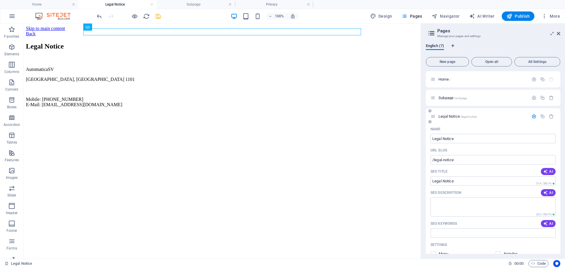
click at [532, 116] on icon "button" at bounding box center [534, 116] width 5 height 5
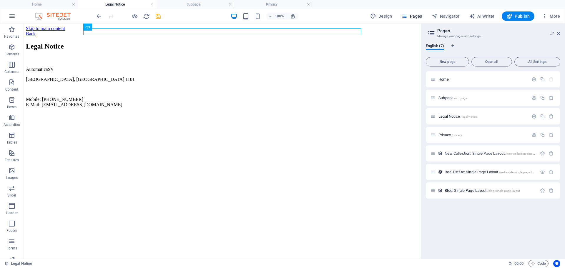
click at [159, 16] on icon "save" at bounding box center [158, 16] width 7 height 7
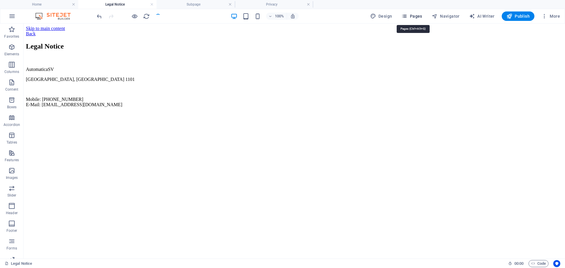
click at [413, 17] on span "Pages" at bounding box center [411, 16] width 21 height 6
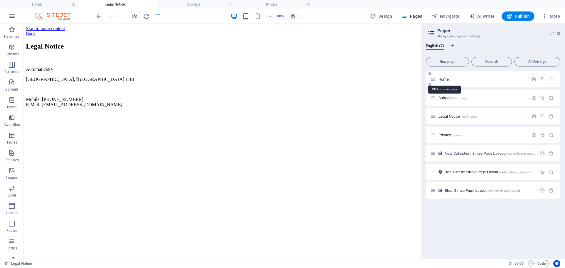
click at [443, 78] on span "Home /" at bounding box center [445, 79] width 12 height 4
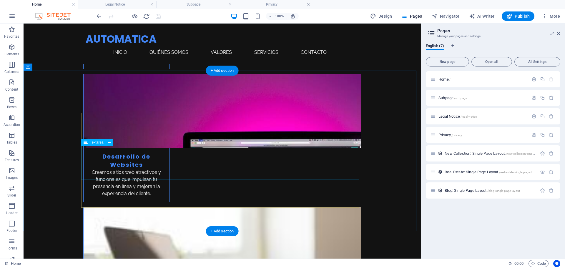
scroll to position [949, 0]
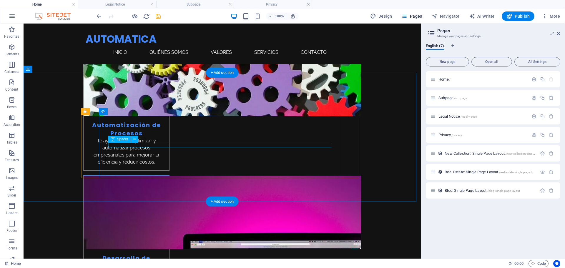
scroll to position [736, 0]
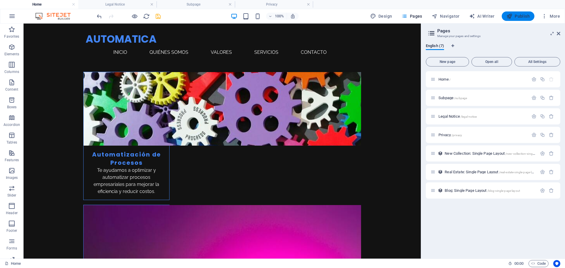
click at [517, 16] on span "Publish" at bounding box center [517, 16] width 23 height 6
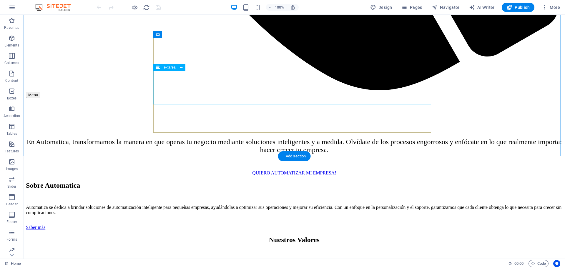
scroll to position [941, 0]
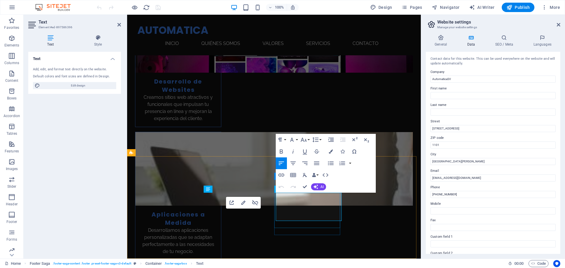
select select
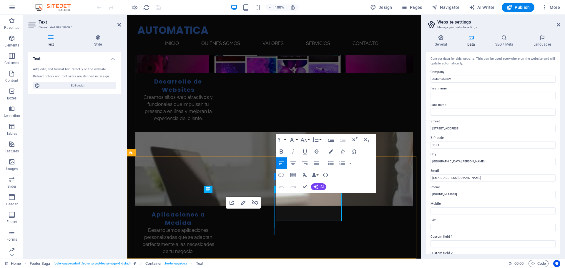
select select
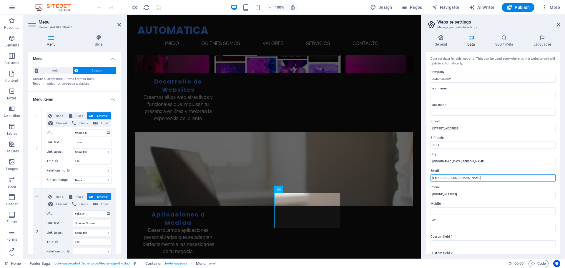
click at [435, 179] on input "[EMAIL_ADDRESS][DOMAIN_NAME]" at bounding box center [493, 178] width 125 height 7
type input "[EMAIL_ADDRESS][DOMAIN_NAME]"
click at [451, 152] on label "City" at bounding box center [493, 154] width 125 height 7
click at [451, 158] on input "[GEOGRAPHIC_DATA][PERSON_NAME]" at bounding box center [493, 161] width 125 height 7
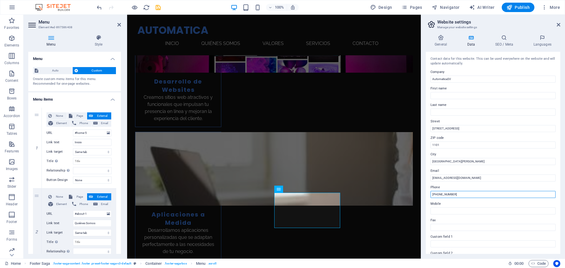
drag, startPoint x: 587, startPoint y: 209, endPoint x: 419, endPoint y: 195, distance: 168.1
type input "[PHONE_NUMBER]"
click at [443, 209] on input "Mobile" at bounding box center [493, 210] width 125 height 7
drag, startPoint x: 586, startPoint y: 209, endPoint x: 416, endPoint y: 193, distance: 169.9
click at [438, 206] on label "Mobile" at bounding box center [493, 203] width 125 height 7
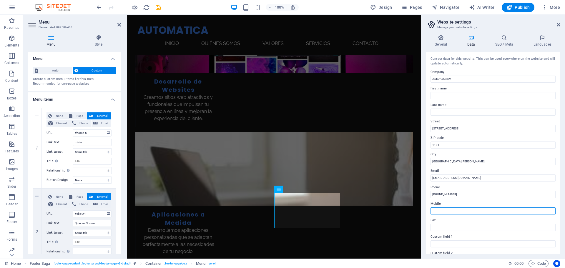
click at [438, 207] on input "Mobile" at bounding box center [493, 210] width 125 height 7
click at [449, 209] on input "Mobile" at bounding box center [493, 210] width 125 height 7
paste input "[PHONE_NUMBER]"
type input "[PHONE_NUMBER]"
drag, startPoint x: 466, startPoint y: 196, endPoint x: 462, endPoint y: 195, distance: 4.4
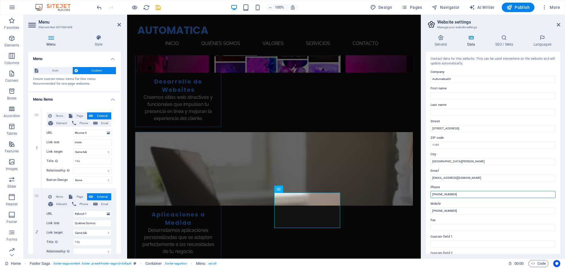
click at [462, 195] on input "[PHONE_NUMBER]" at bounding box center [493, 194] width 125 height 7
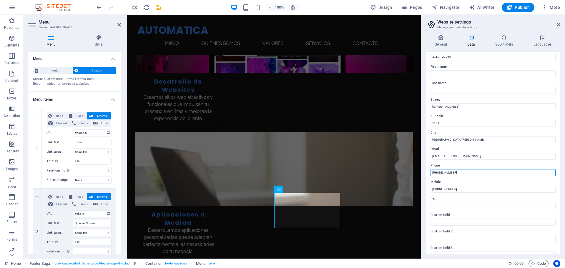
scroll to position [0, 0]
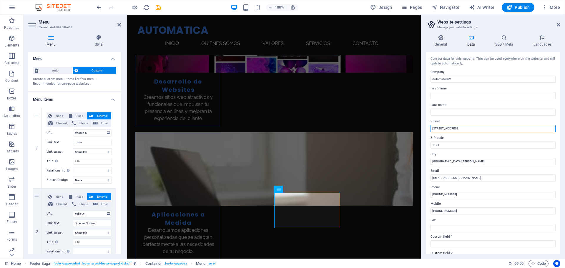
drag, startPoint x: 466, startPoint y: 129, endPoint x: 429, endPoint y: 128, distance: 36.8
click at [429, 128] on div "Contact data for this website. This can be used everywhere on the website and w…" at bounding box center [493, 153] width 134 height 202
type input "[GEOGRAPHIC_DATA][PERSON_NAME]"
click at [460, 79] on input "AutomaticaSV" at bounding box center [493, 79] width 125 height 7
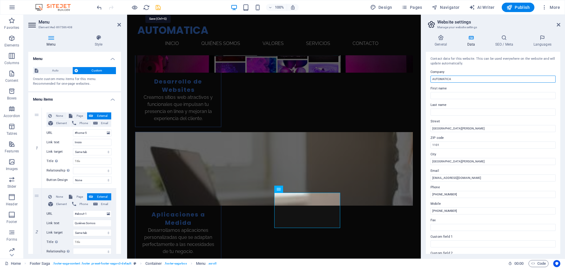
type input "AUTOMATICA"
click at [157, 8] on icon "save" at bounding box center [158, 7] width 7 height 7
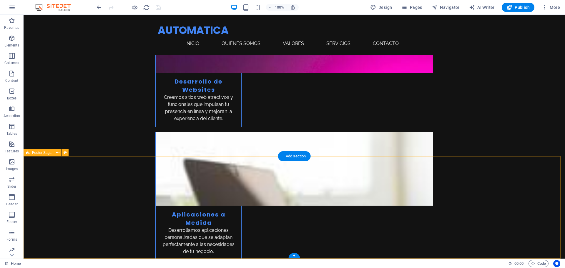
select select "footer"
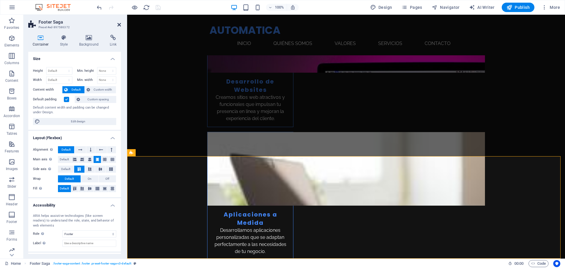
click at [119, 24] on icon at bounding box center [119, 24] width 4 height 5
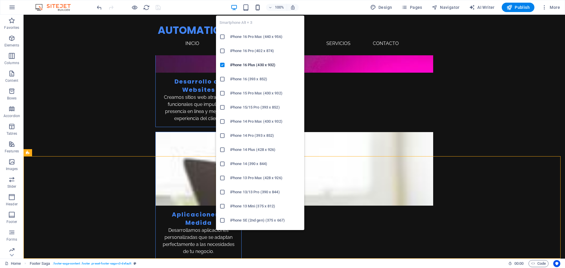
click at [260, 7] on icon "button" at bounding box center [257, 7] width 7 height 7
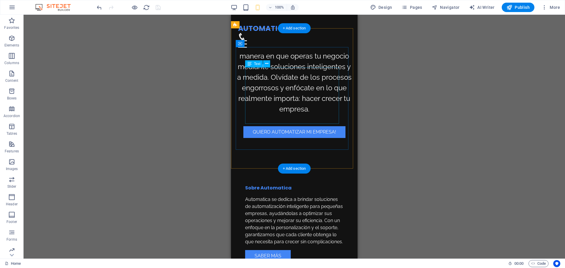
scroll to position [206, 0]
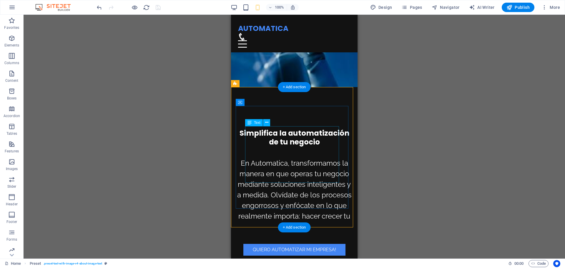
scroll to position [177, 0]
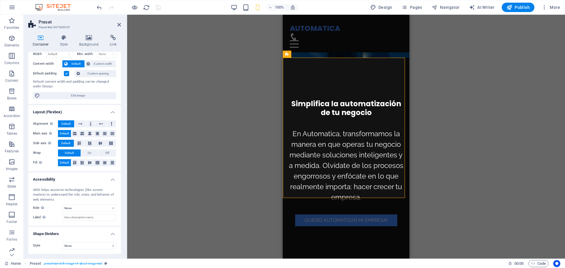
scroll to position [0, 0]
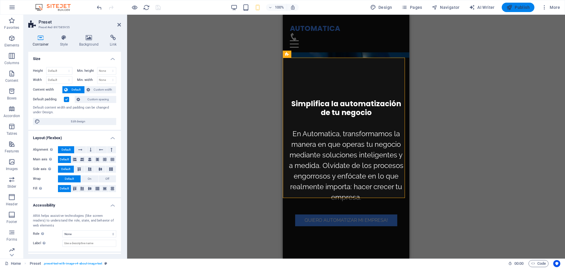
click at [525, 7] on span "Publish" at bounding box center [517, 7] width 23 height 6
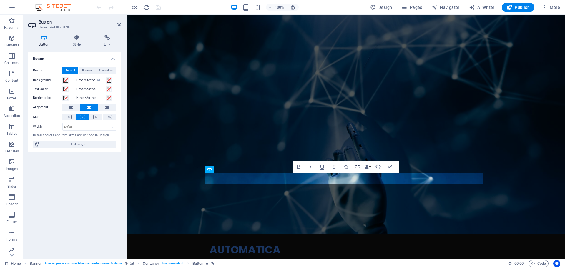
click at [358, 167] on icon "button" at bounding box center [357, 166] width 7 height 7
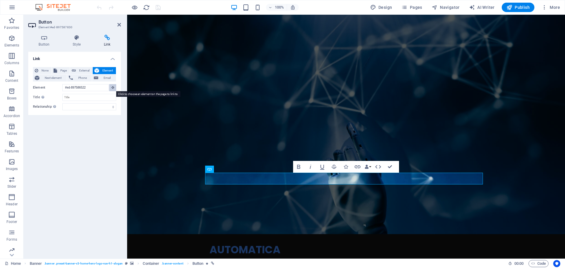
click at [114, 88] on icon at bounding box center [113, 87] width 3 height 3
click at [114, 87] on button at bounding box center [112, 87] width 7 height 7
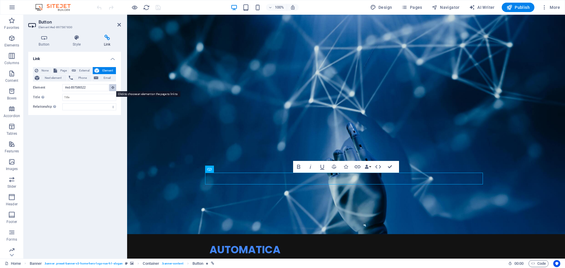
click at [112, 89] on button at bounding box center [112, 87] width 7 height 7
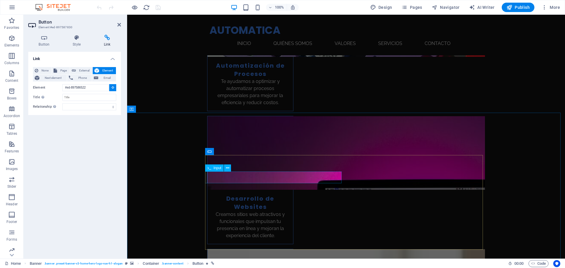
scroll to position [795, 0]
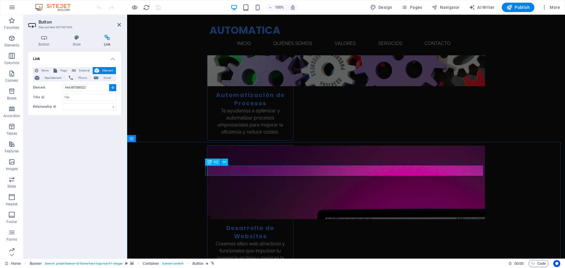
type input "#ed-897586510"
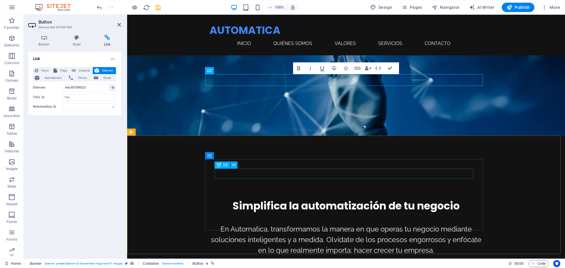
scroll to position [42, 0]
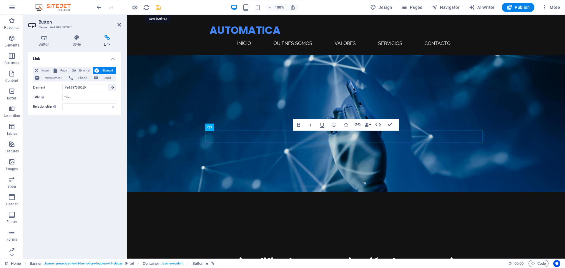
click at [160, 7] on icon "save" at bounding box center [158, 7] width 7 height 7
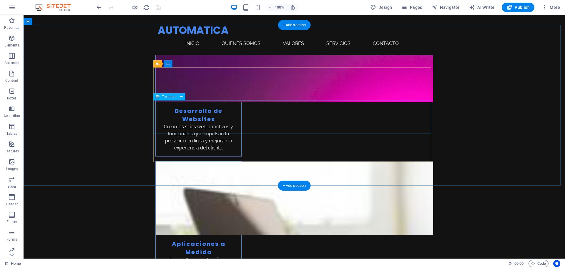
scroll to position [882, 0]
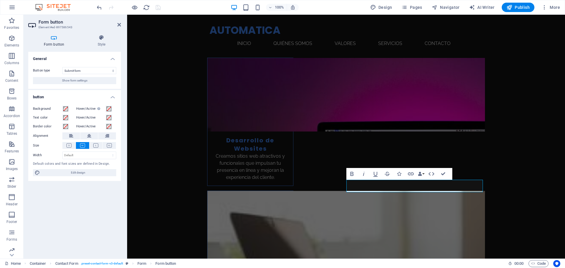
click at [88, 206] on div "General Button type Submit form Reset form No action Show form settings button …" at bounding box center [74, 153] width 93 height 202
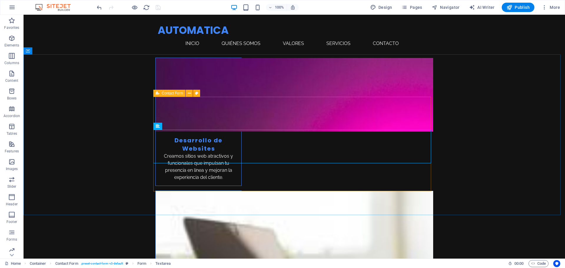
click at [166, 94] on span "Contact Form" at bounding box center [172, 94] width 21 height 4
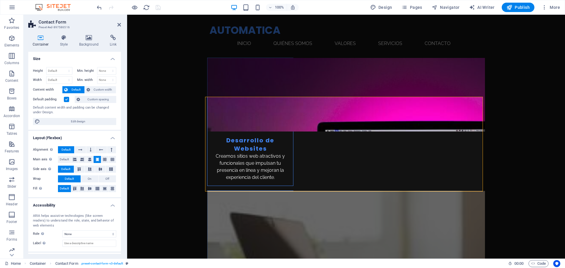
scroll to position [26, 0]
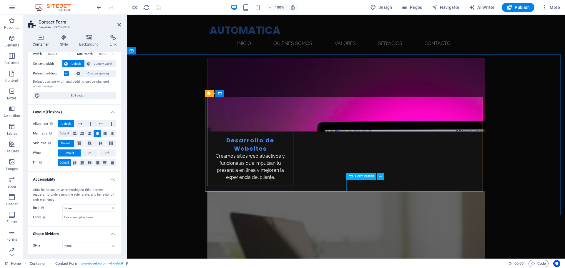
click at [365, 178] on span "Form button" at bounding box center [364, 177] width 19 height 4
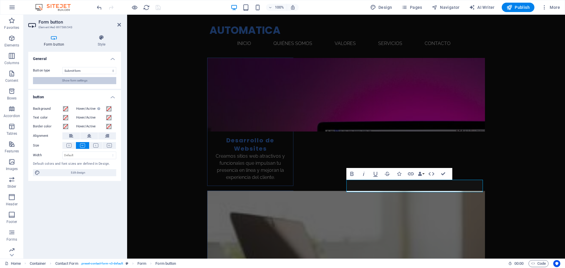
click at [65, 79] on span "Show form settings" at bounding box center [74, 80] width 25 height 7
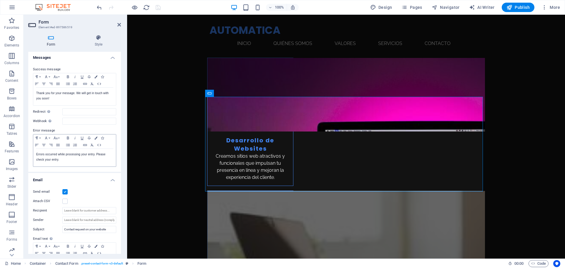
scroll to position [0, 0]
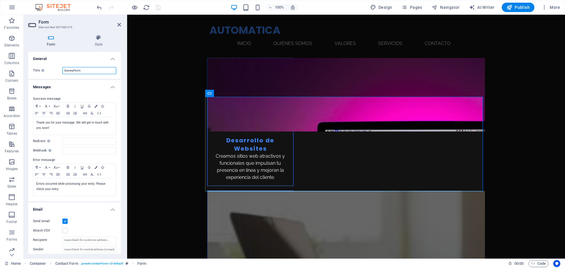
click at [89, 69] on input "General form" at bounding box center [89, 70] width 54 height 7
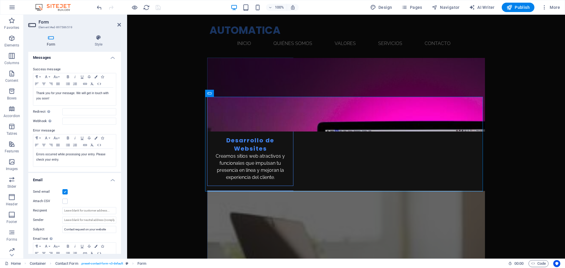
scroll to position [88, 0]
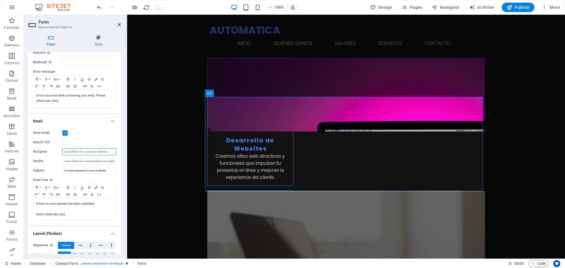
click at [72, 150] on input "Recipient" at bounding box center [89, 151] width 54 height 7
click at [78, 151] on input "Recipient" at bounding box center [89, 151] width 54 height 7
drag, startPoint x: 78, startPoint y: 151, endPoint x: 87, endPoint y: 151, distance: 9.7
click at [87, 151] on input "Recipient" at bounding box center [89, 151] width 54 height 7
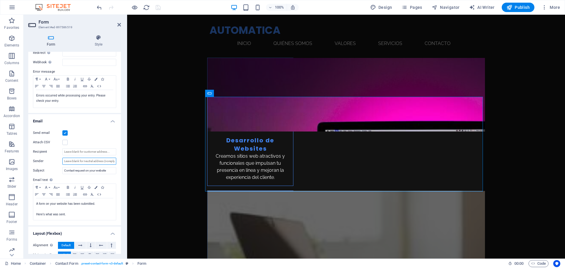
click at [76, 161] on input "Sender" at bounding box center [89, 161] width 54 height 7
drag, startPoint x: 81, startPoint y: 161, endPoint x: 110, endPoint y: 161, distance: 29.1
click at [110, 161] on input "Sender" at bounding box center [89, 161] width 54 height 7
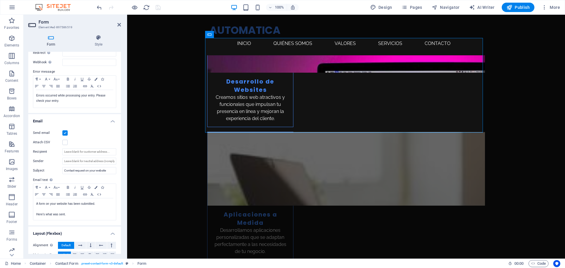
click at [65, 134] on label at bounding box center [64, 132] width 5 height 5
click at [0, 0] on input "Send email" at bounding box center [0, 0] width 0 height 0
click at [65, 134] on label at bounding box center [64, 132] width 5 height 5
click at [0, 0] on input "Send email" at bounding box center [0, 0] width 0 height 0
click at [75, 161] on input "Sender" at bounding box center [89, 161] width 54 height 7
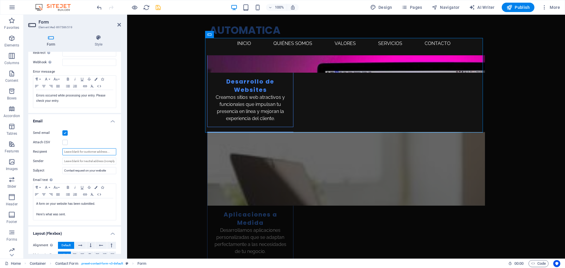
click at [74, 152] on input "Recipient" at bounding box center [89, 151] width 54 height 7
type input "m"
drag, startPoint x: 105, startPoint y: 151, endPoint x: 44, endPoint y: 151, distance: 60.3
click at [44, 151] on div "Recipient [EMAIL_ADDRESS][DOMAIN_NAME]" at bounding box center [74, 151] width 83 height 7
type input "[EMAIL_ADDRESS][DOMAIN_NAME]"
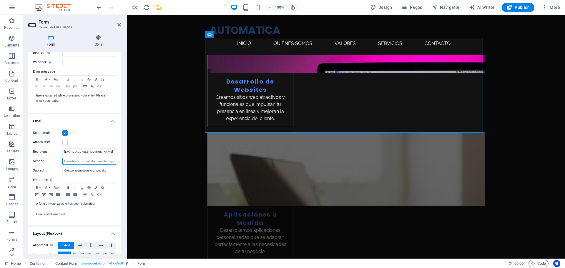
click at [64, 158] on input "Sender" at bounding box center [89, 161] width 54 height 7
paste input "[EMAIL_ADDRESS][DOMAIN_NAME]"
type input "[EMAIL_ADDRESS][DOMAIN_NAME]"
drag, startPoint x: 105, startPoint y: 151, endPoint x: 38, endPoint y: 138, distance: 68.2
click at [38, 138] on div "Send email Attach CSV Recipient [EMAIL_ADDRESS][DOMAIN_NAME] Sender [EMAIL_ADDR…" at bounding box center [74, 175] width 93 height 101
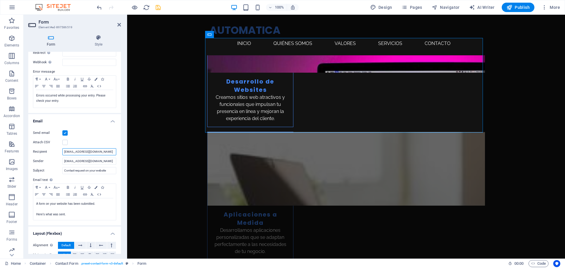
type input "[EMAIL_ADDRESS][DOMAIN_NAME]"
drag, startPoint x: 108, startPoint y: 151, endPoint x: 52, endPoint y: 150, distance: 56.2
click at [52, 150] on div "Recipient [EMAIL_ADDRESS][DOMAIN_NAME]" at bounding box center [74, 151] width 83 height 7
drag, startPoint x: 104, startPoint y: 162, endPoint x: 48, endPoint y: 163, distance: 56.2
click at [48, 163] on div "Sender [EMAIL_ADDRESS][DOMAIN_NAME]" at bounding box center [74, 161] width 83 height 7
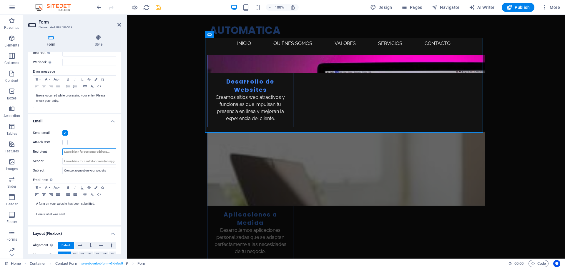
click at [73, 150] on input "Recipient" at bounding box center [89, 151] width 54 height 7
paste input "[EMAIL_ADDRESS][DOMAIN_NAME]"
type input "[EMAIL_ADDRESS][DOMAIN_NAME]"
click at [47, 155] on div "Send email Attach CSV Recipient [EMAIL_ADDRESS][DOMAIN_NAME] Sender Subject Con…" at bounding box center [74, 175] width 93 height 101
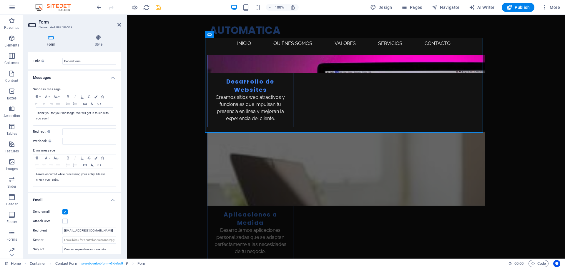
scroll to position [0, 0]
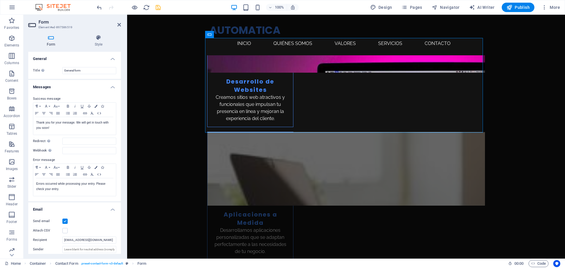
click at [153, 6] on div at bounding box center [129, 7] width 66 height 9
click at [163, 11] on div "100% Design Pages Navigator AI Writer Publish More" at bounding box center [329, 7] width 467 height 9
click at [156, 6] on icon "save" at bounding box center [158, 7] width 7 height 7
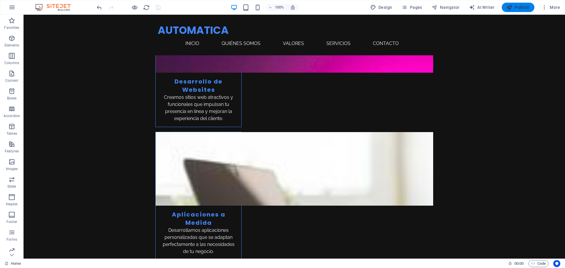
click at [517, 9] on span "Publish" at bounding box center [517, 7] width 23 height 6
